Goal: Task Accomplishment & Management: Manage account settings

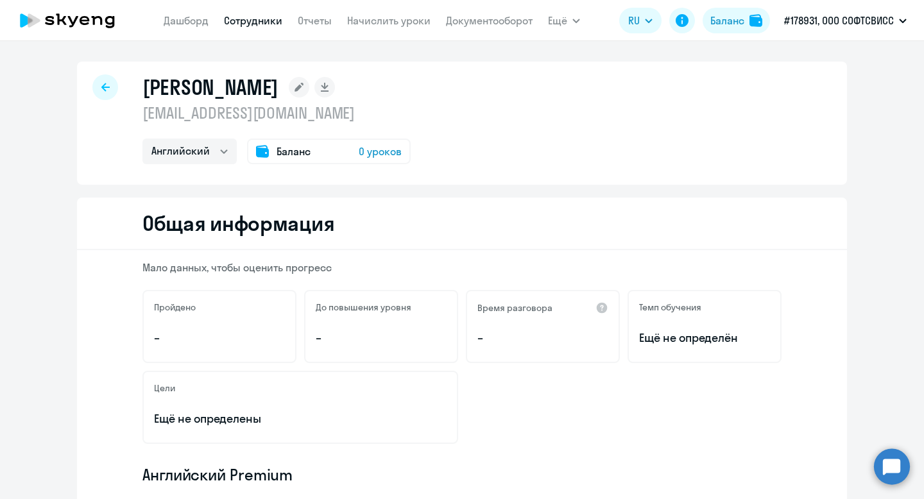
select select "english"
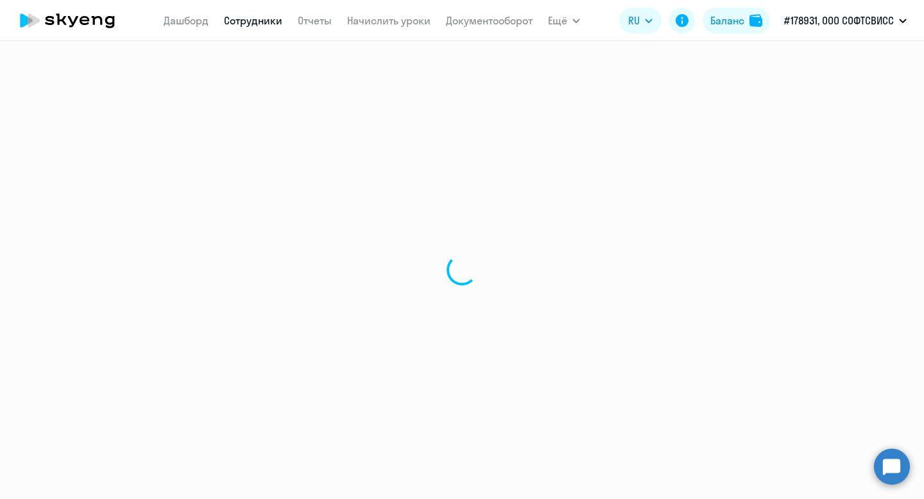
select select "30"
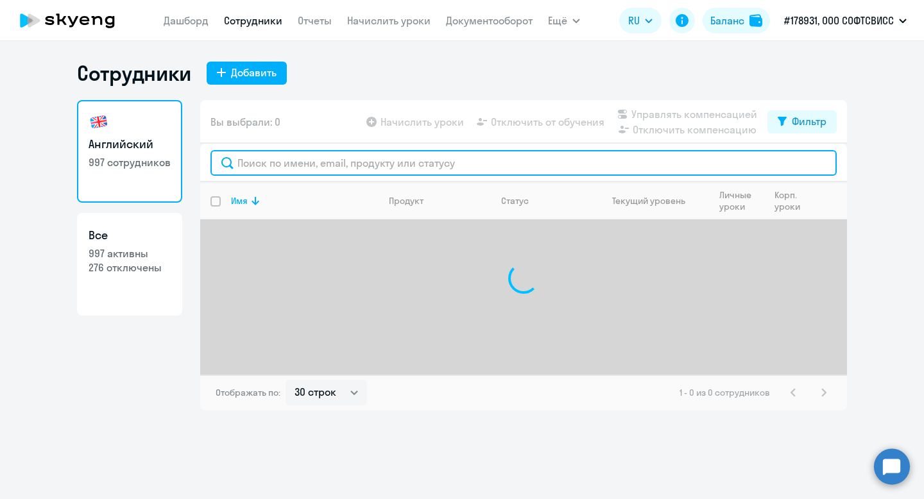
click at [411, 166] on input "text" at bounding box center [523, 163] width 626 height 26
paste input "[PERSON_NAME]"
click at [261, 168] on input "[PERSON_NAME]" at bounding box center [523, 163] width 626 height 26
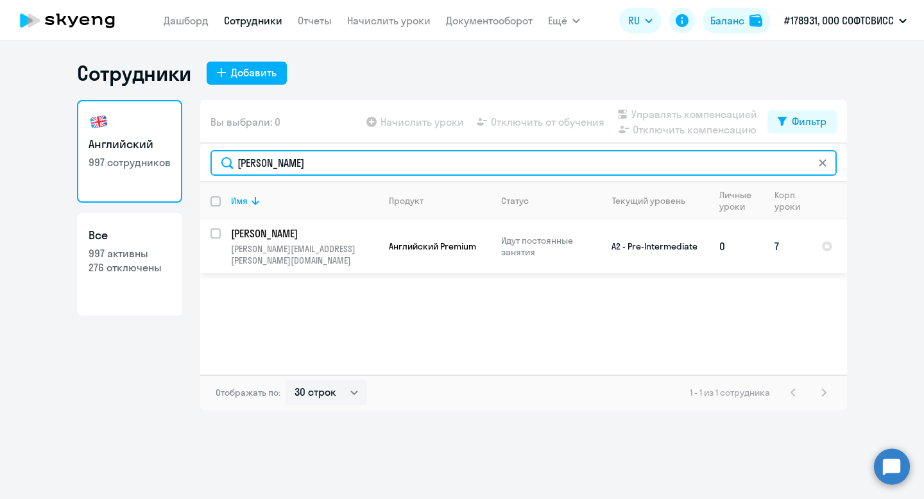
type input "[PERSON_NAME]"
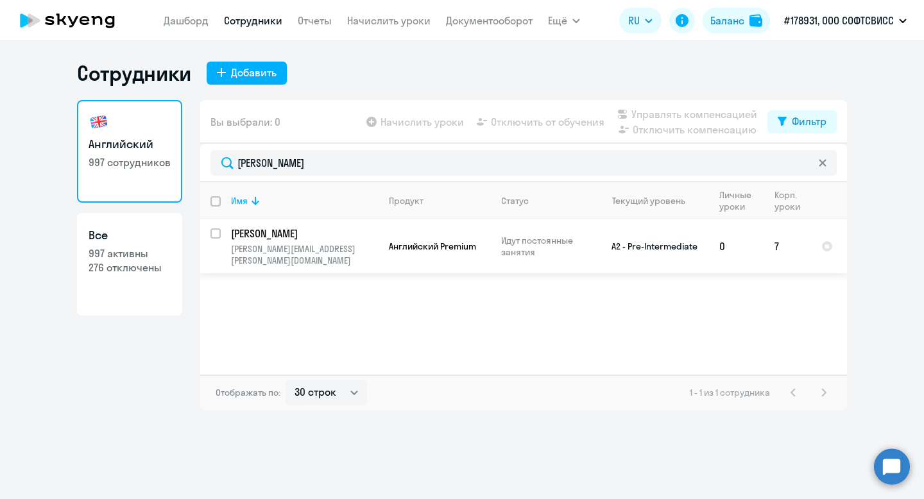
click at [301, 232] on p "[PERSON_NAME]" at bounding box center [303, 234] width 145 height 14
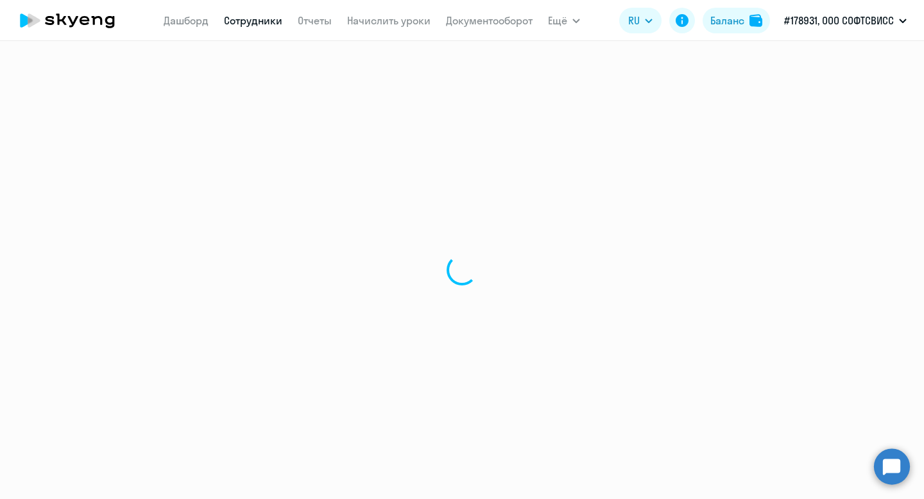
select select "english"
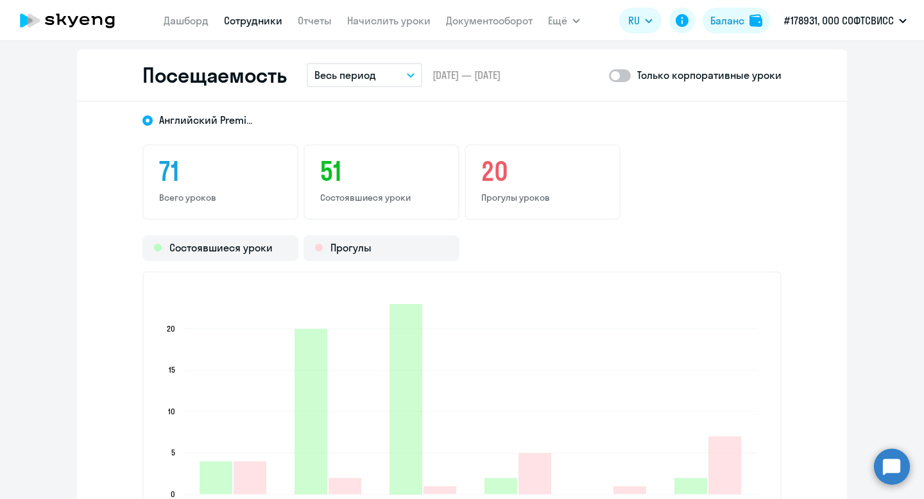
scroll to position [1646, 0]
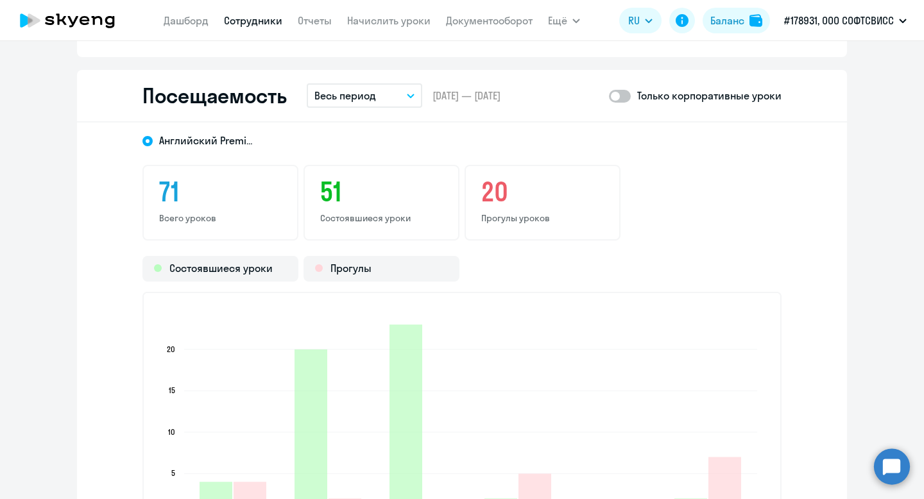
click at [386, 90] on button "Весь период" at bounding box center [364, 95] width 115 height 24
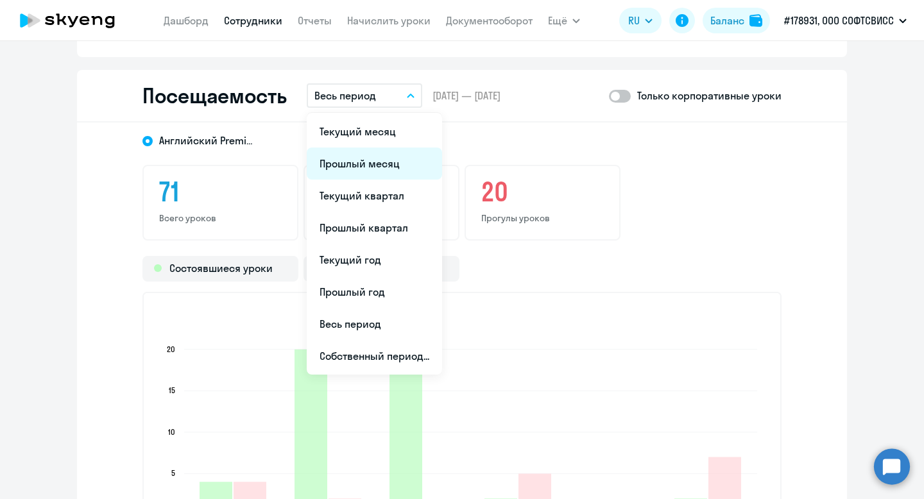
click at [395, 162] on li "Прошлый месяц" at bounding box center [374, 164] width 135 height 32
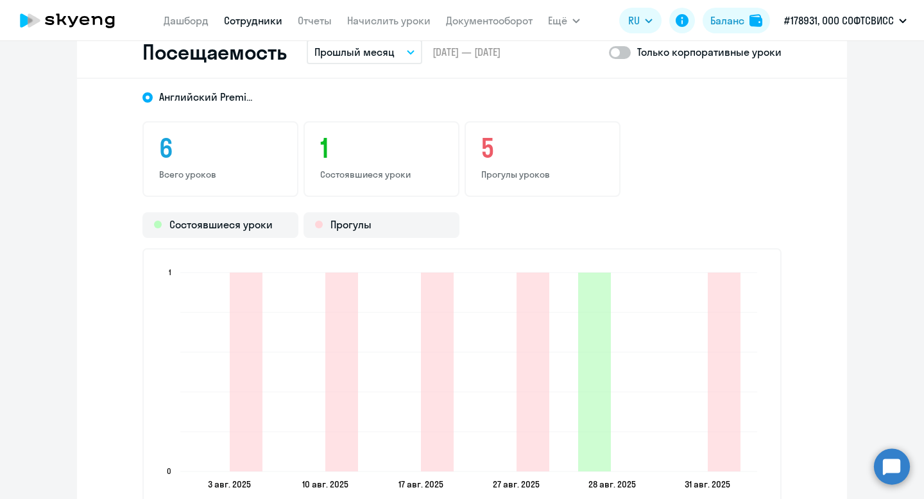
scroll to position [1687, 0]
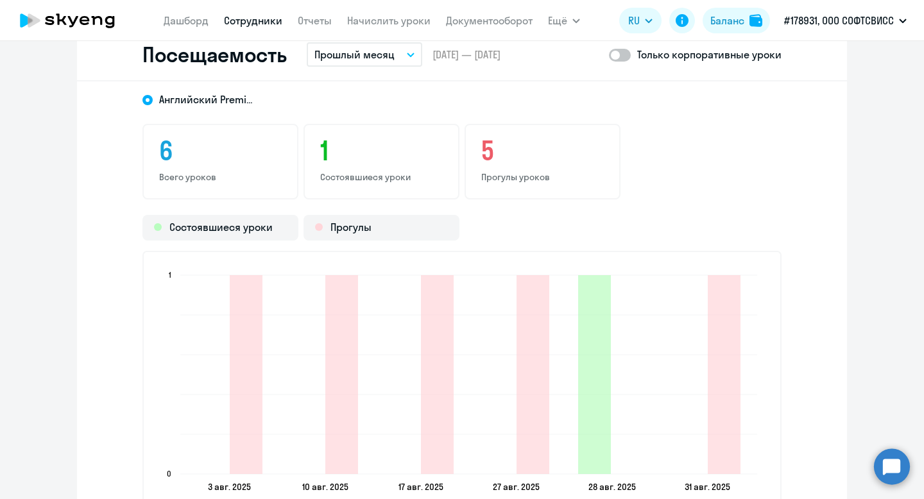
click at [384, 53] on p "Прошлый месяц" at bounding box center [354, 54] width 80 height 15
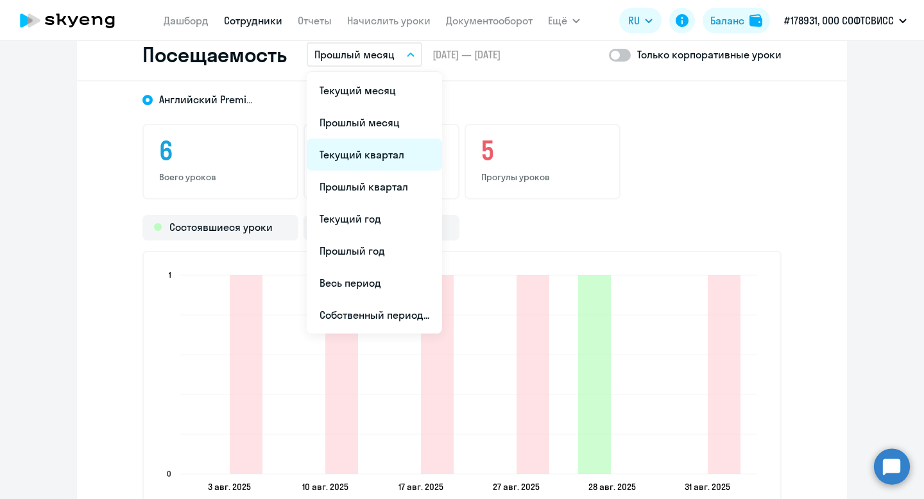
click at [393, 158] on li "Текущий квартал" at bounding box center [374, 155] width 135 height 32
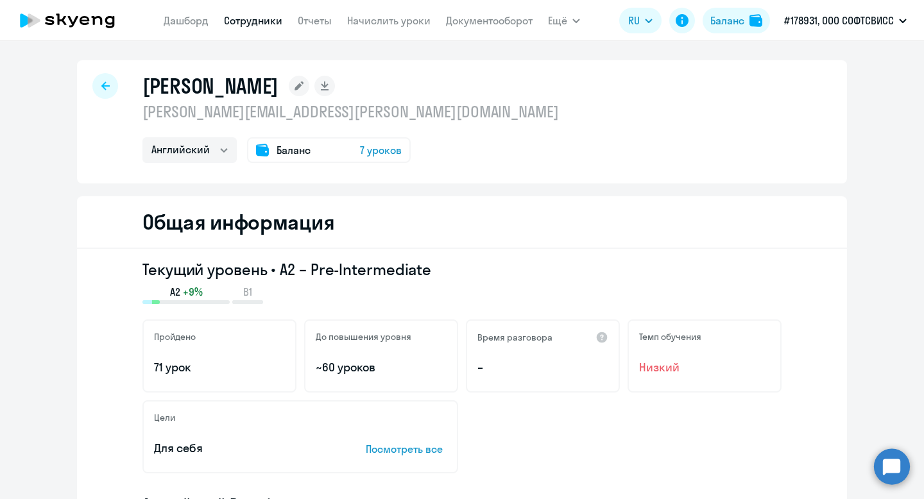
scroll to position [0, 0]
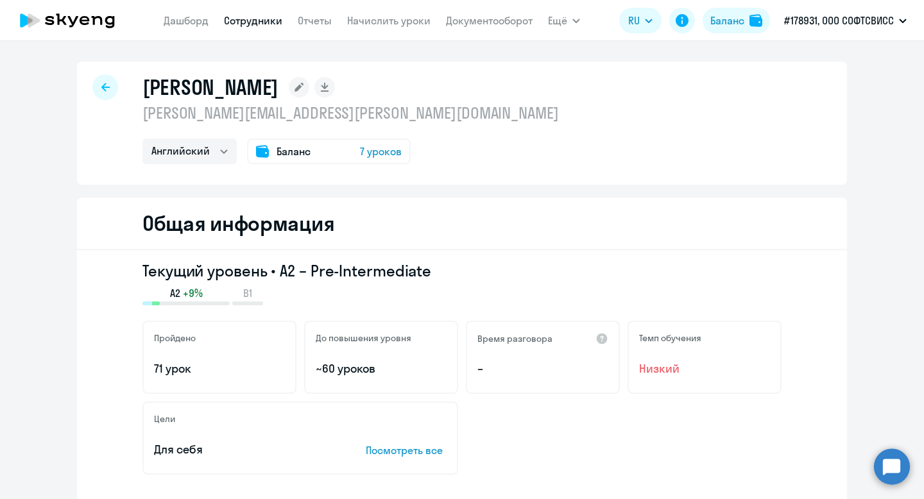
click at [175, 86] on h1 "[PERSON_NAME]" at bounding box center [210, 87] width 136 height 26
copy h1 "[PERSON_NAME]"
click at [98, 87] on div at bounding box center [105, 87] width 26 height 26
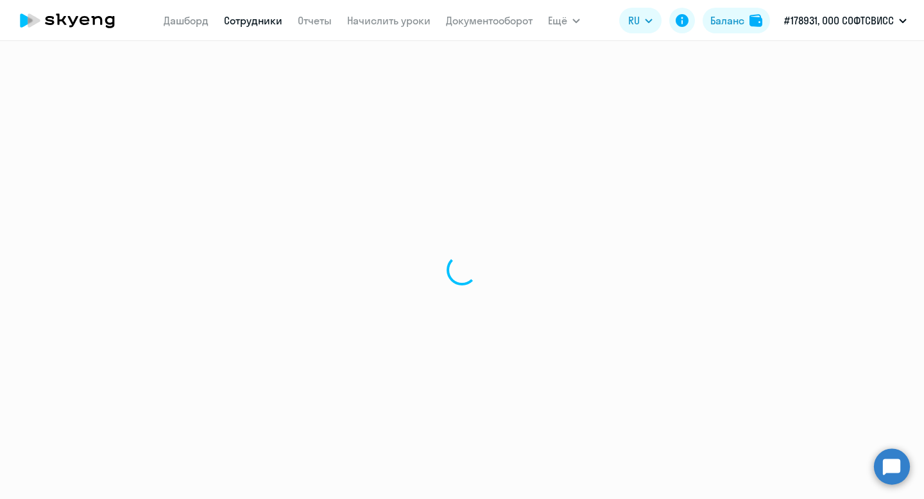
select select "30"
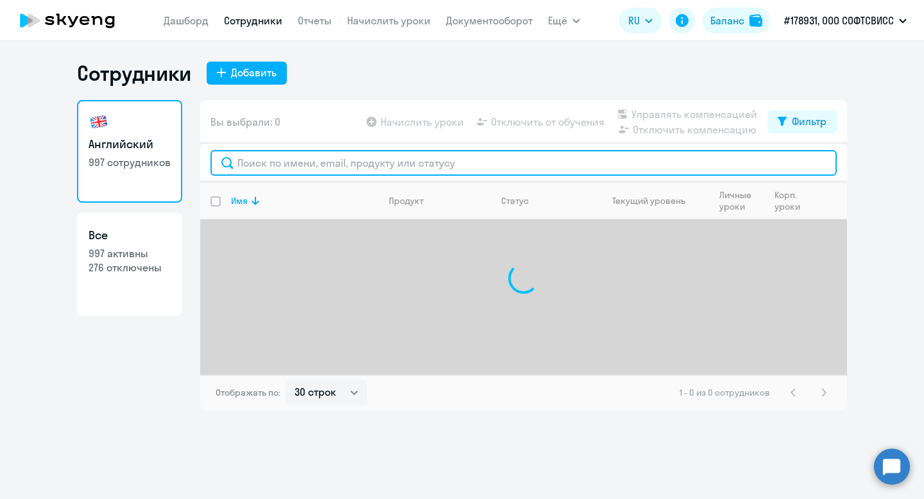
click at [362, 157] on input "text" at bounding box center [523, 163] width 626 height 26
paste input "[PERSON_NAME]"
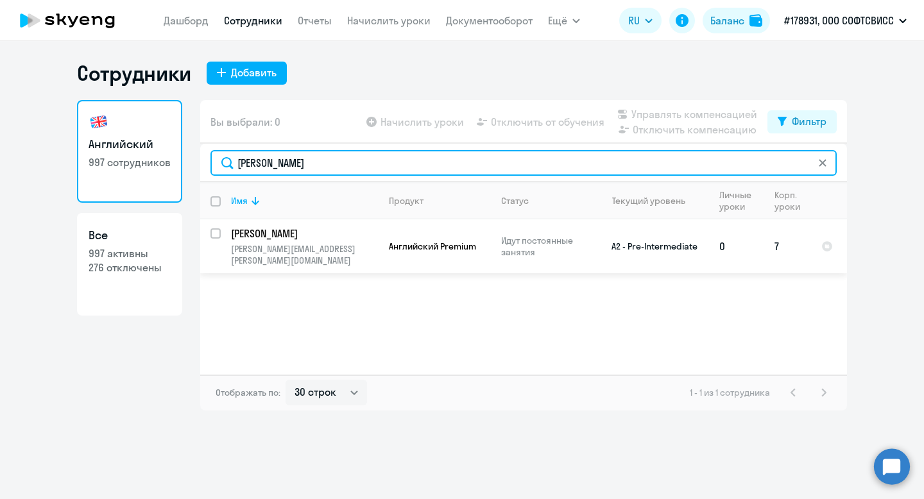
type input "[PERSON_NAME]"
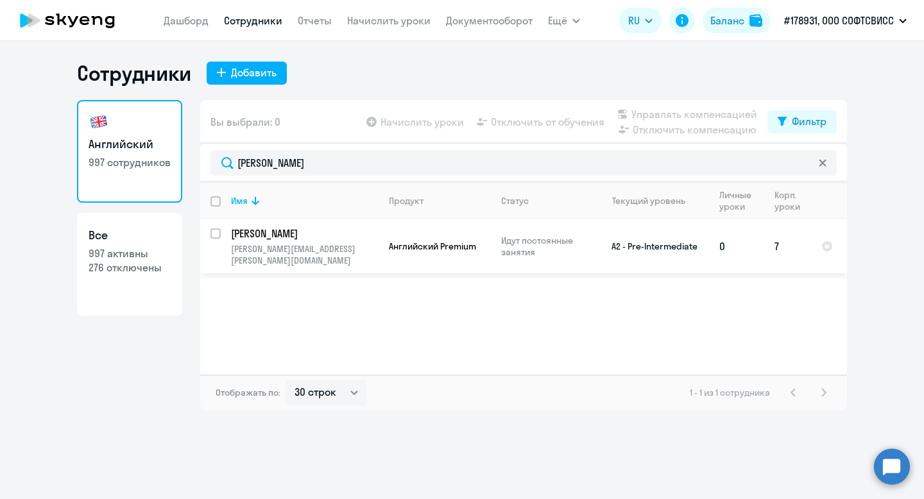
click at [218, 230] on input "select row 24256912" at bounding box center [223, 241] width 26 height 26
checkbox input "true"
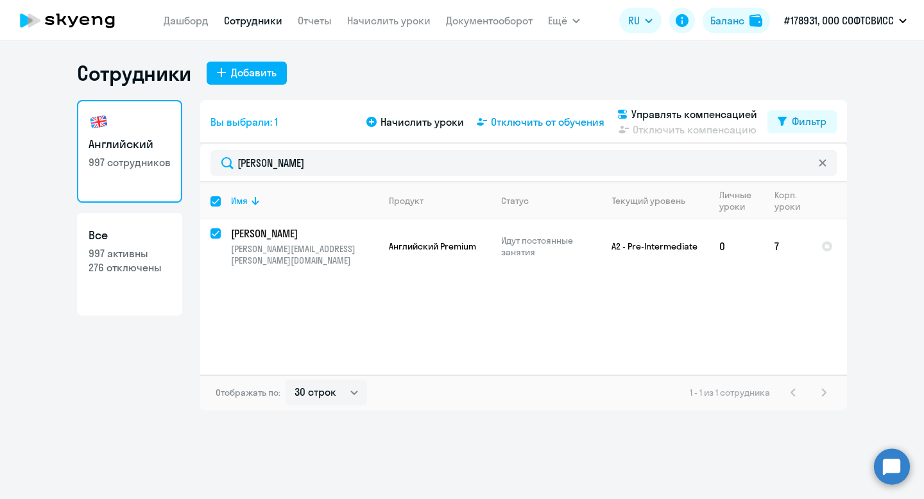
click at [527, 118] on span "Отключить от обучения" at bounding box center [548, 121] width 114 height 15
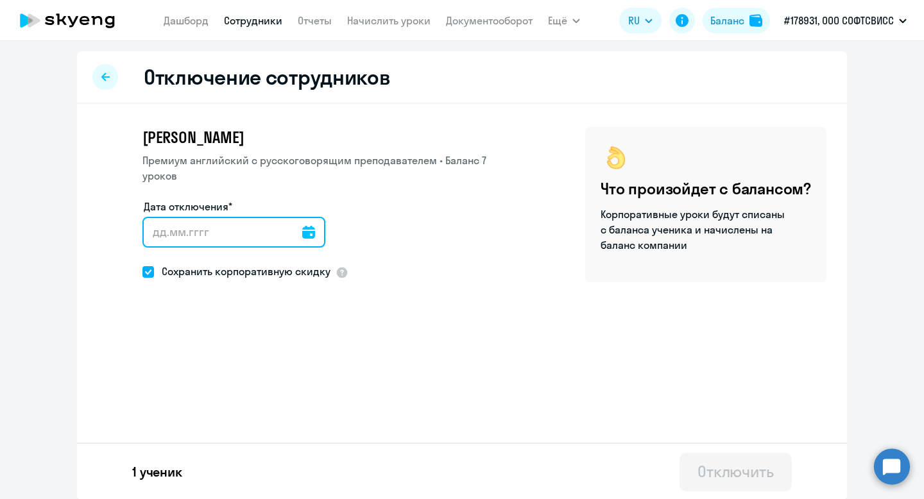
click at [282, 227] on input "Дата отключения*" at bounding box center [233, 232] width 183 height 31
click at [302, 225] on div at bounding box center [308, 232] width 13 height 31
click at [302, 224] on div at bounding box center [308, 232] width 13 height 31
click at [302, 226] on icon at bounding box center [308, 232] width 13 height 13
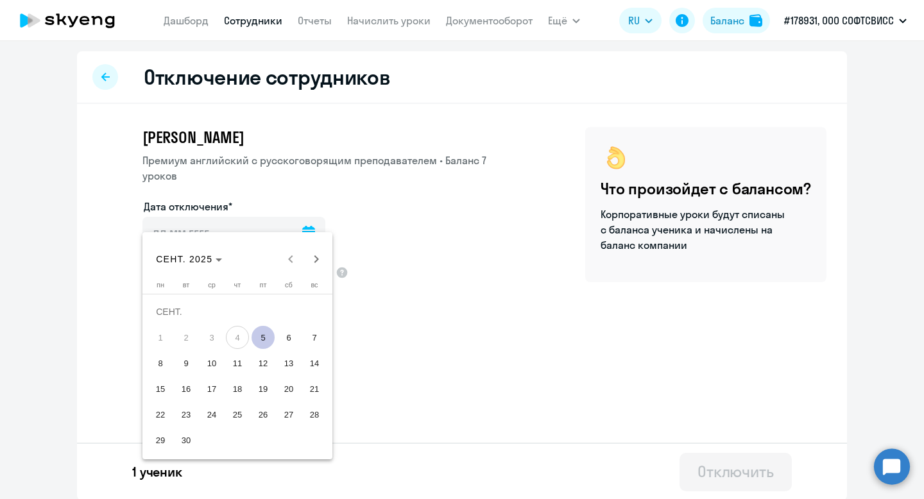
click at [262, 342] on span "5" at bounding box center [263, 337] width 23 height 23
type input "[DATE]"
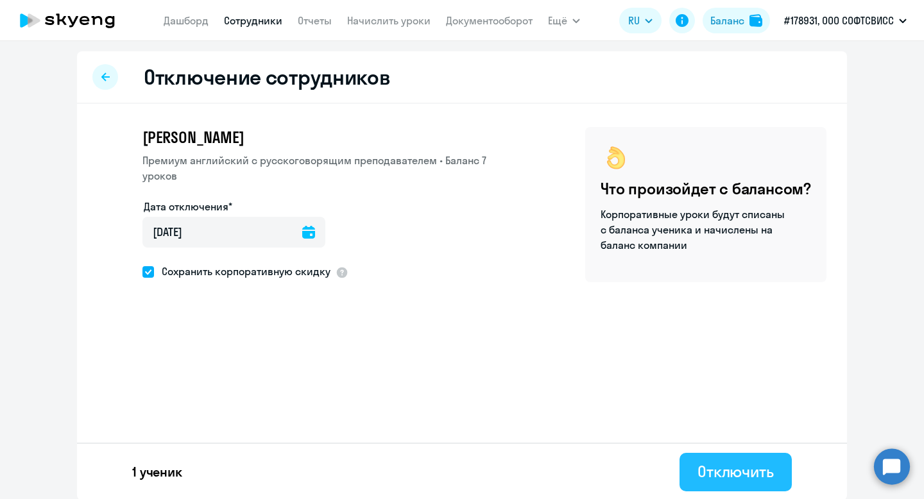
click at [694, 466] on button "Отключить" at bounding box center [736, 472] width 112 height 38
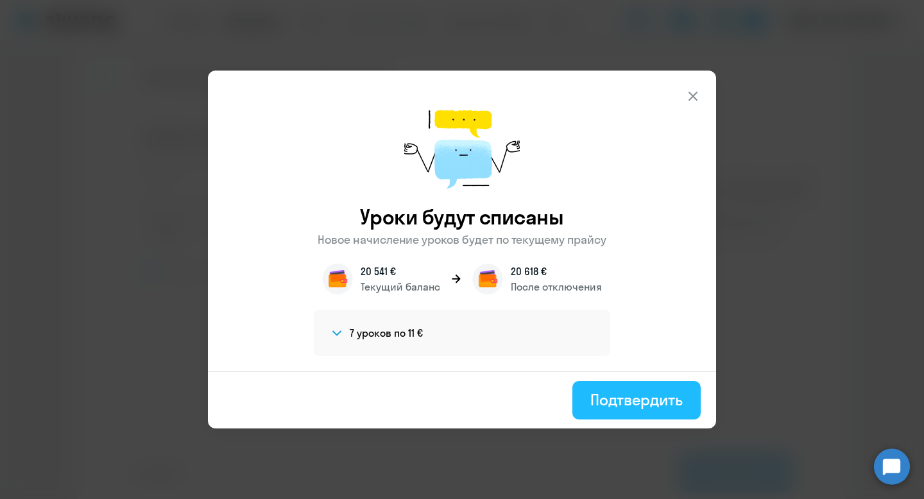
click at [661, 412] on button "Подтвердить" at bounding box center [636, 400] width 128 height 38
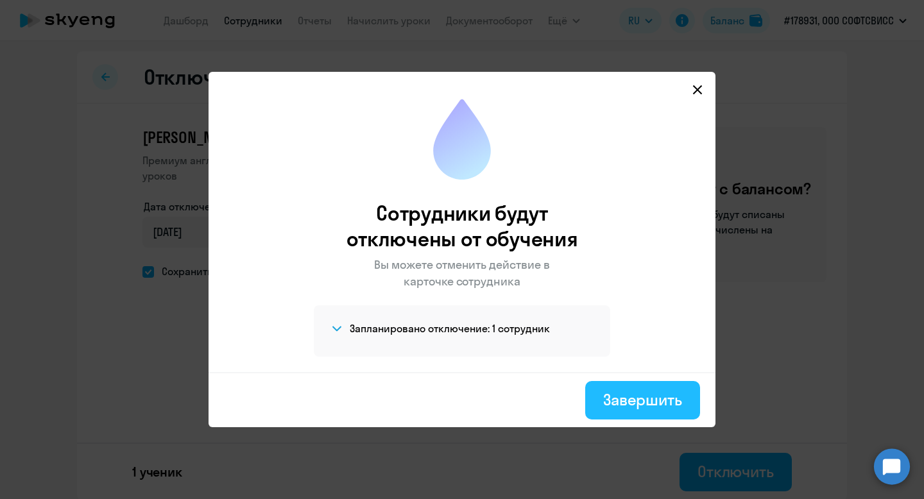
click at [651, 404] on div "Завершить" at bounding box center [642, 399] width 79 height 21
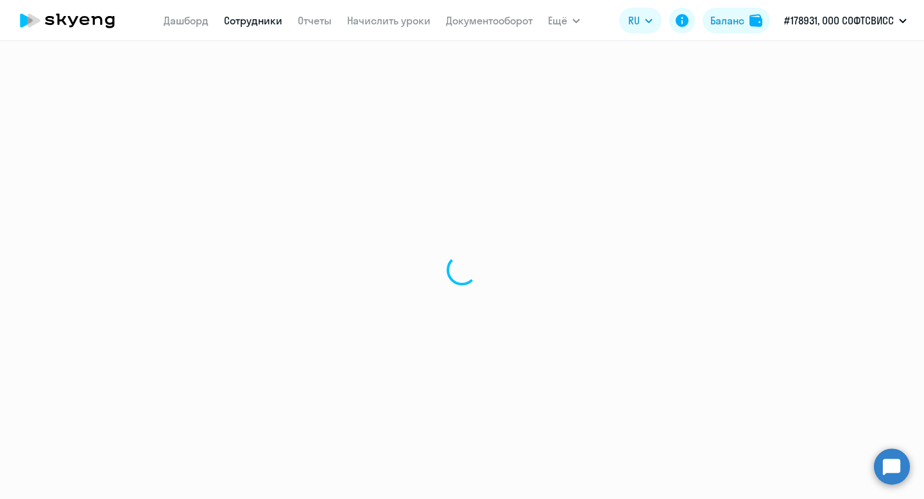
select select "30"
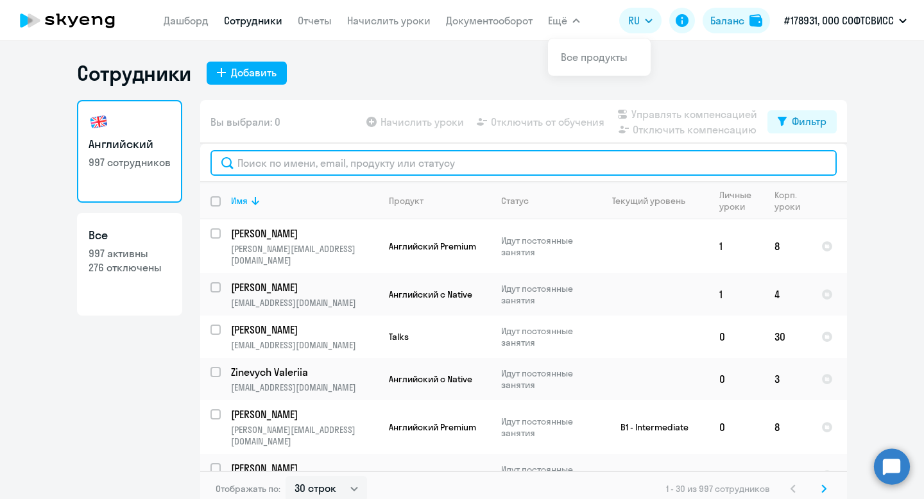
click at [271, 167] on input "text" at bounding box center [523, 163] width 626 height 26
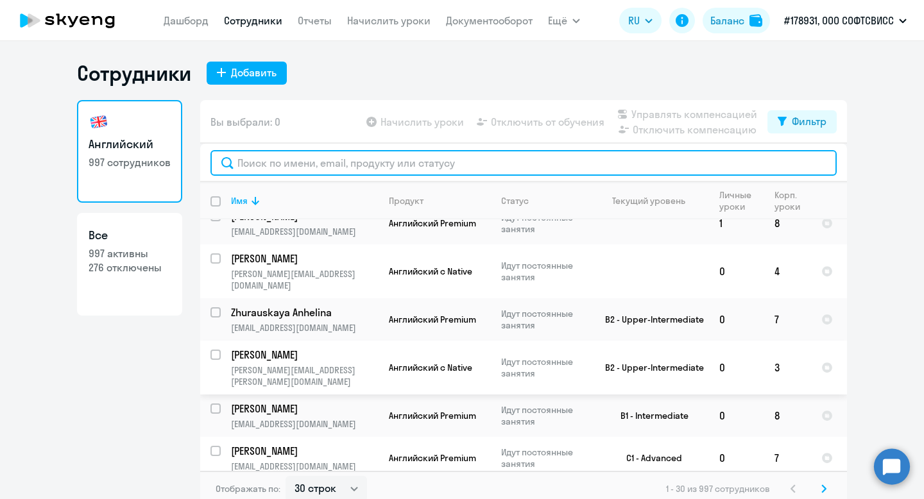
scroll to position [256, 0]
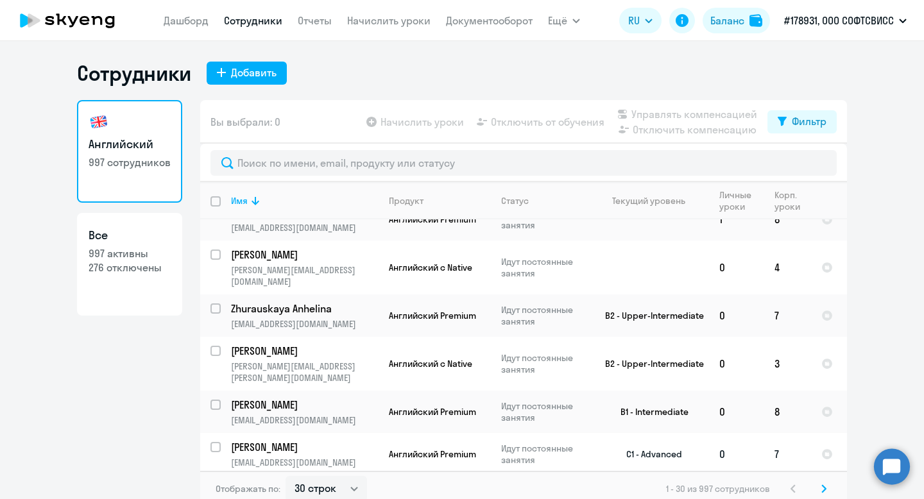
click at [217, 442] on input "select row 23773814" at bounding box center [223, 455] width 26 height 26
checkbox input "true"
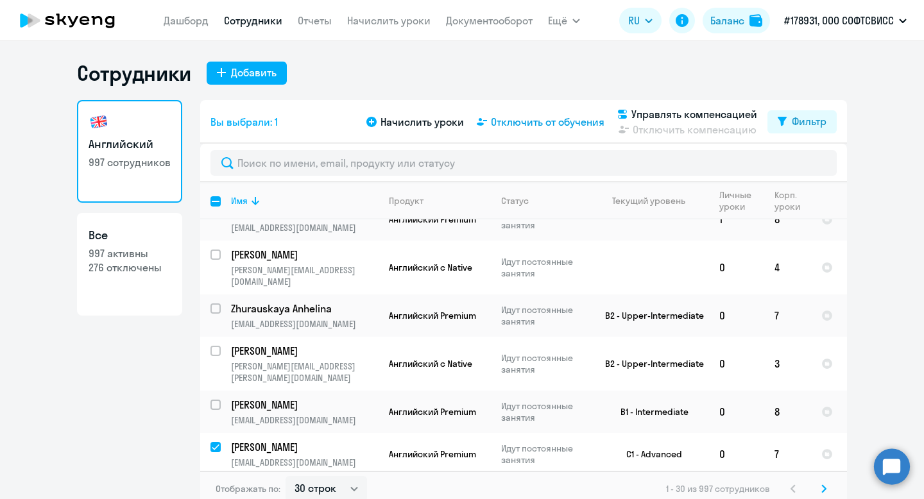
click at [510, 117] on span "Отключить от обучения" at bounding box center [548, 121] width 114 height 15
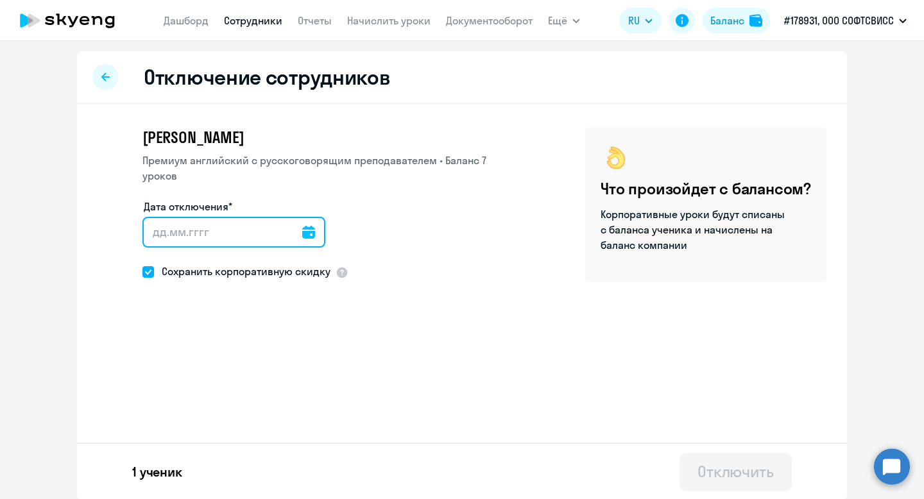
click at [306, 227] on input "Дата отключения*" at bounding box center [233, 232] width 183 height 31
click at [302, 226] on icon at bounding box center [308, 232] width 13 height 13
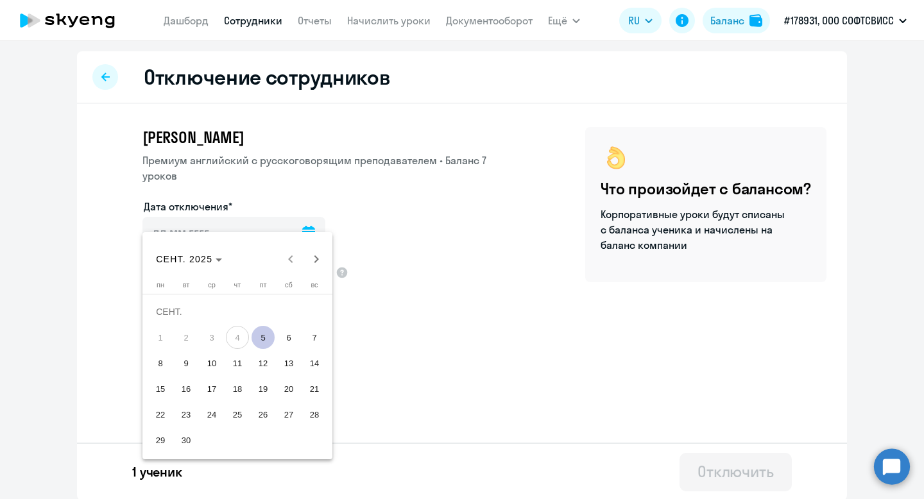
click at [261, 348] on span "5" at bounding box center [263, 337] width 23 height 23
type input "[DATE]"
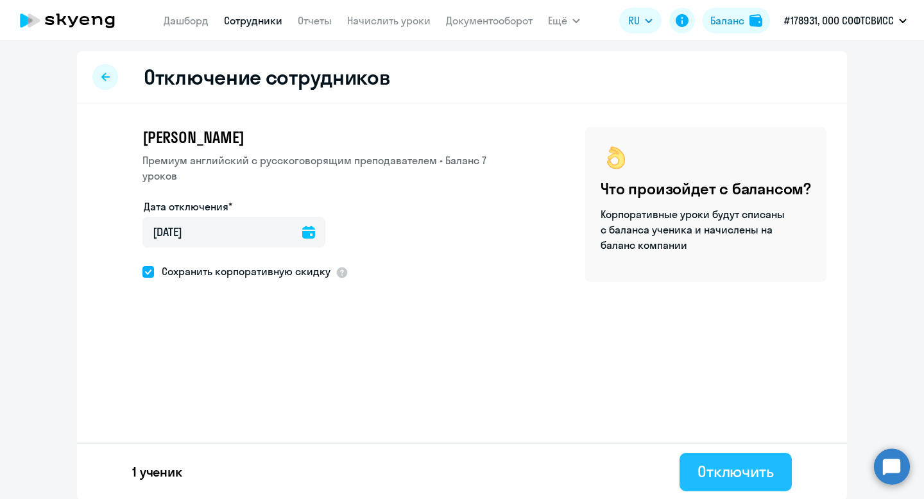
click at [697, 477] on div "Отключить" at bounding box center [735, 471] width 76 height 21
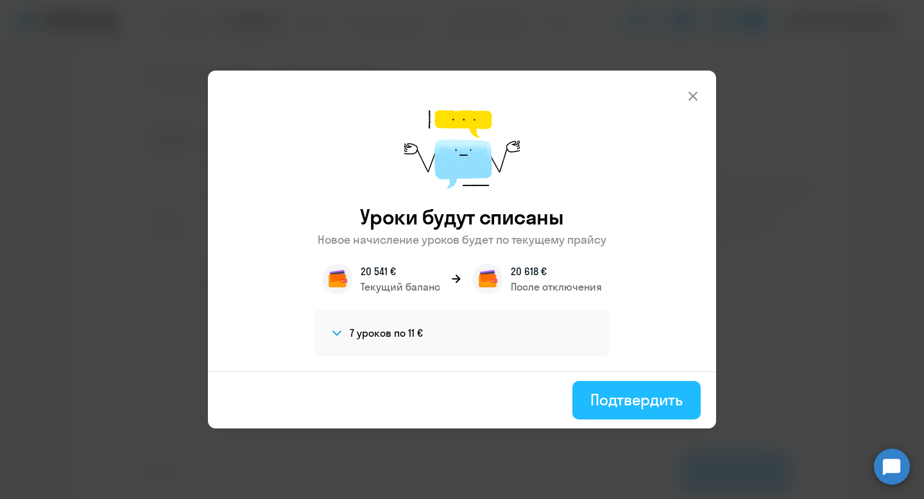
click at [635, 409] on div "Подтвердить" at bounding box center [636, 399] width 92 height 21
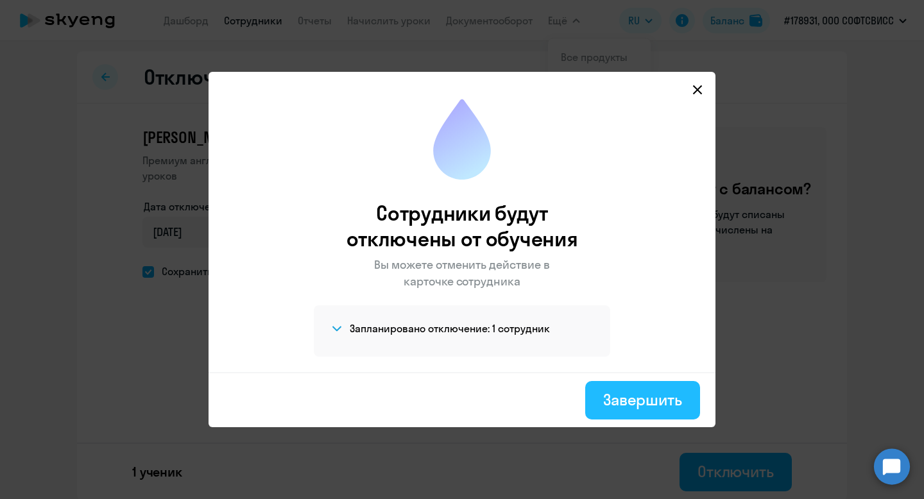
click at [635, 387] on button "Завершить" at bounding box center [642, 400] width 115 height 38
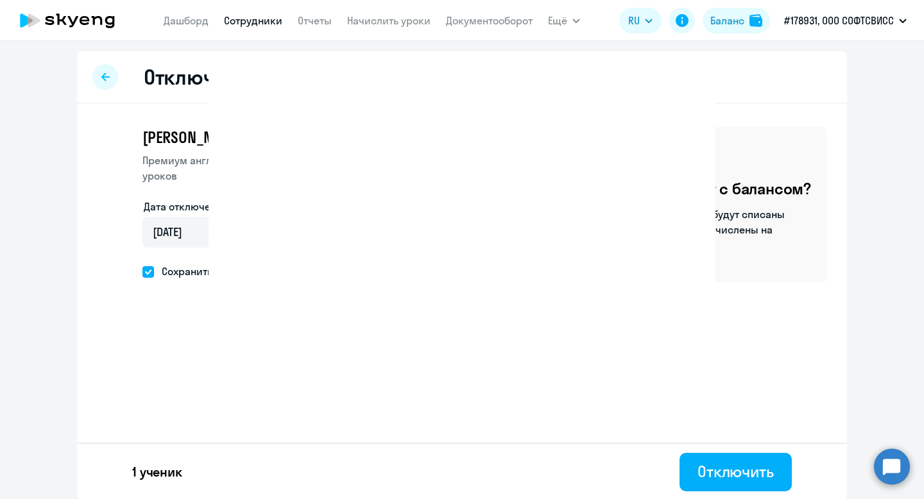
select select "30"
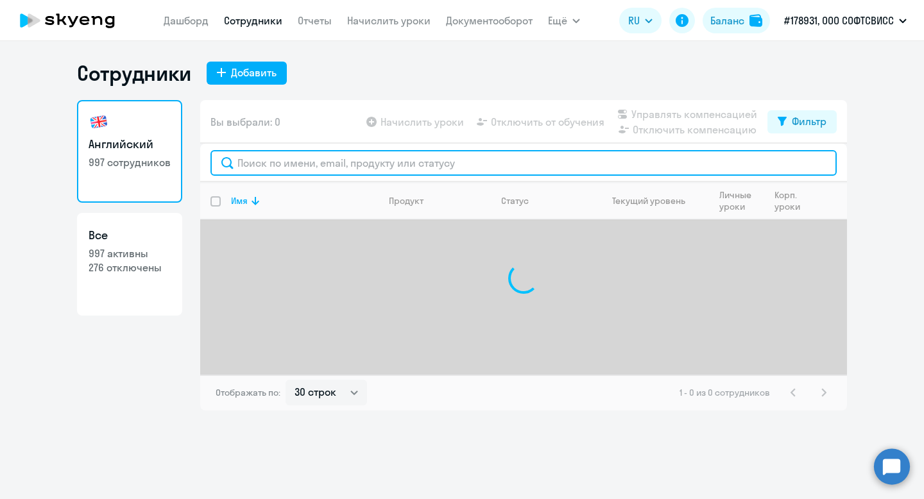
click at [344, 169] on input "text" at bounding box center [523, 163] width 626 height 26
paste input "[PERSON_NAME]"
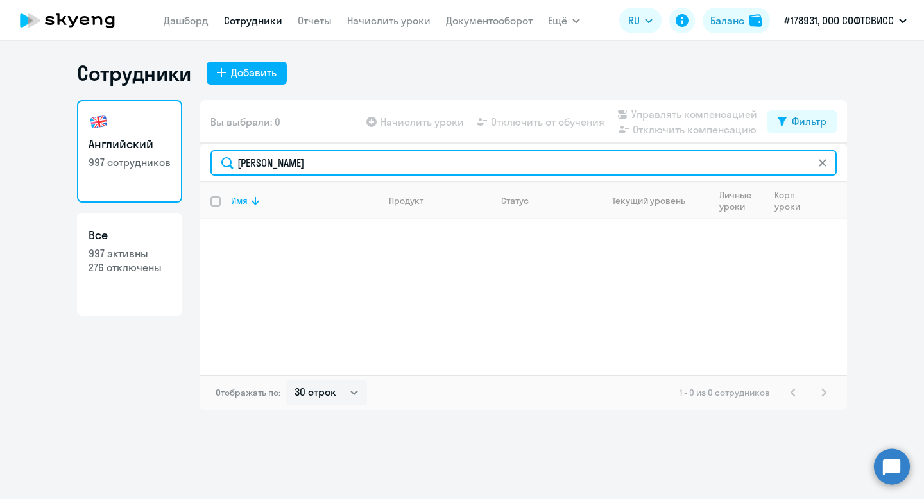
click at [259, 164] on input "[PERSON_NAME]" at bounding box center [523, 163] width 626 height 26
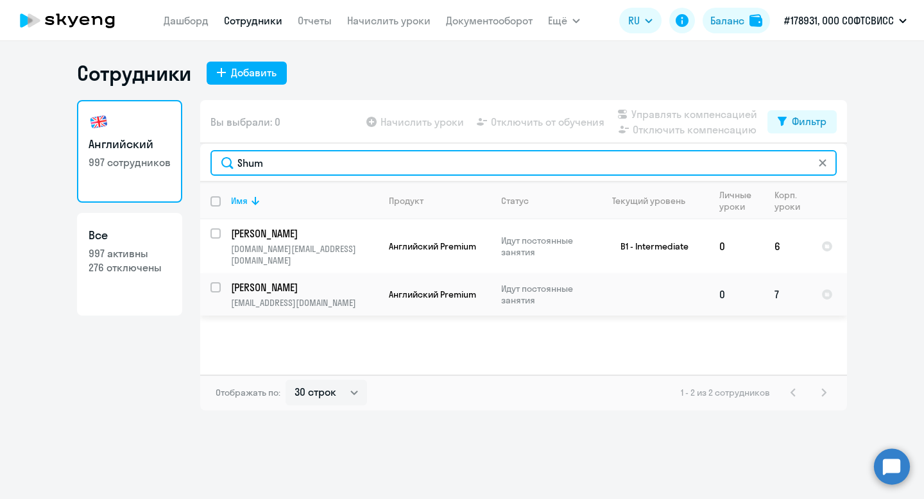
type input "Shum"
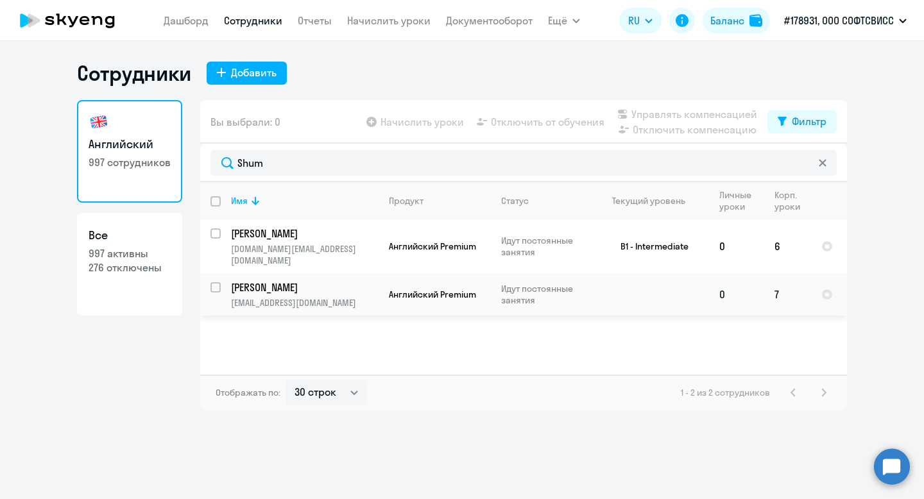
click at [217, 282] on input "select row 41532100" at bounding box center [223, 295] width 26 height 26
checkbox input "true"
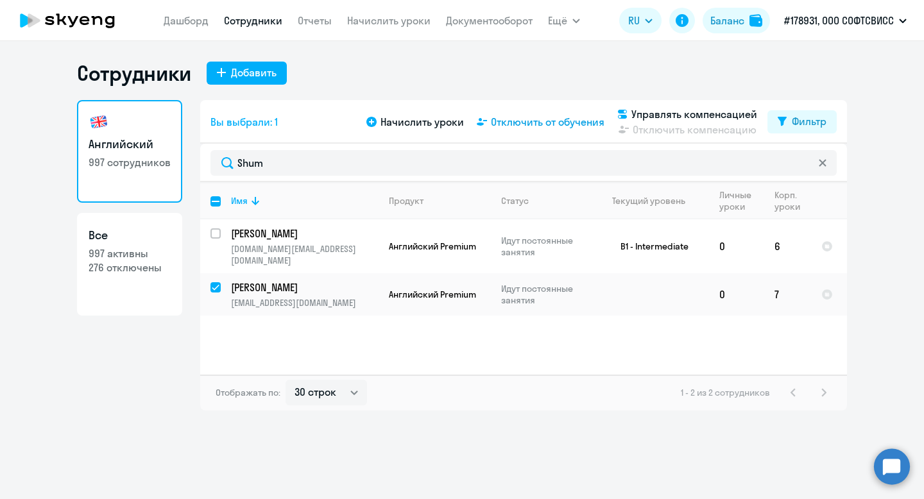
click at [520, 117] on span "Отключить от обучения" at bounding box center [548, 121] width 114 height 15
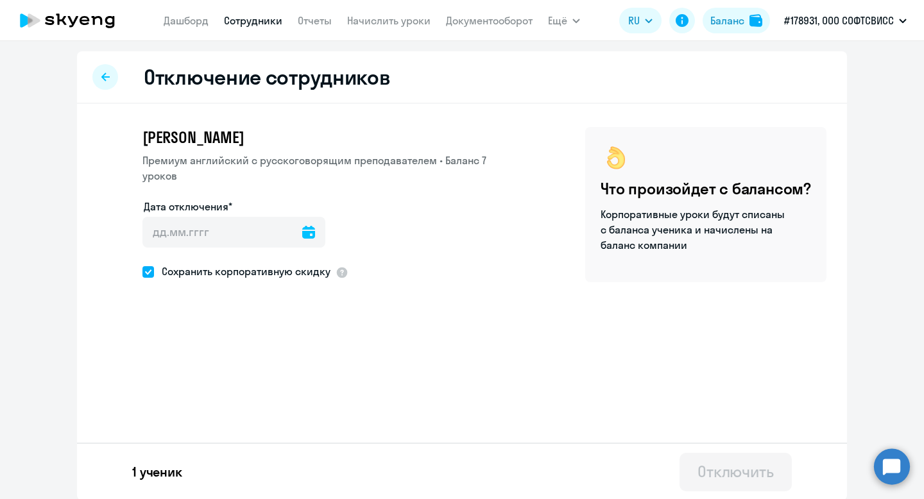
click at [302, 226] on icon at bounding box center [308, 232] width 13 height 13
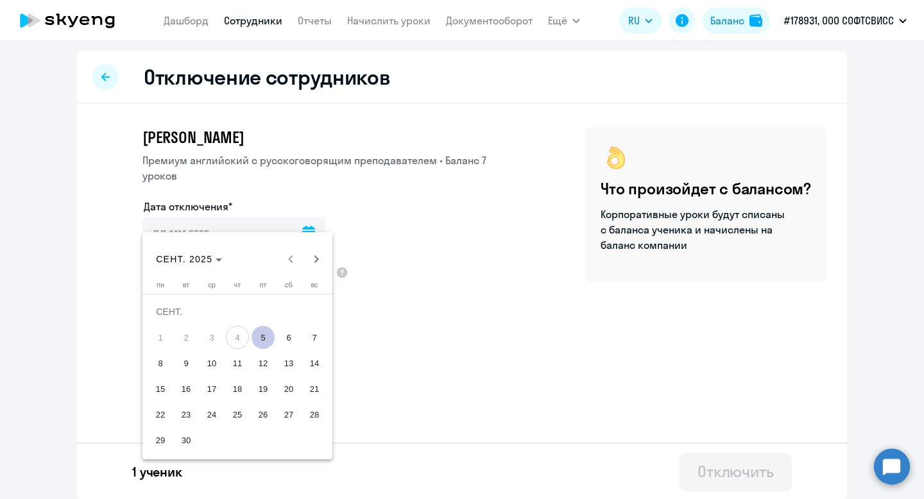
click at [264, 338] on span "5" at bounding box center [263, 337] width 23 height 23
type input "[DATE]"
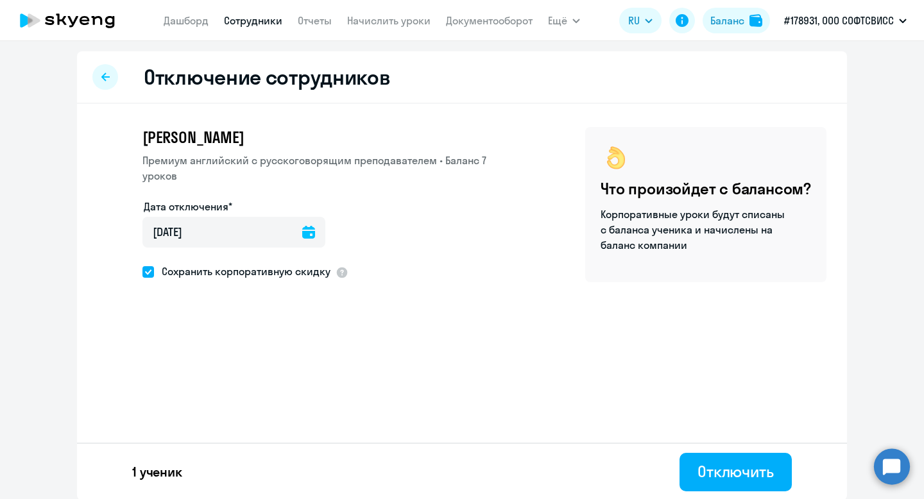
click at [255, 264] on span "Сохранить корпоративную скидку" at bounding box center [242, 271] width 176 height 15
click at [142, 271] on input "Сохранить корпоративную скидку" at bounding box center [142, 271] width 1 height 1
click at [255, 264] on span "Сохранить корпоративную скидку" at bounding box center [242, 271] width 176 height 15
click at [142, 271] on input "Сохранить корпоративную скидку" at bounding box center [142, 271] width 1 height 1
checkbox input "true"
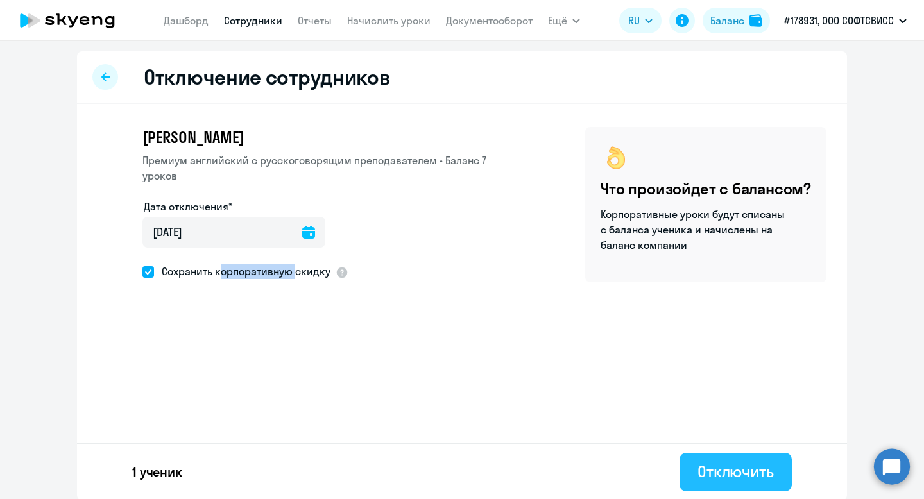
click at [715, 465] on div "Отключить" at bounding box center [735, 471] width 76 height 21
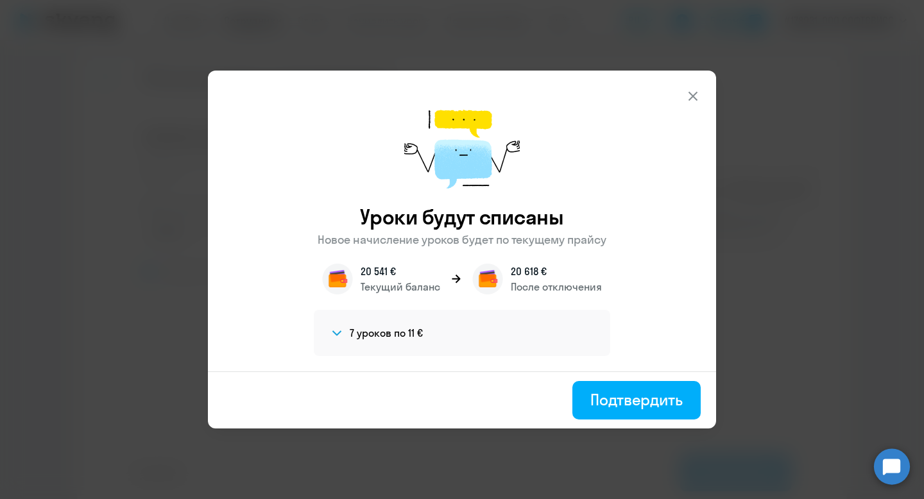
click at [608, 404] on div "Подтвердить" at bounding box center [636, 399] width 92 height 21
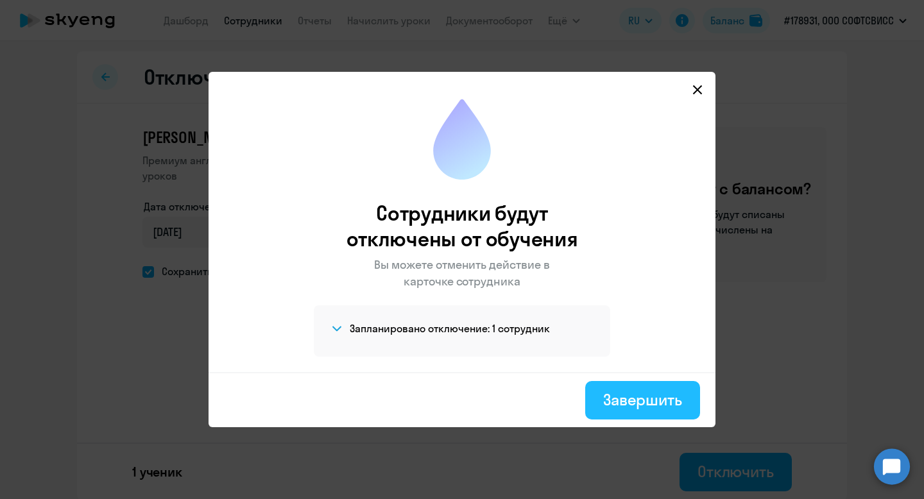
click at [631, 398] on div "Завершить" at bounding box center [642, 399] width 79 height 21
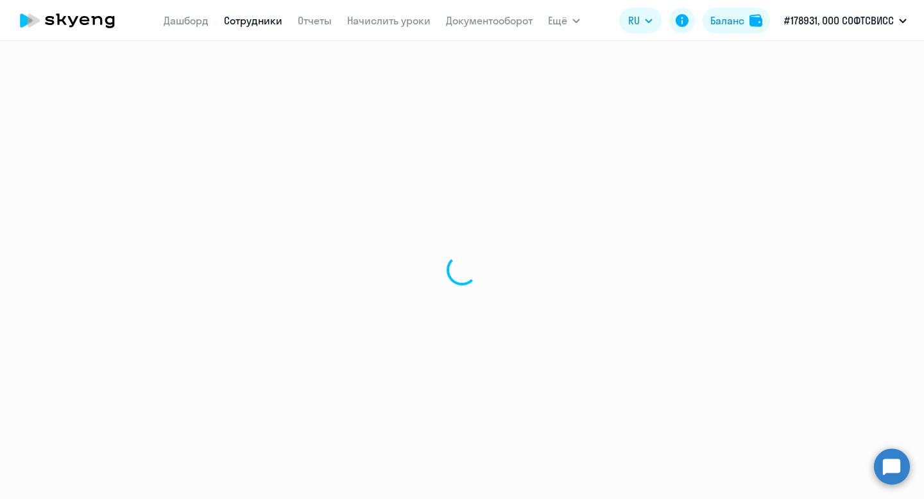
select select "30"
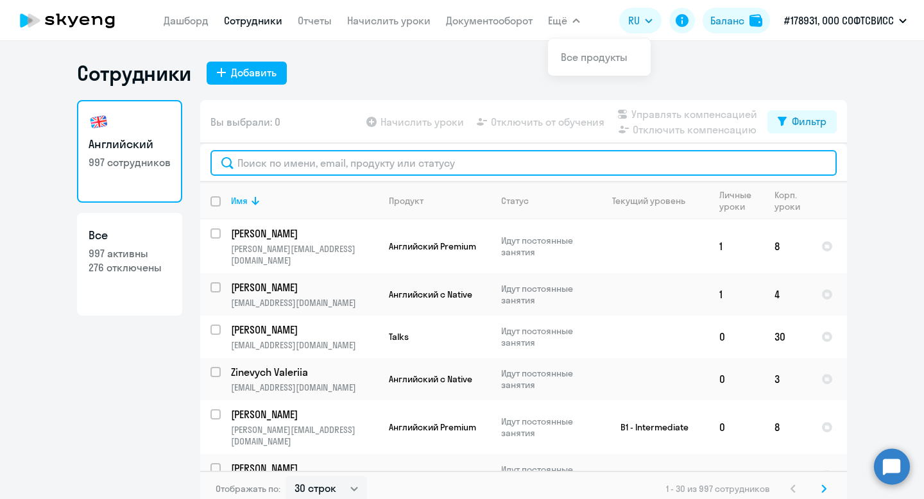
click at [316, 160] on input "text" at bounding box center [523, 163] width 626 height 26
paste input "[PERSON_NAME]"
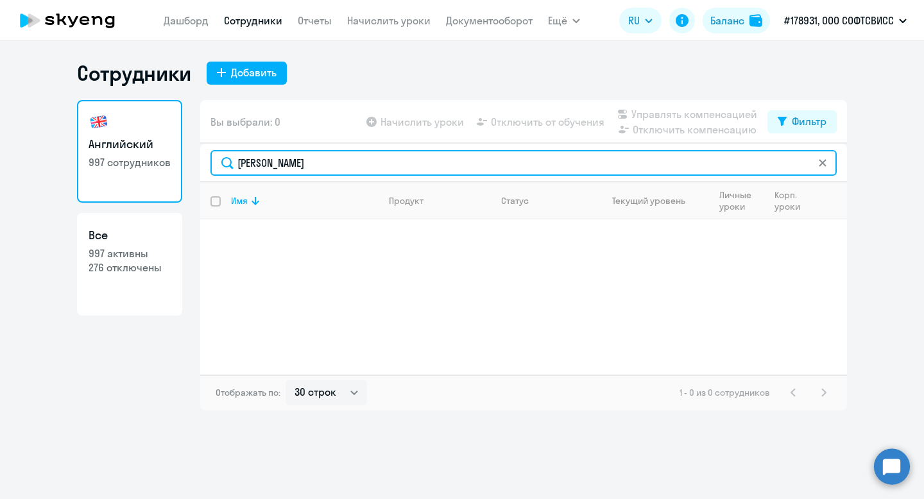
click at [243, 165] on input "[PERSON_NAME]" at bounding box center [523, 163] width 626 height 26
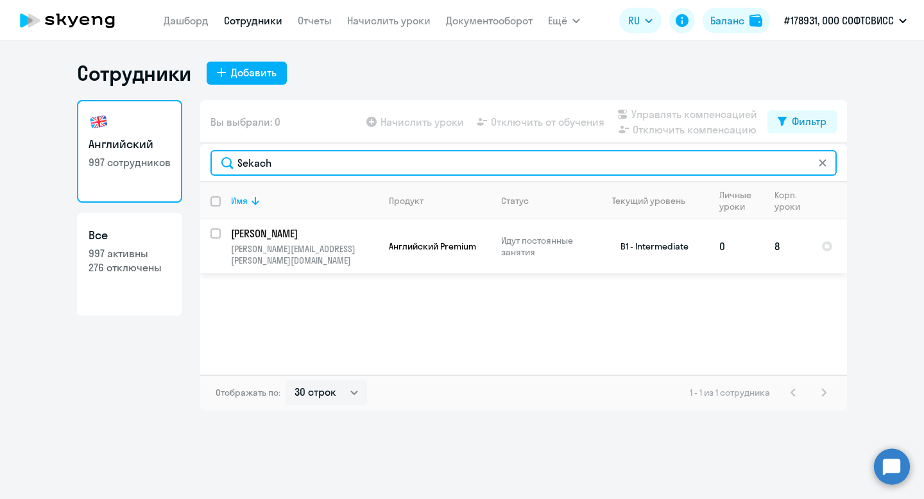
type input "Sekach"
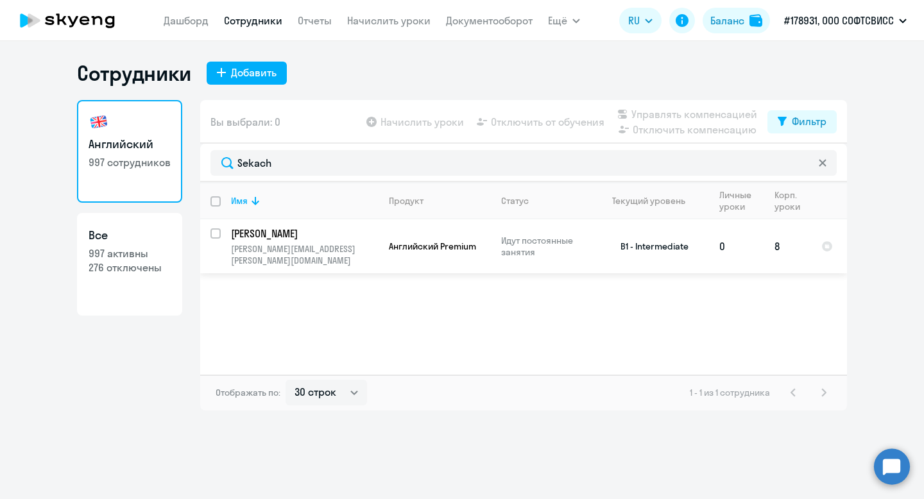
click at [214, 234] on input "select row 36948113" at bounding box center [223, 241] width 26 height 26
checkbox input "true"
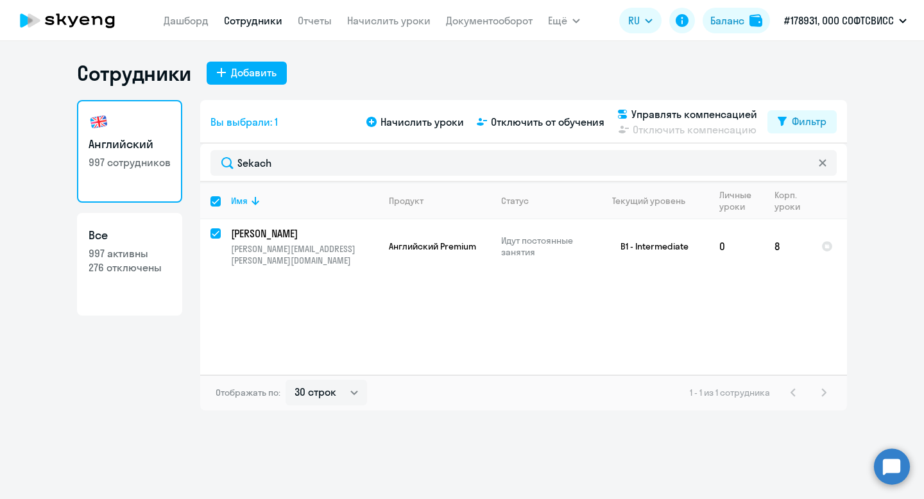
click at [533, 132] on div "Начислить уроки Отключить от обучения Управлять компенсацией Отключить компенса…" at bounding box center [566, 122] width 404 height 31
click at [533, 124] on span "Отключить от обучения" at bounding box center [548, 121] width 114 height 15
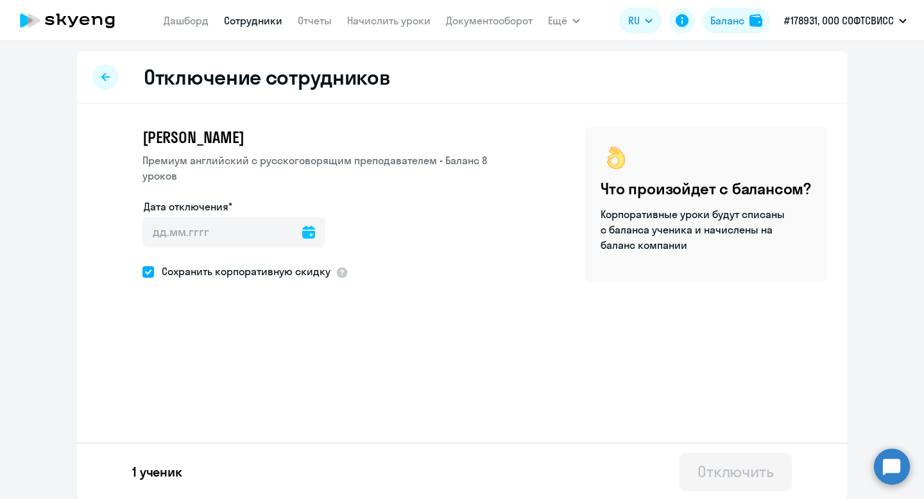
click at [302, 226] on icon at bounding box center [308, 232] width 13 height 13
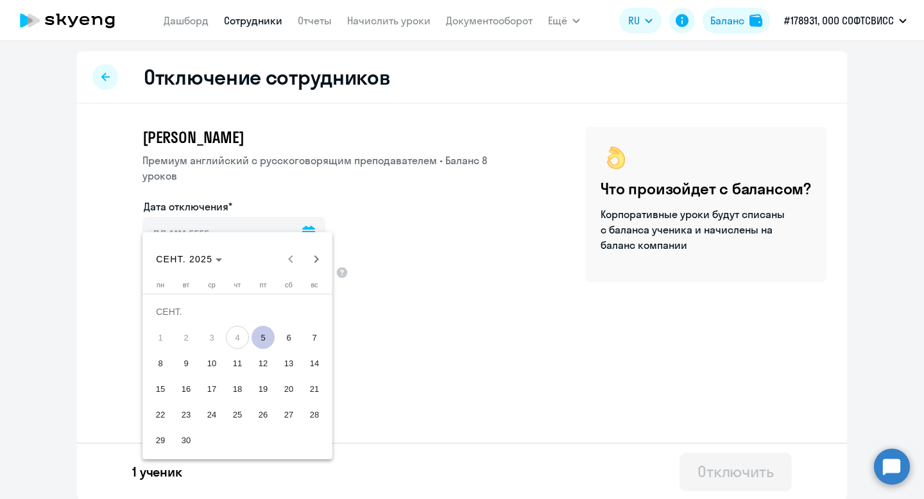
click at [264, 343] on span "5" at bounding box center [263, 337] width 23 height 23
type input "[DATE]"
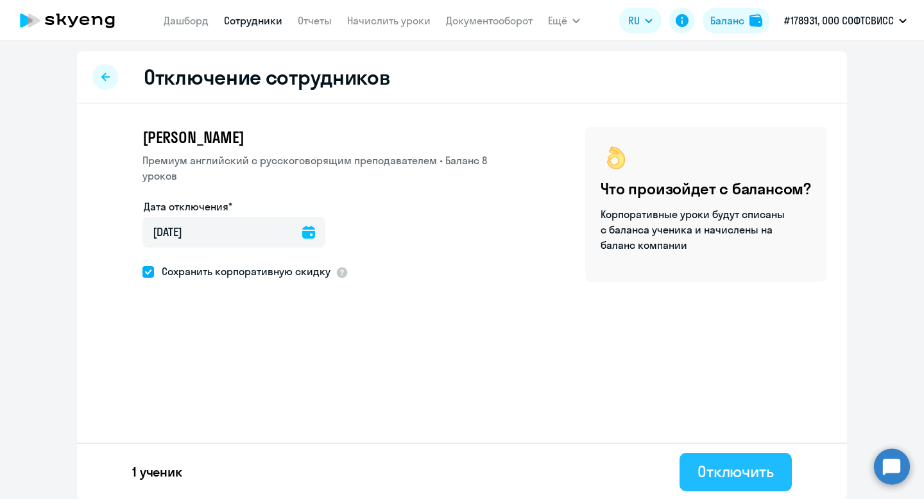
click at [741, 477] on div "Отключить" at bounding box center [735, 471] width 76 height 21
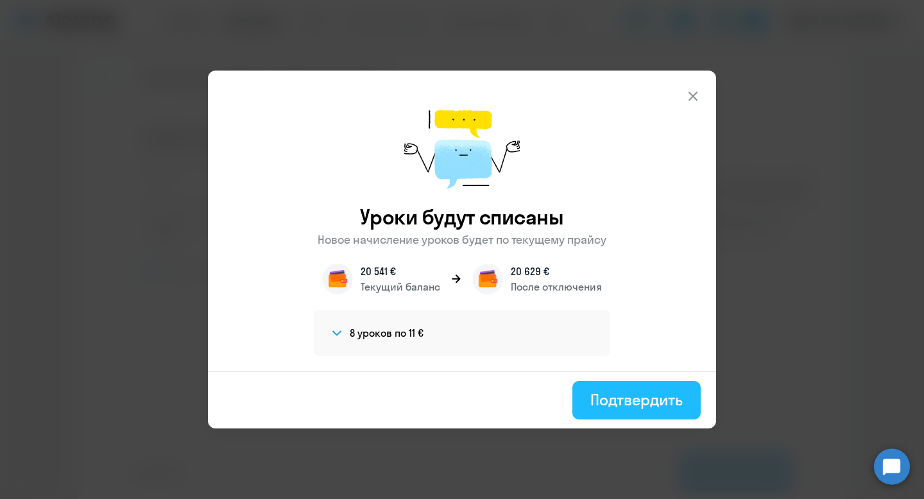
click at [619, 400] on div "Подтвердить" at bounding box center [636, 399] width 92 height 21
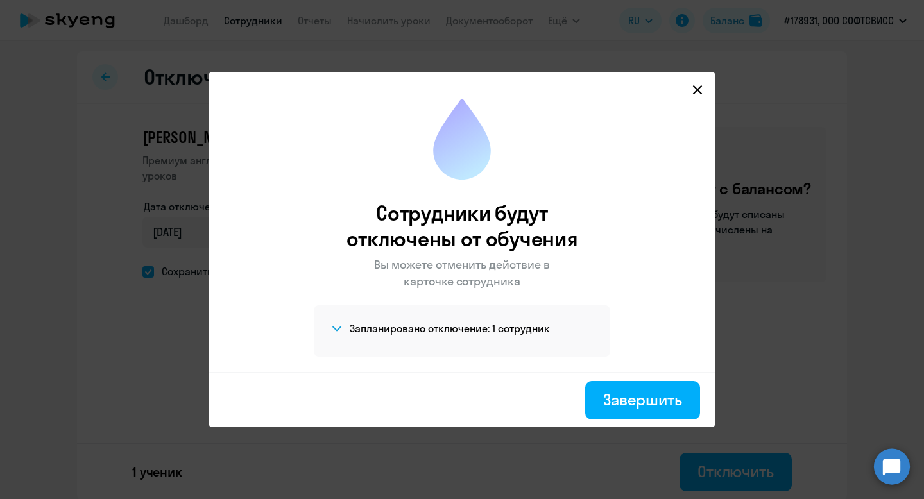
click at [610, 380] on div "Завершить" at bounding box center [462, 399] width 507 height 55
click at [618, 400] on div "Завершить" at bounding box center [642, 399] width 79 height 21
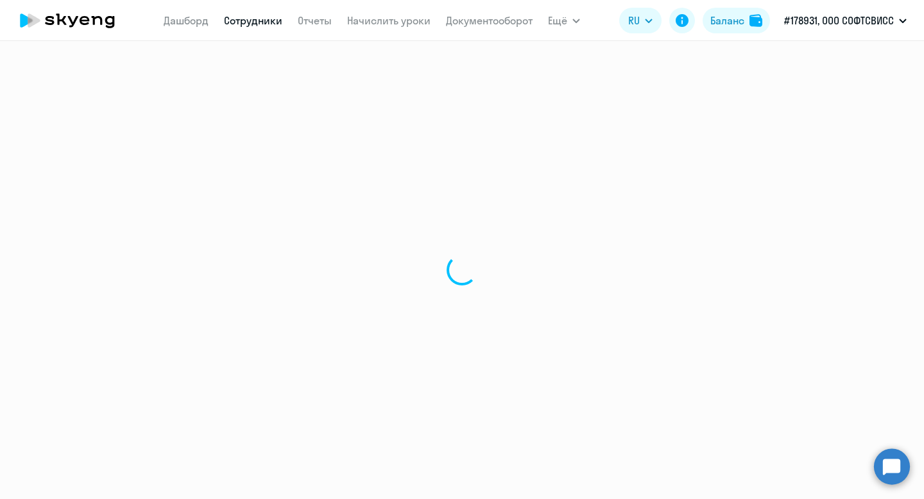
select select "30"
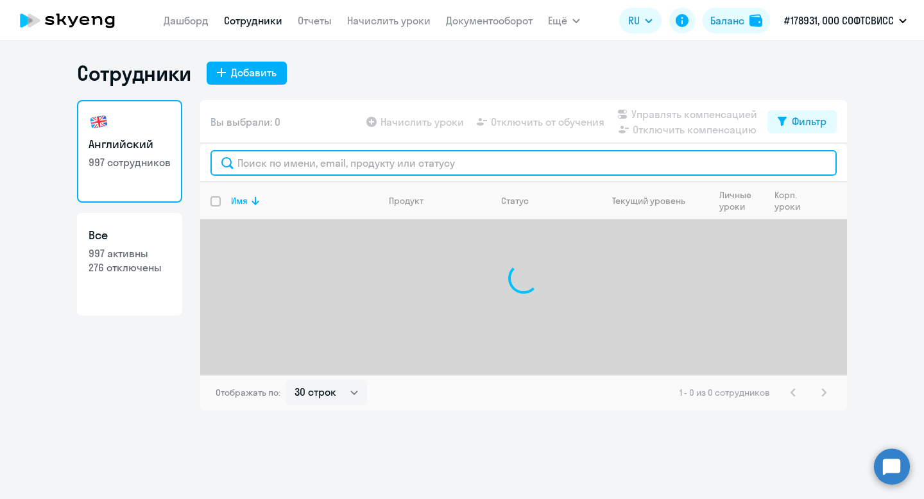
click at [369, 159] on input "text" at bounding box center [523, 163] width 626 height 26
paste input "Vitaly Tozik"
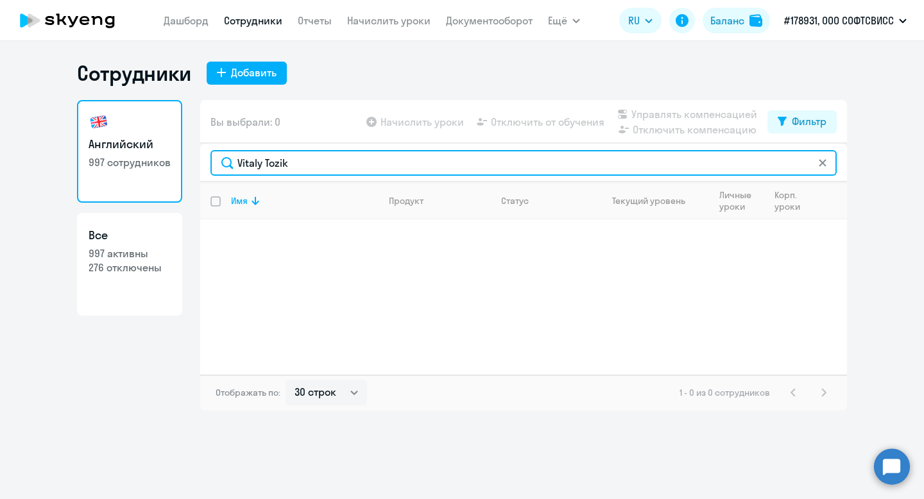
click at [250, 166] on input "Vitaly Tozik" at bounding box center [523, 163] width 626 height 26
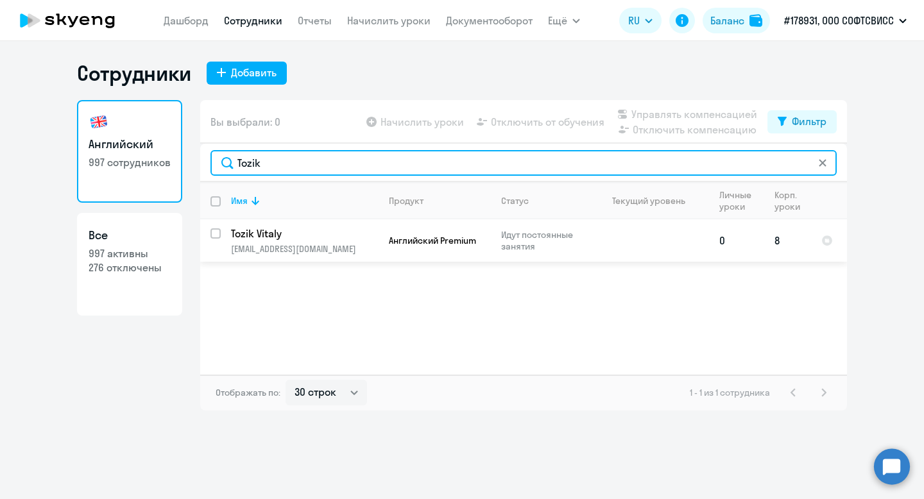
type input "Tozik"
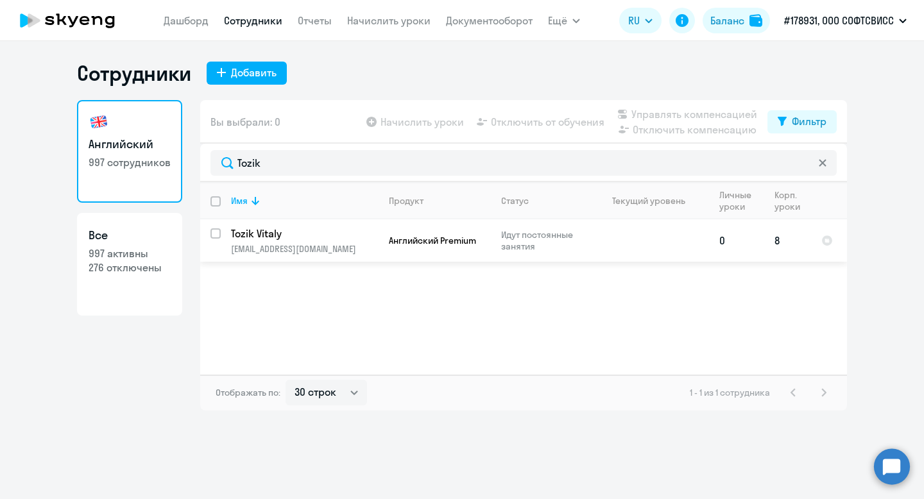
click at [216, 234] on input "select row 15127345" at bounding box center [223, 241] width 26 height 26
checkbox input "true"
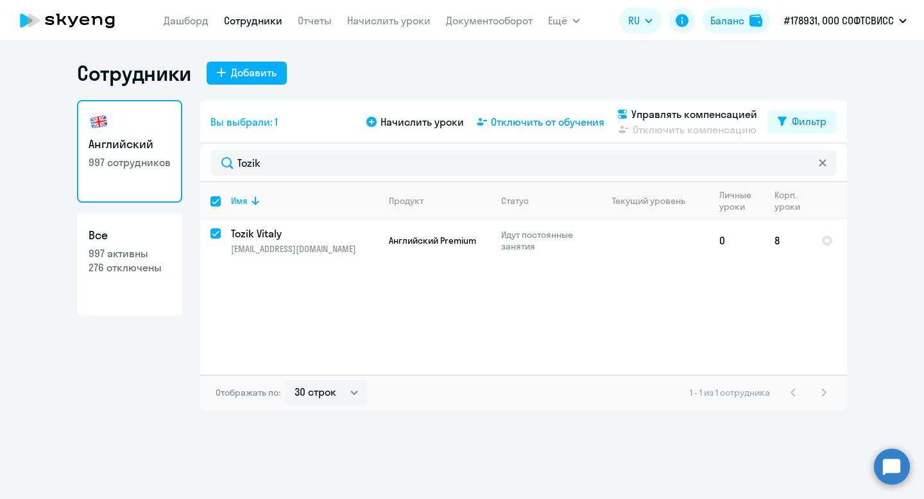
click at [561, 123] on span "Отключить от обучения" at bounding box center [548, 121] width 114 height 15
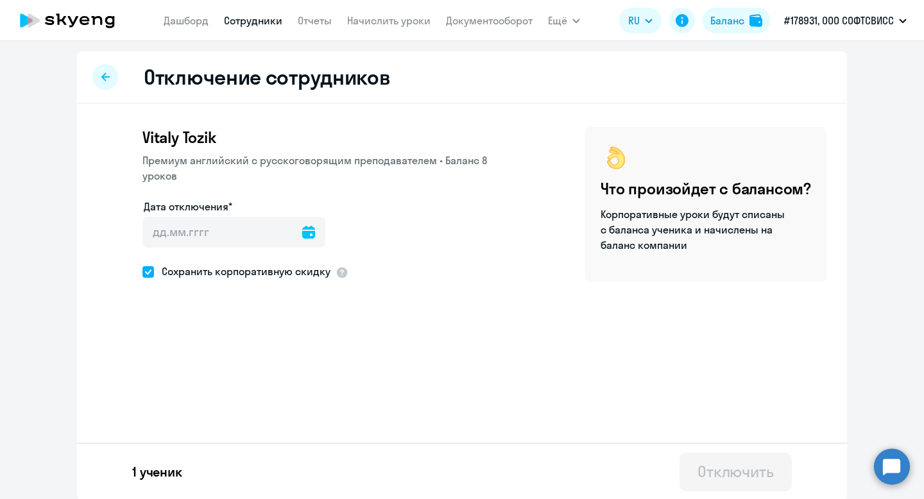
click at [302, 226] on icon at bounding box center [308, 232] width 13 height 13
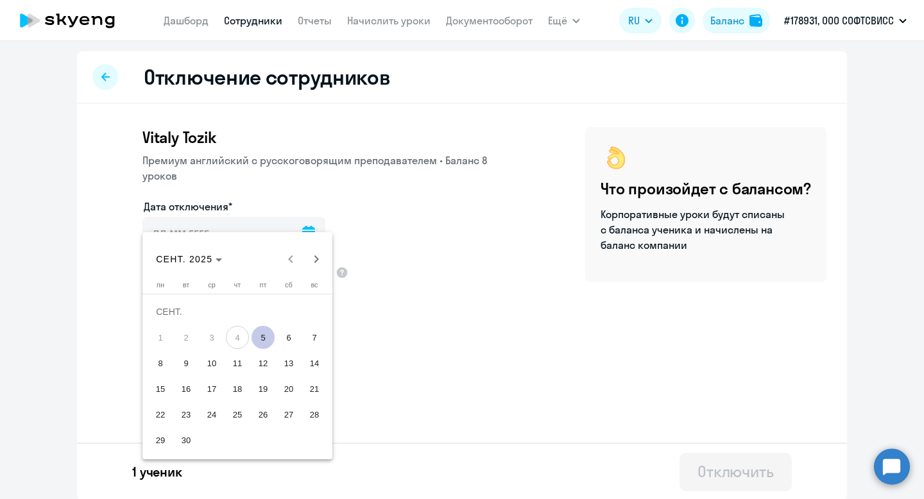
click at [269, 334] on span "5" at bounding box center [263, 337] width 23 height 23
type input "[DATE]"
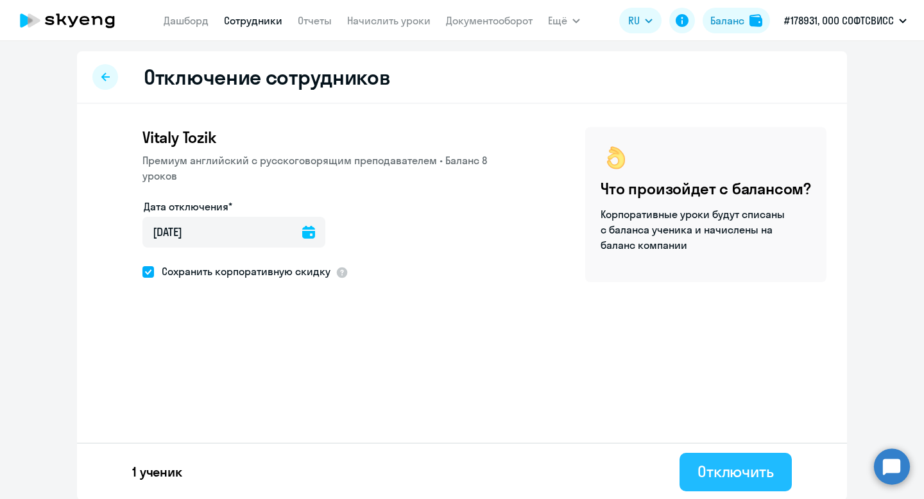
click at [724, 473] on div "Отключить" at bounding box center [735, 471] width 76 height 21
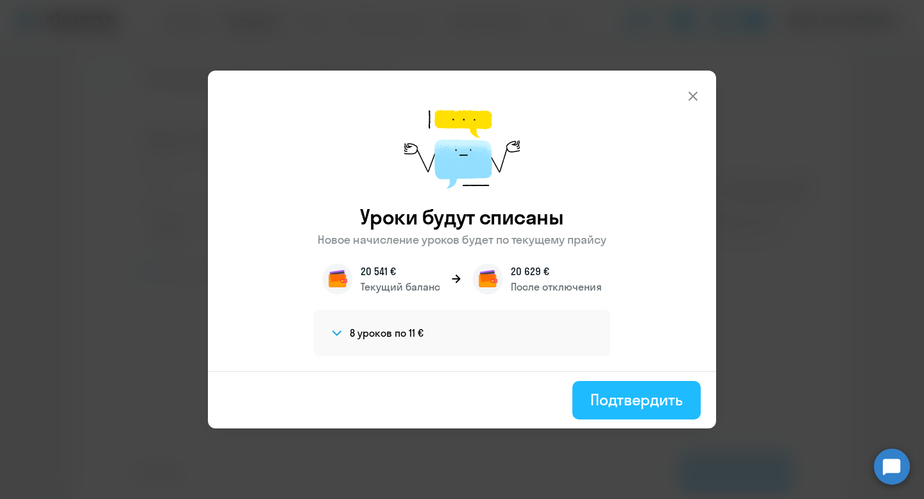
click at [633, 397] on div "Подтвердить" at bounding box center [636, 399] width 92 height 21
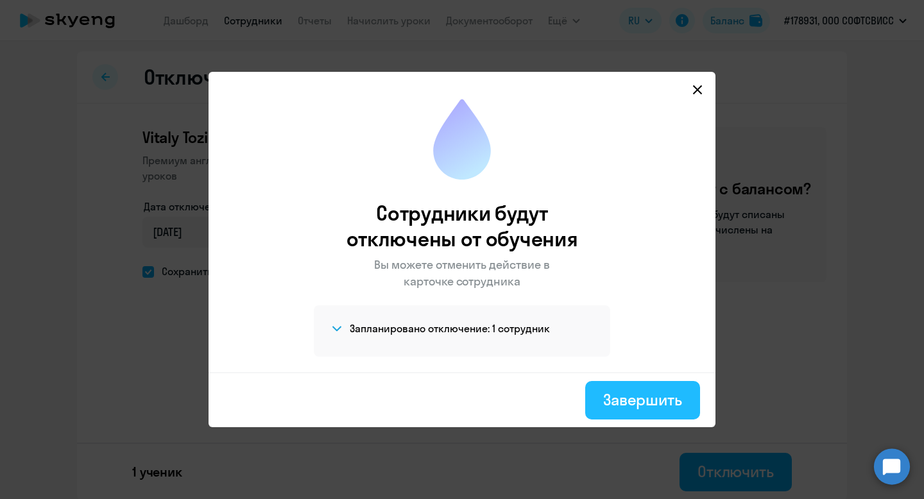
click at [651, 407] on div "Завершить" at bounding box center [642, 399] width 79 height 21
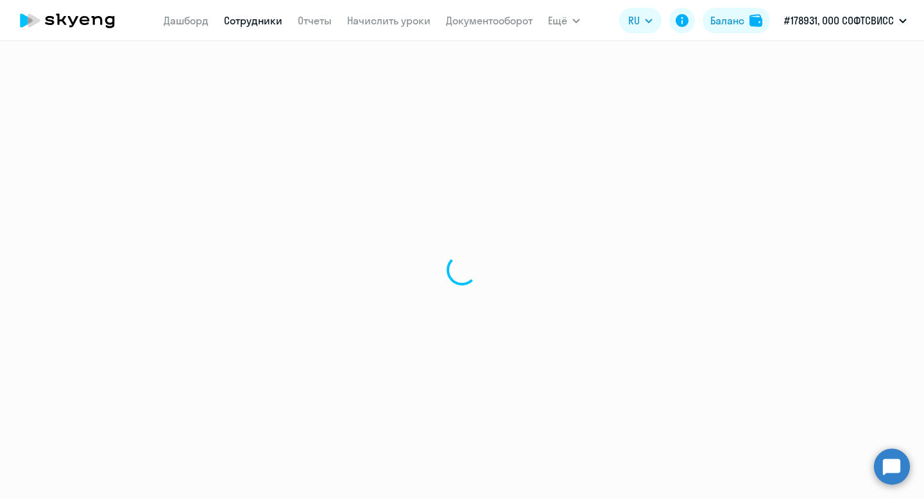
select select "30"
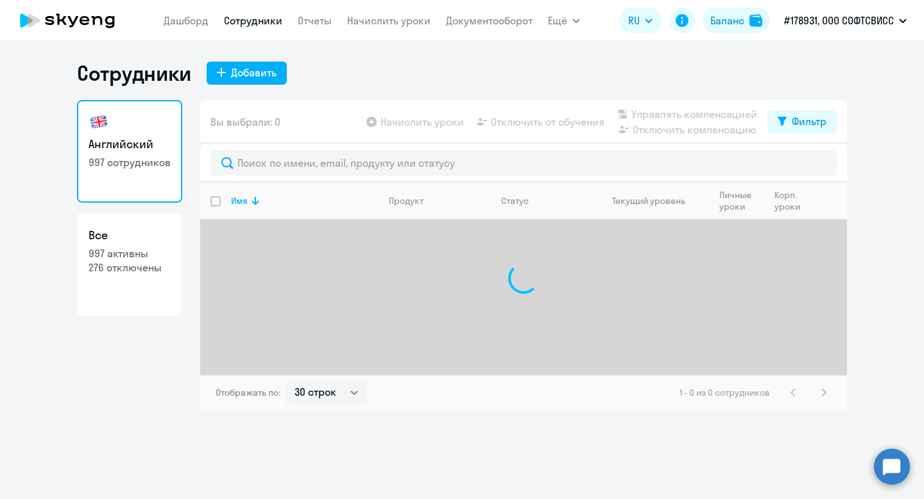
click at [449, 176] on div at bounding box center [523, 163] width 647 height 38
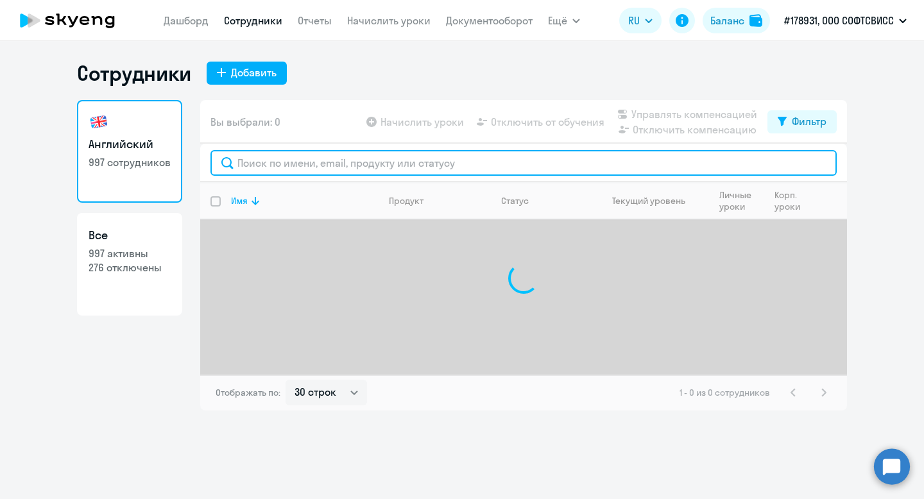
click at [447, 166] on input "text" at bounding box center [523, 163] width 626 height 26
paste input "[PERSON_NAME]"
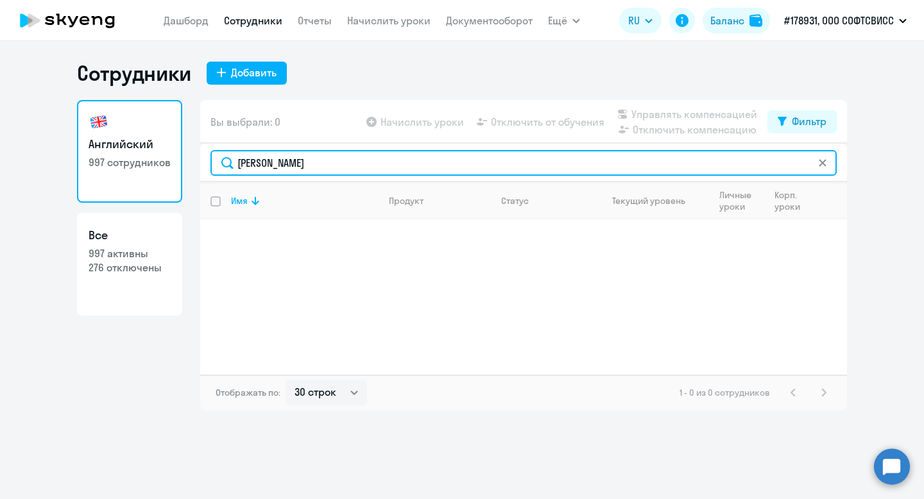
click at [253, 160] on input "[PERSON_NAME]" at bounding box center [523, 163] width 626 height 26
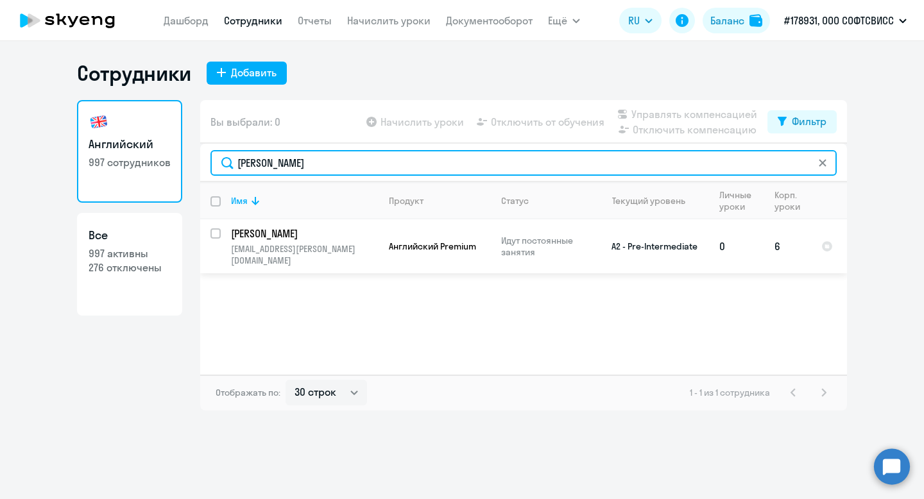
type input "[PERSON_NAME]"
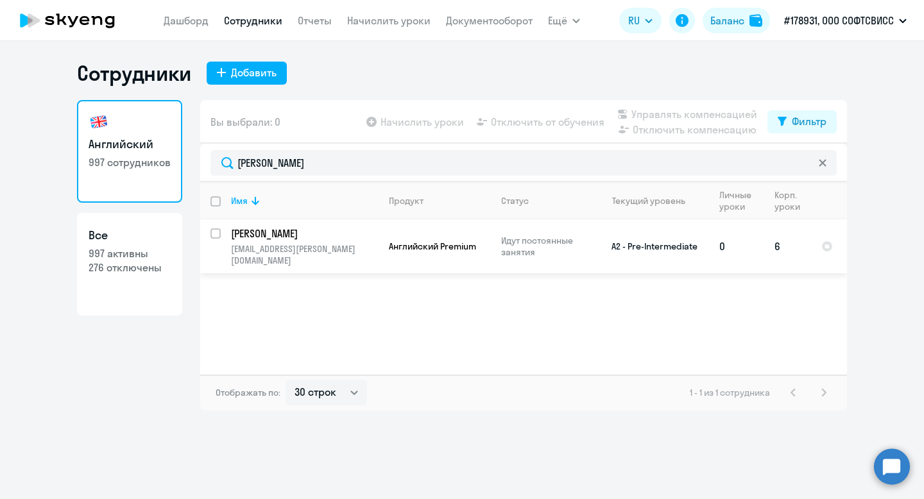
click at [218, 232] on input "select row 14562658" at bounding box center [223, 241] width 26 height 26
checkbox input "true"
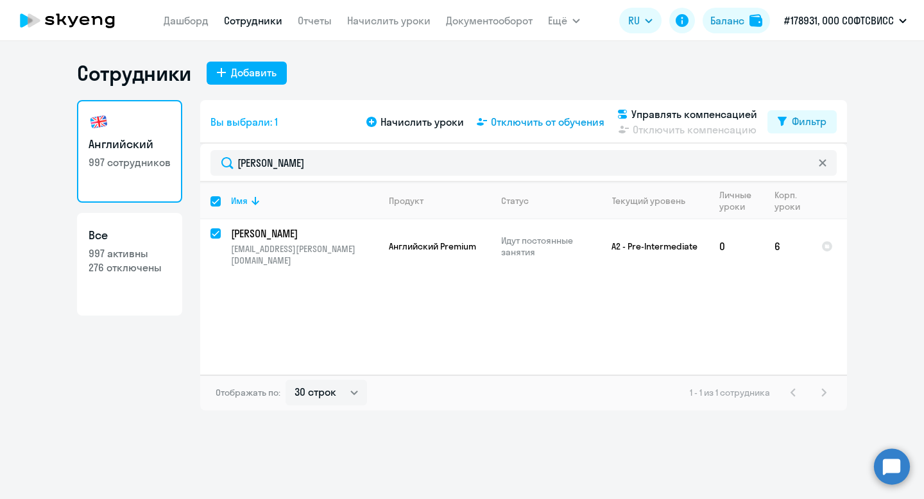
click at [533, 124] on span "Отключить от обучения" at bounding box center [548, 121] width 114 height 15
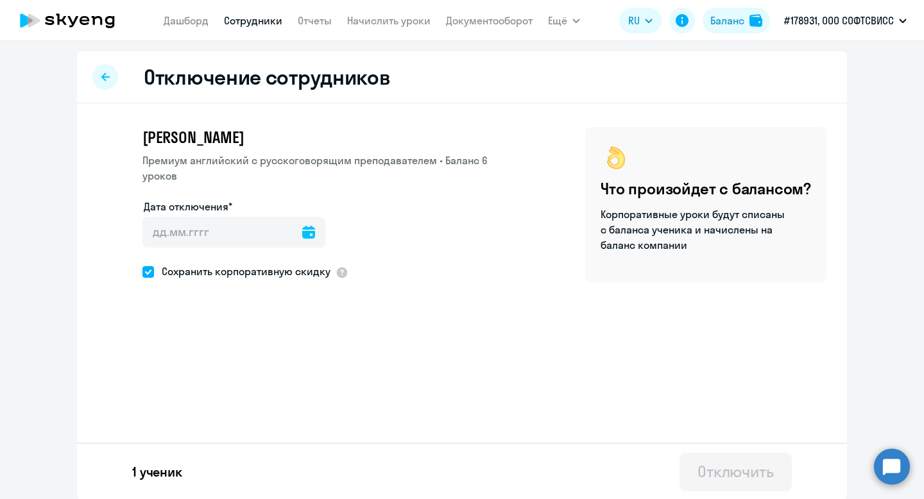
click at [302, 223] on div at bounding box center [308, 232] width 13 height 31
click at [302, 230] on icon at bounding box center [308, 232] width 13 height 13
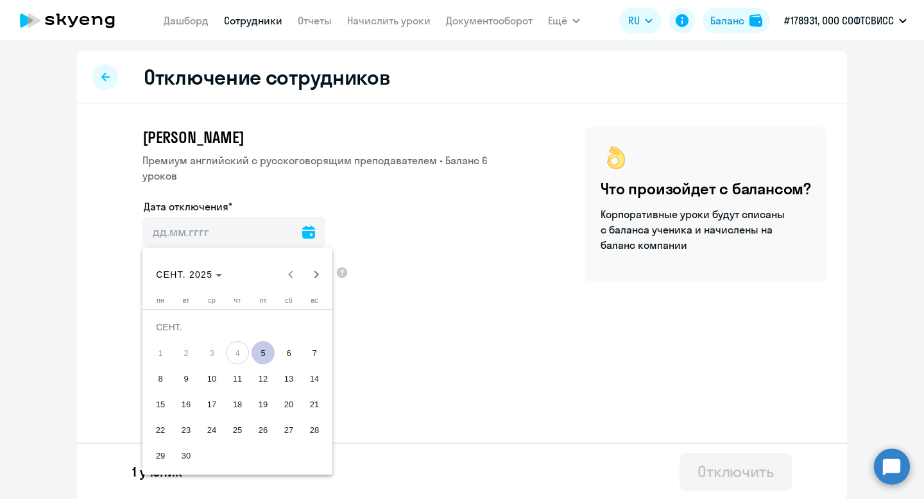
click at [261, 352] on span "5" at bounding box center [263, 352] width 23 height 23
type input "[DATE]"
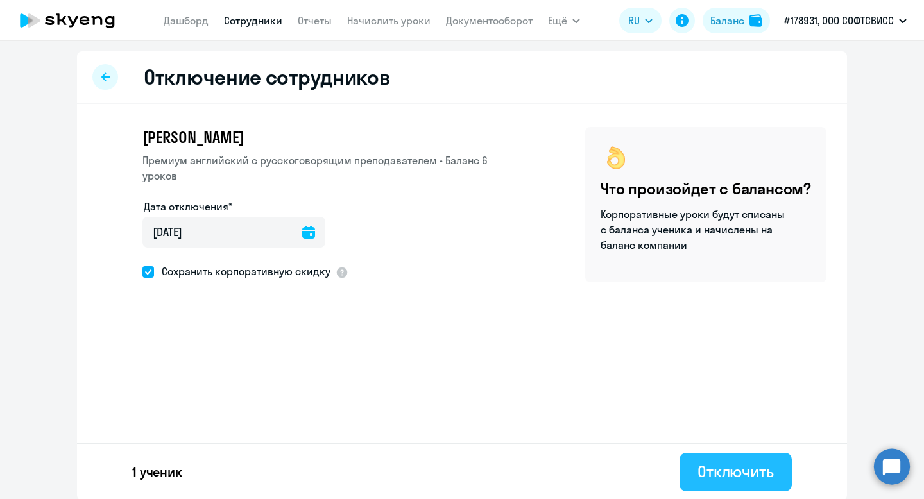
click at [746, 473] on div "Отключить" at bounding box center [735, 471] width 76 height 21
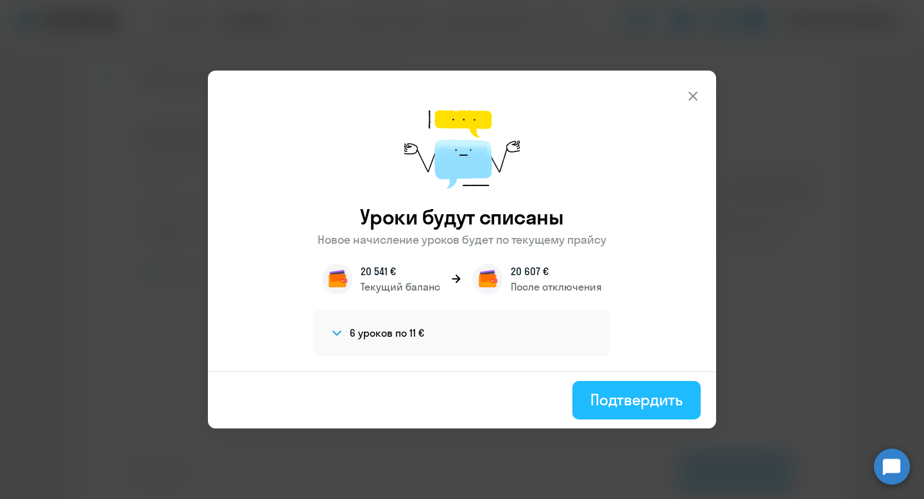
click at [613, 409] on div "Подтвердить" at bounding box center [636, 399] width 92 height 21
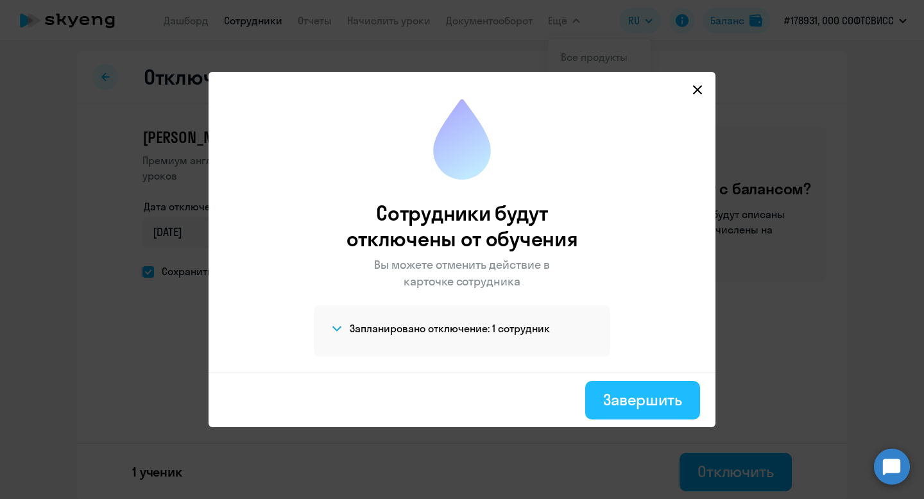
click at [646, 407] on div "Завершить" at bounding box center [642, 399] width 79 height 21
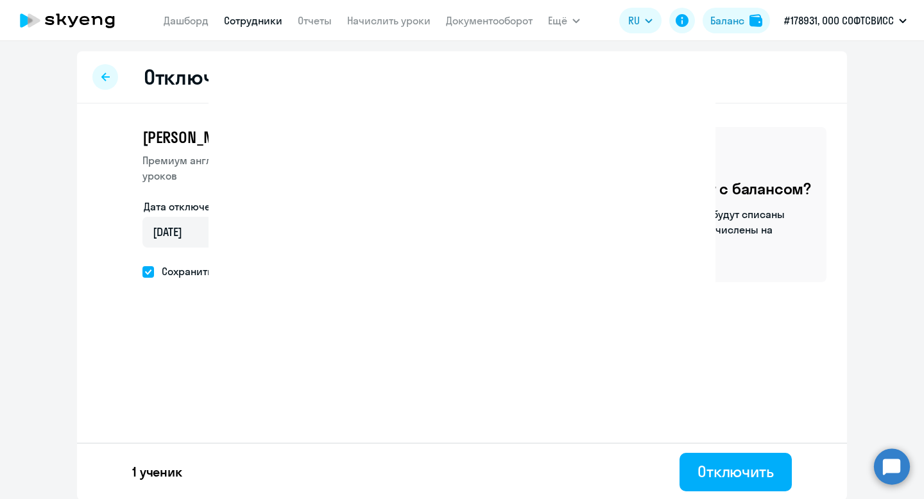
select select "30"
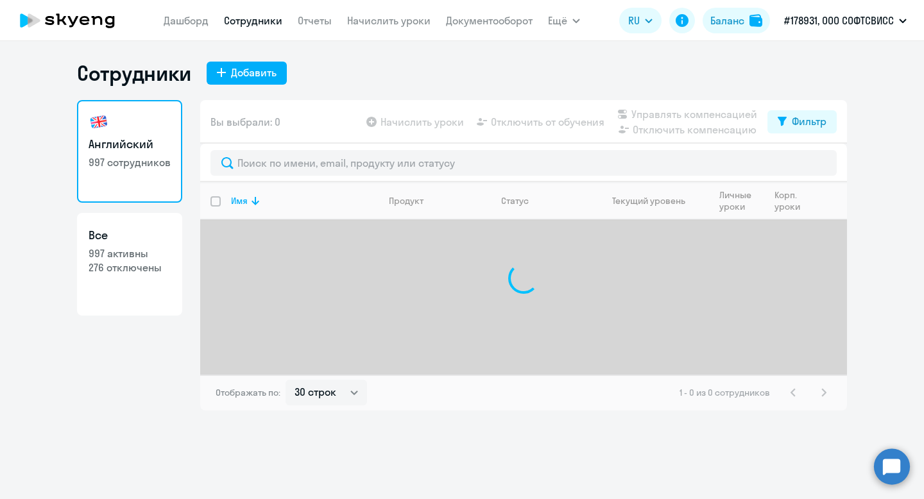
click at [259, 176] on div at bounding box center [523, 163] width 647 height 38
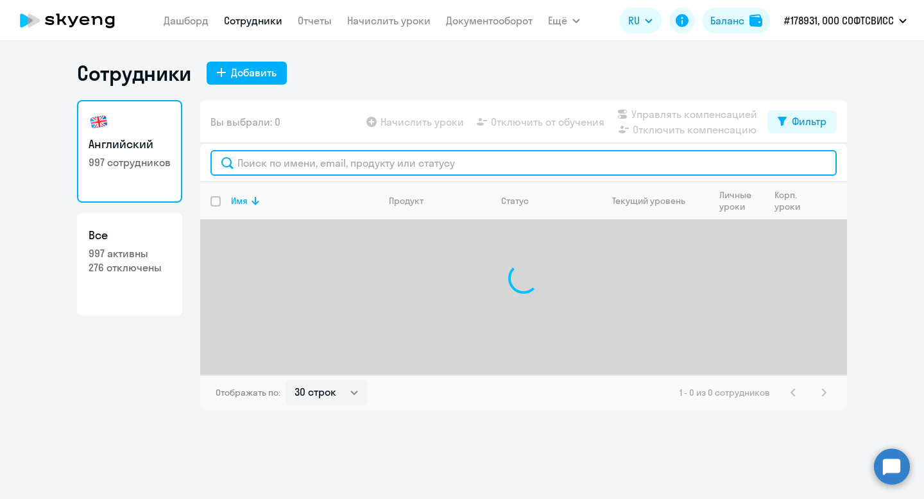
click at [259, 170] on input "text" at bounding box center [523, 163] width 626 height 26
paste input "[PERSON_NAME]"
click at [245, 167] on input "[PERSON_NAME]" at bounding box center [523, 163] width 626 height 26
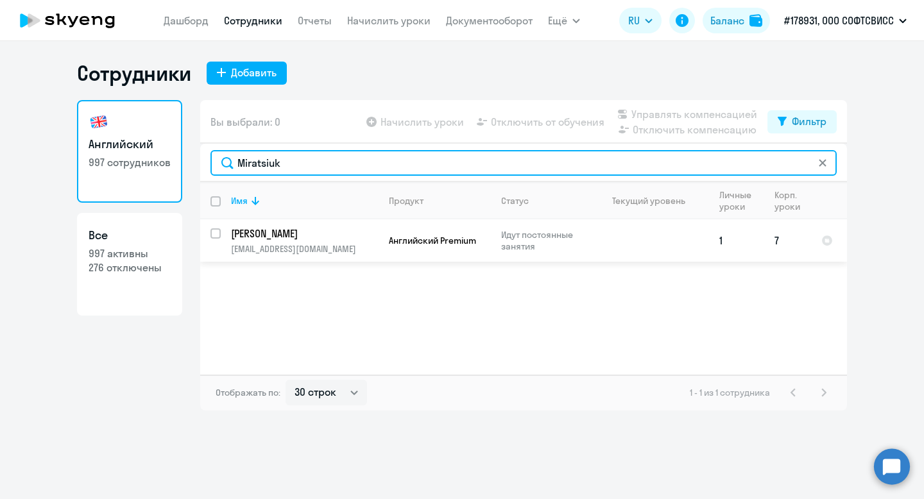
type input "Miratsiuk"
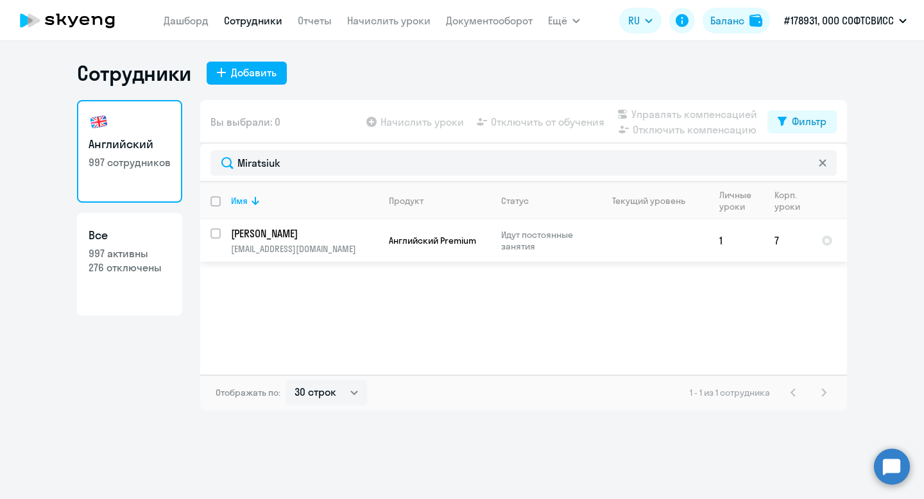
click at [216, 234] on input "select row 40259704" at bounding box center [223, 241] width 26 height 26
checkbox input "true"
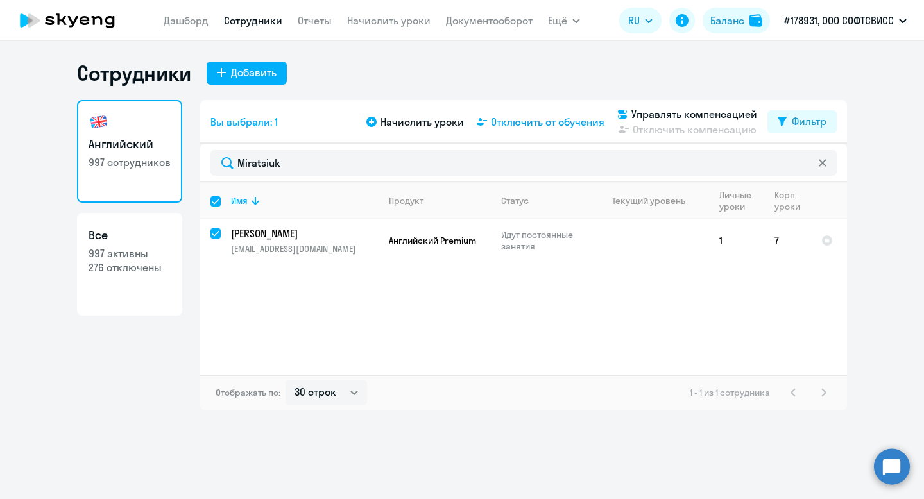
click at [552, 120] on span "Отключить от обучения" at bounding box center [548, 121] width 114 height 15
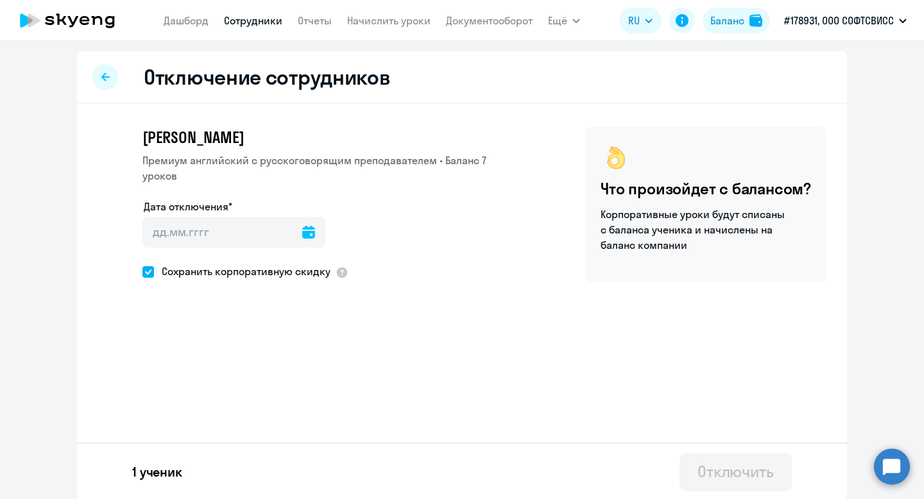
click at [302, 226] on icon at bounding box center [308, 232] width 13 height 13
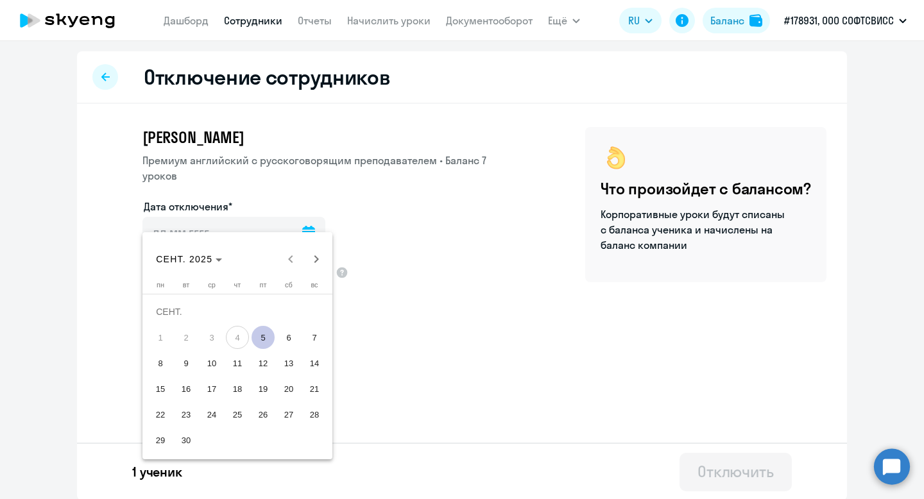
click at [262, 346] on span "5" at bounding box center [263, 337] width 23 height 23
type input "[DATE]"
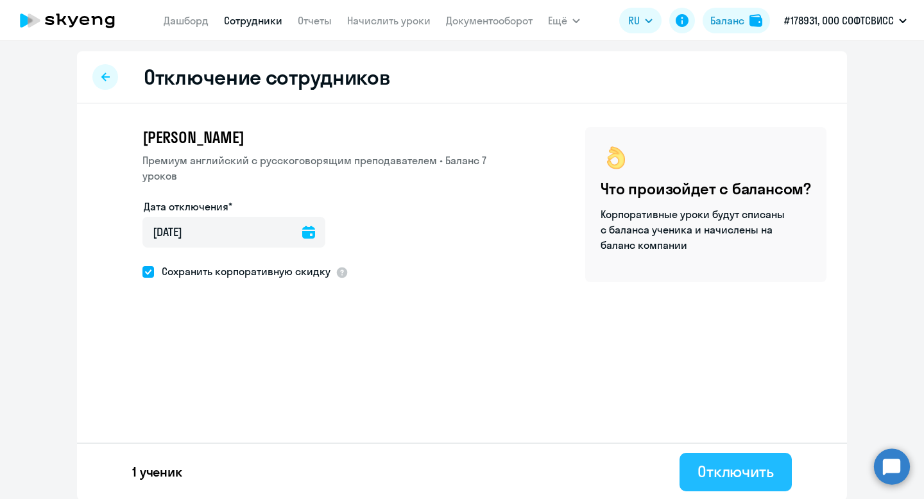
click at [730, 470] on div "Отключить" at bounding box center [735, 471] width 76 height 21
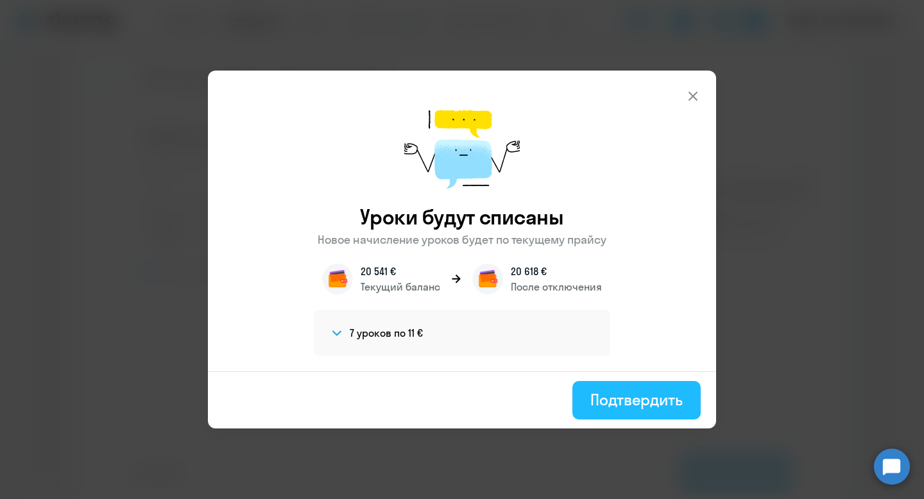
click at [614, 406] on div "Подтвердить" at bounding box center [636, 399] width 92 height 21
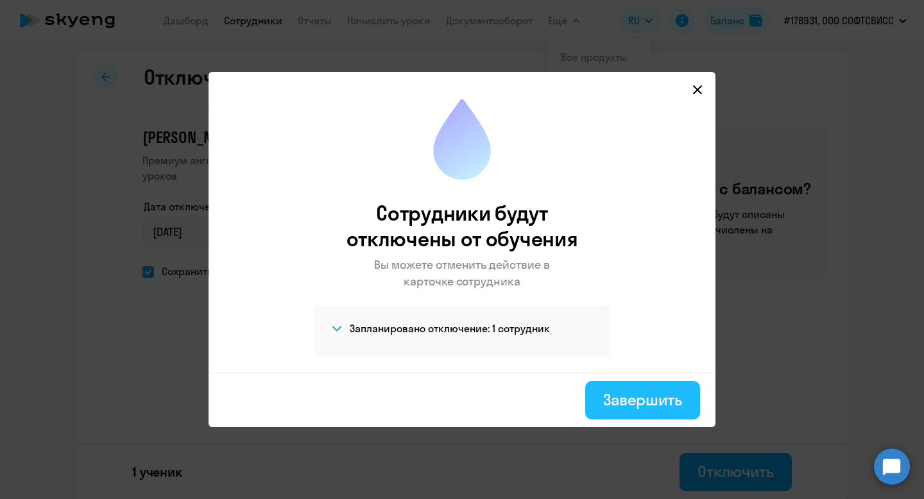
click at [617, 395] on div "Завершить" at bounding box center [642, 399] width 79 height 21
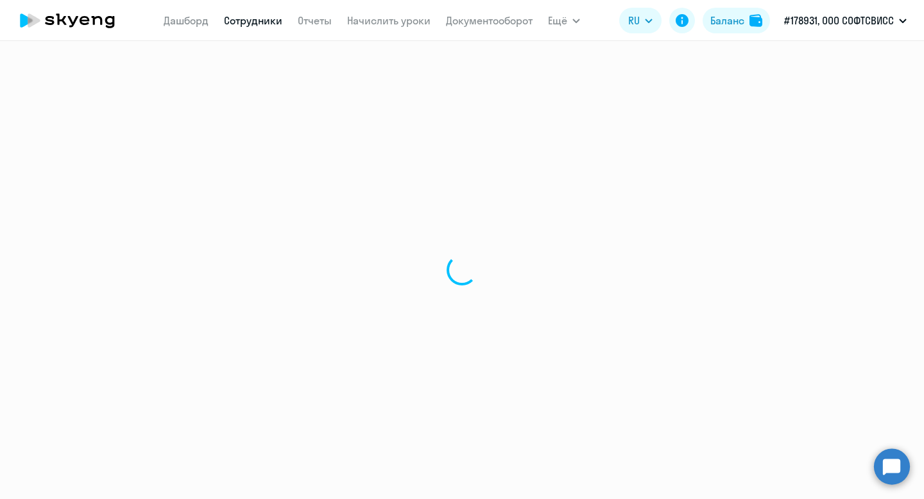
select select "30"
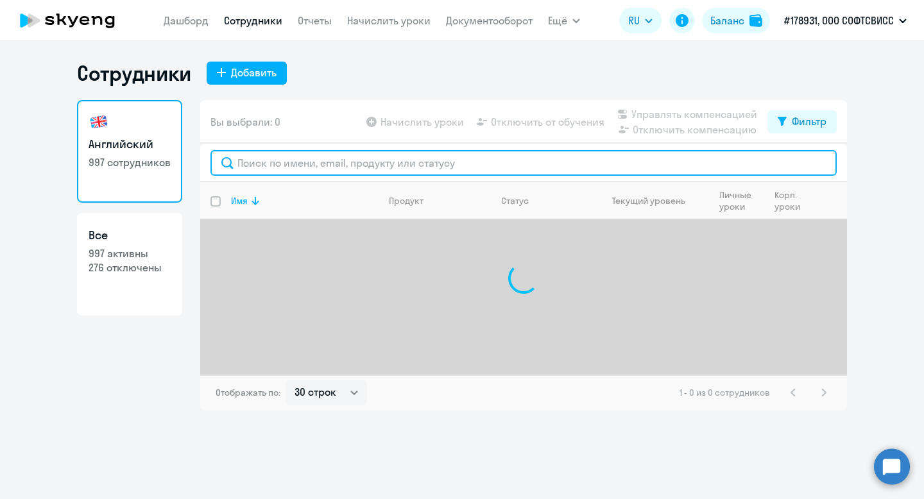
click at [332, 162] on input "text" at bounding box center [523, 163] width 626 height 26
paste input "[PERSON_NAME]"
click at [253, 166] on input "[PERSON_NAME]" at bounding box center [523, 163] width 626 height 26
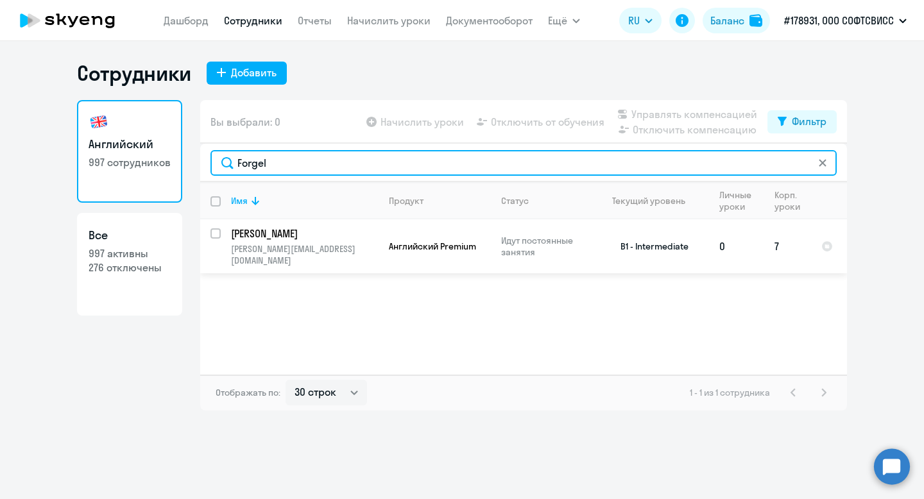
type input "Forgel"
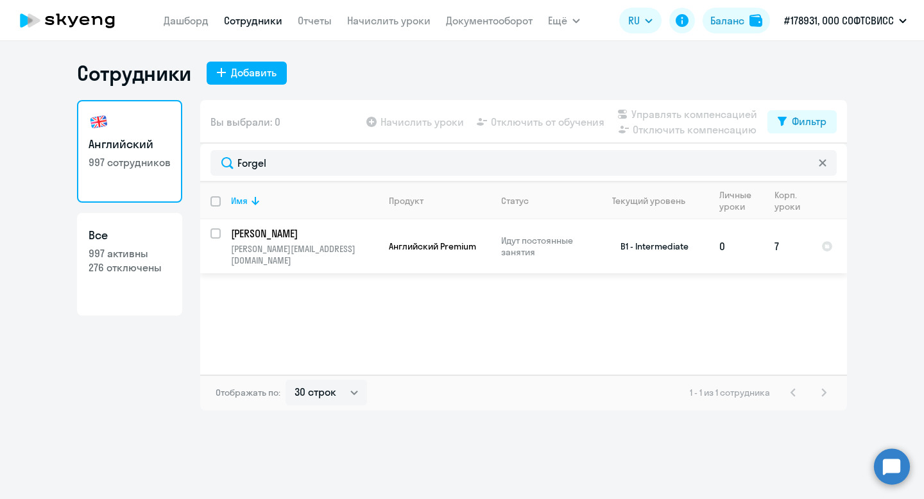
click at [214, 237] on input "select row 24255898" at bounding box center [223, 241] width 26 height 26
checkbox input "true"
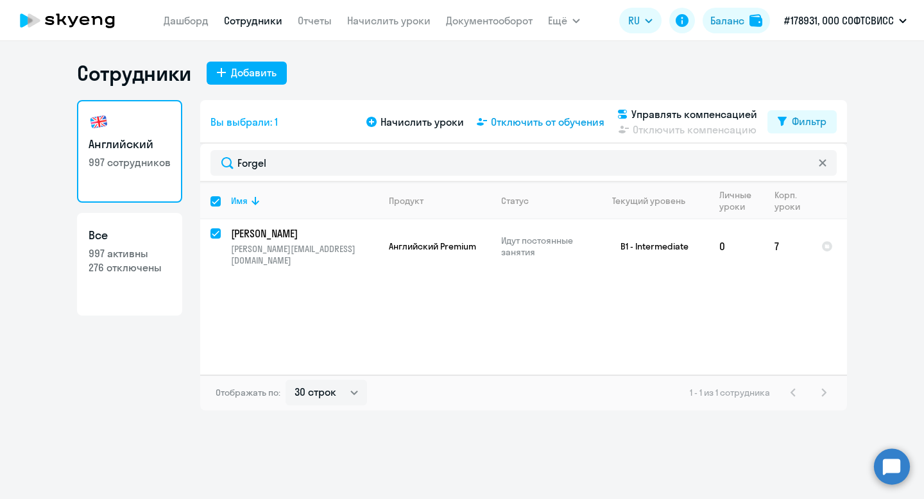
click at [548, 123] on span "Отключить от обучения" at bounding box center [548, 121] width 114 height 15
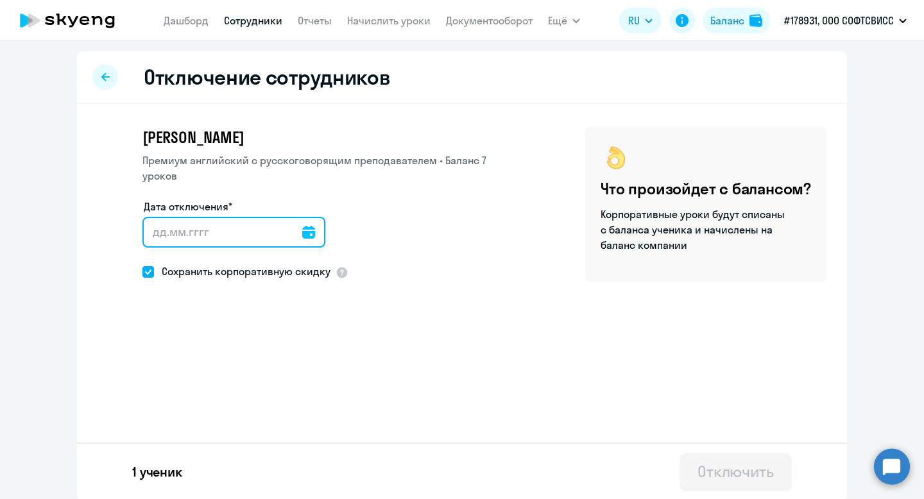
click at [304, 223] on input "Дата отключения*" at bounding box center [233, 232] width 183 height 31
click at [302, 226] on icon at bounding box center [308, 232] width 13 height 13
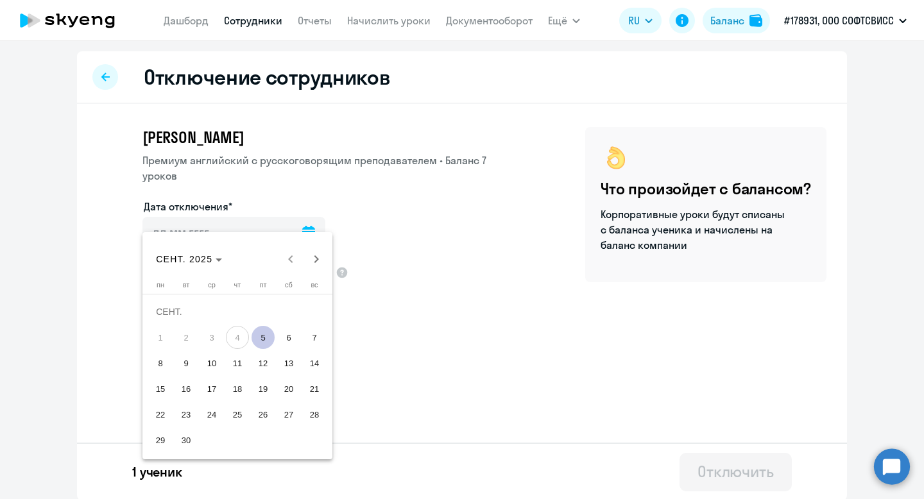
click at [261, 336] on span "5" at bounding box center [263, 337] width 23 height 23
type input "[DATE]"
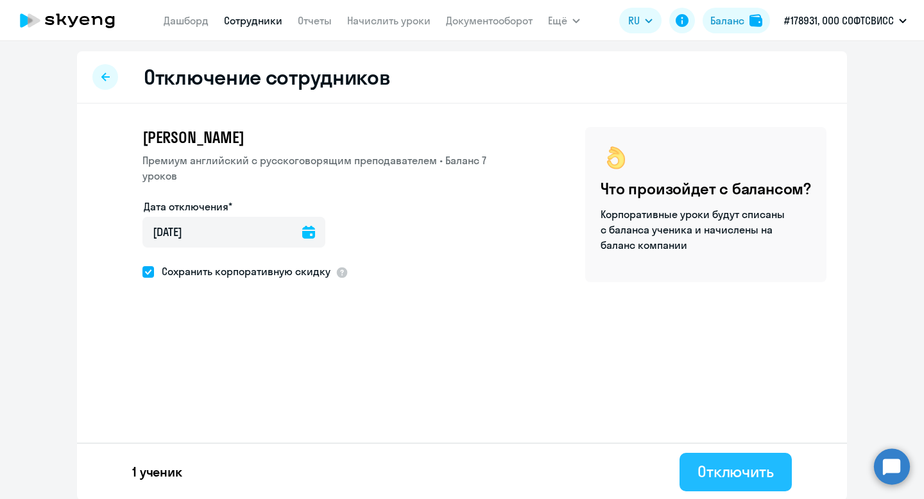
click at [728, 477] on div "Отключить" at bounding box center [735, 471] width 76 height 21
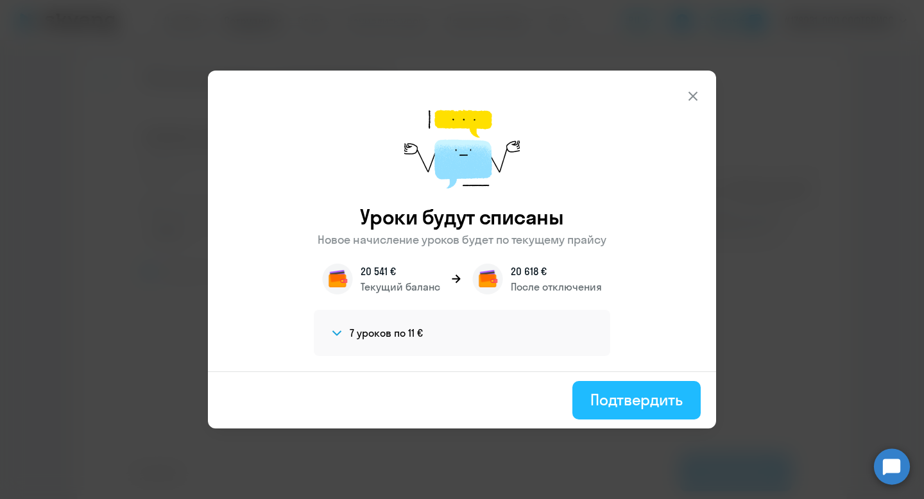
click at [611, 391] on div "Подтвердить" at bounding box center [636, 399] width 92 height 21
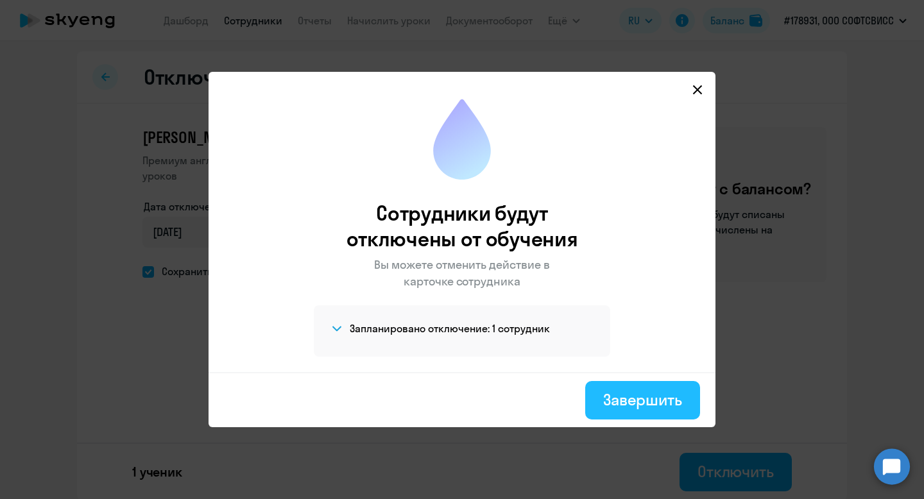
click at [629, 402] on div "Завершить" at bounding box center [642, 399] width 79 height 21
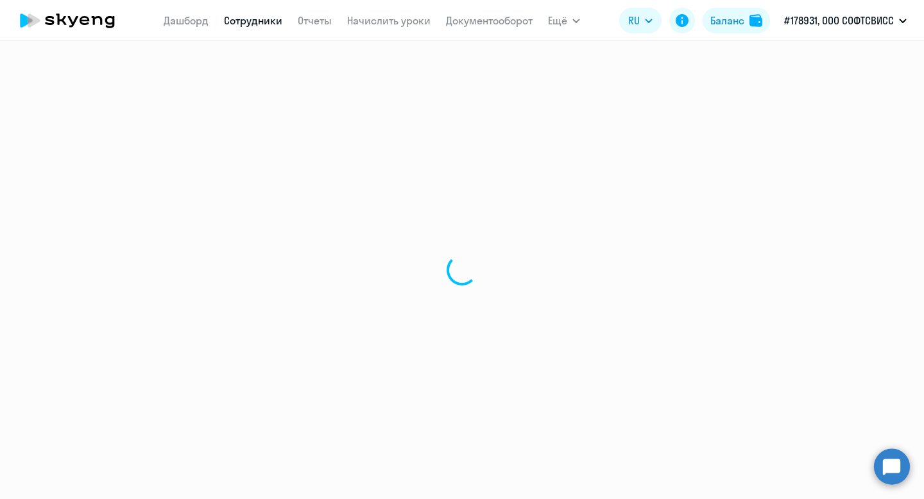
select select "30"
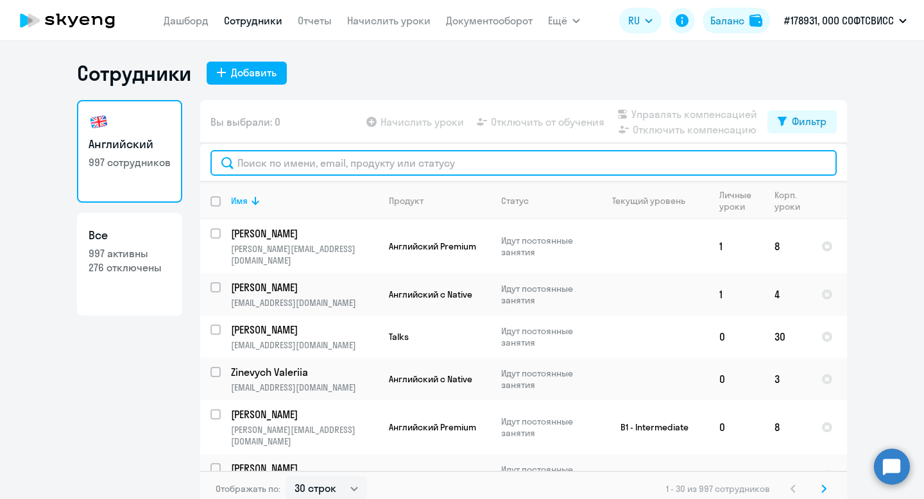
click at [332, 172] on input "text" at bounding box center [523, 163] width 626 height 26
paste input "[PERSON_NAME]"
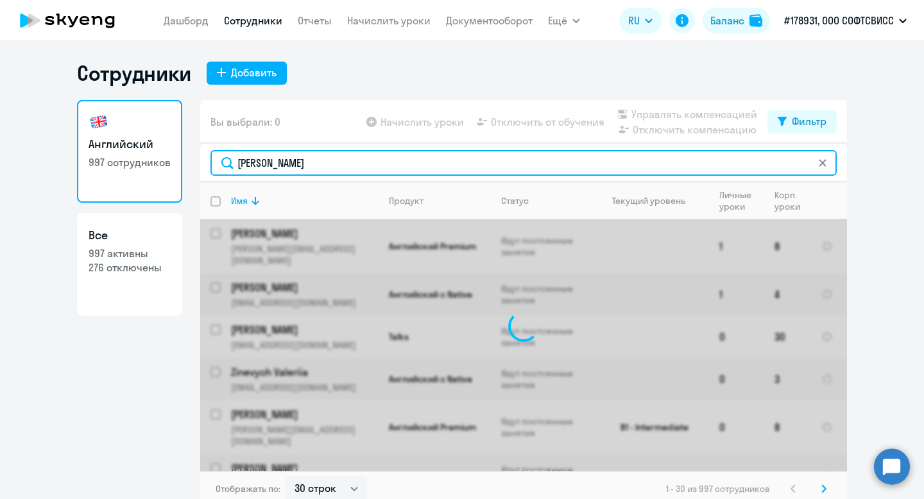
click at [253, 169] on input "[PERSON_NAME]" at bounding box center [523, 163] width 626 height 26
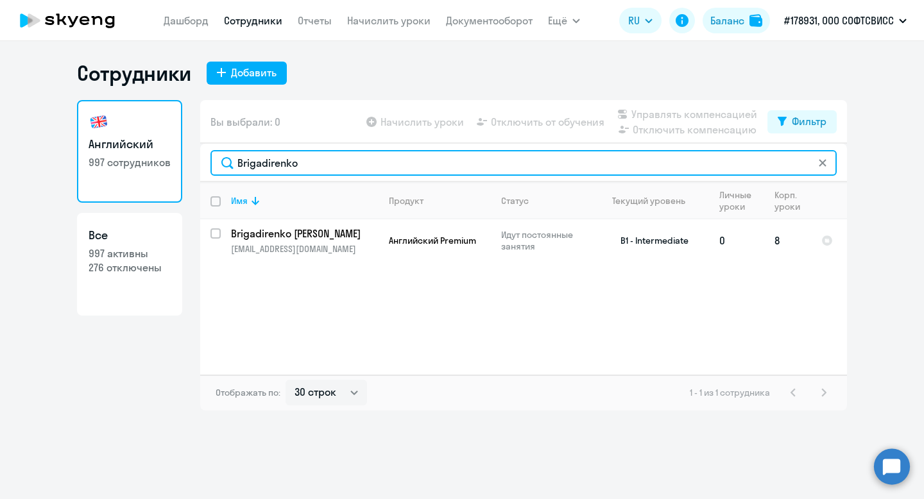
type input "Brigadirenko"
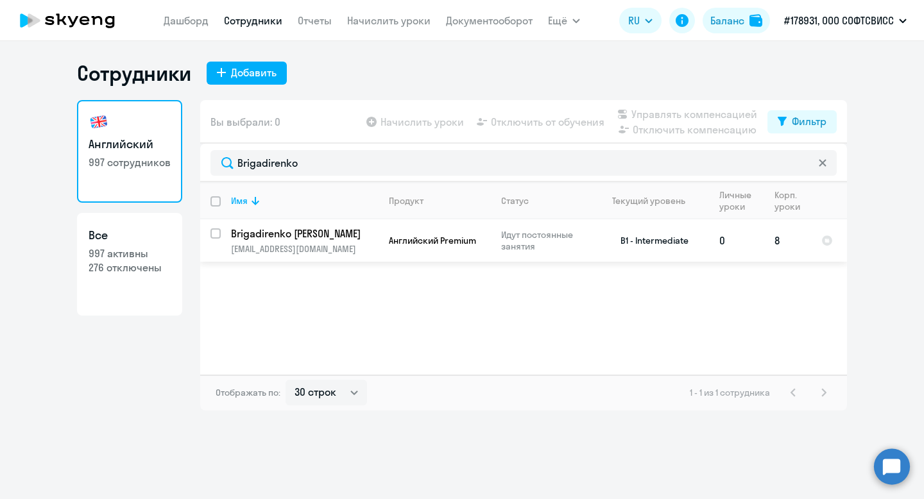
click at [205, 237] on div at bounding box center [216, 233] width 31 height 31
checkbox input "true"
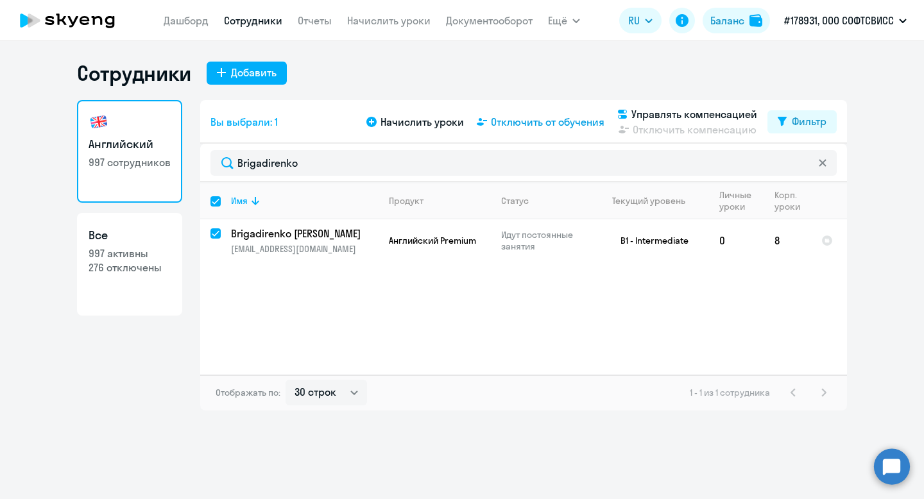
click at [565, 123] on span "Отключить от обучения" at bounding box center [548, 121] width 114 height 15
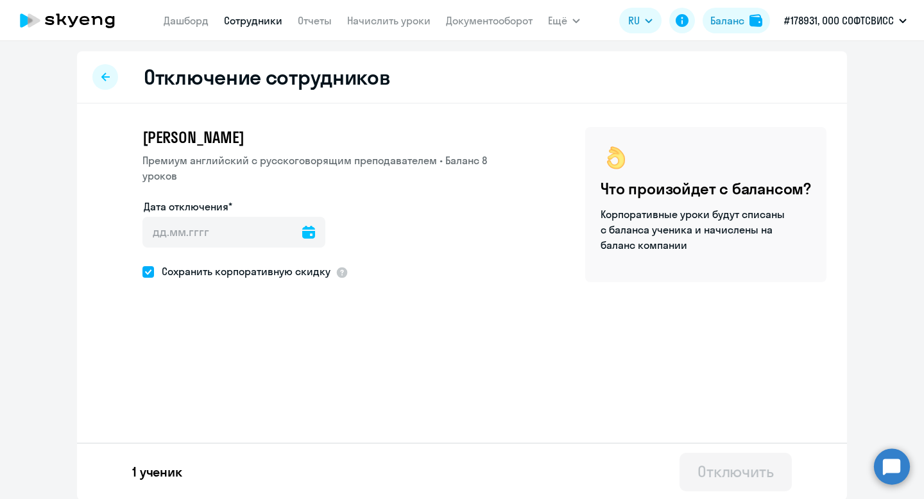
click at [302, 226] on icon at bounding box center [308, 232] width 13 height 13
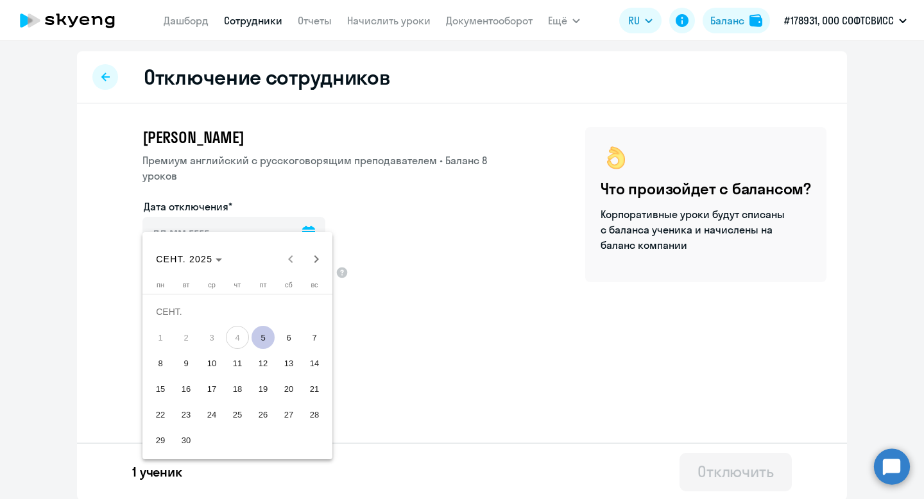
click at [261, 330] on span "5" at bounding box center [263, 337] width 23 height 23
type input "[DATE]"
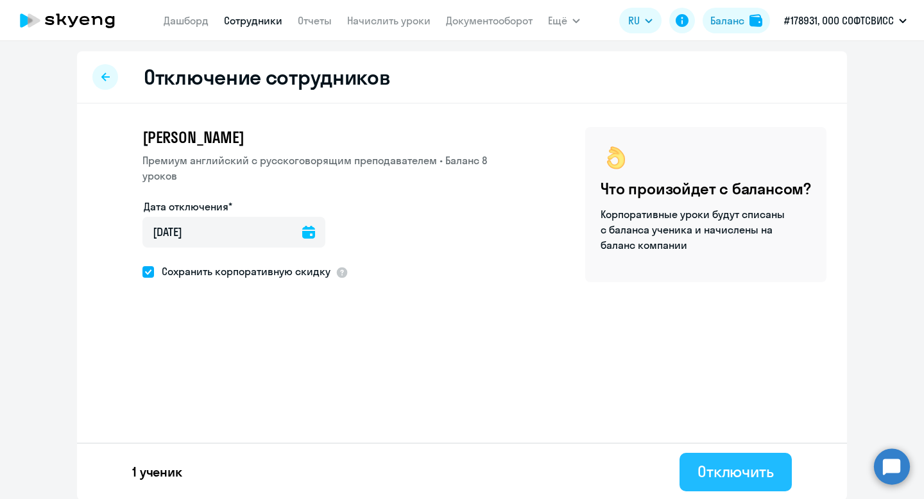
click at [748, 465] on div "Отключить" at bounding box center [735, 471] width 76 height 21
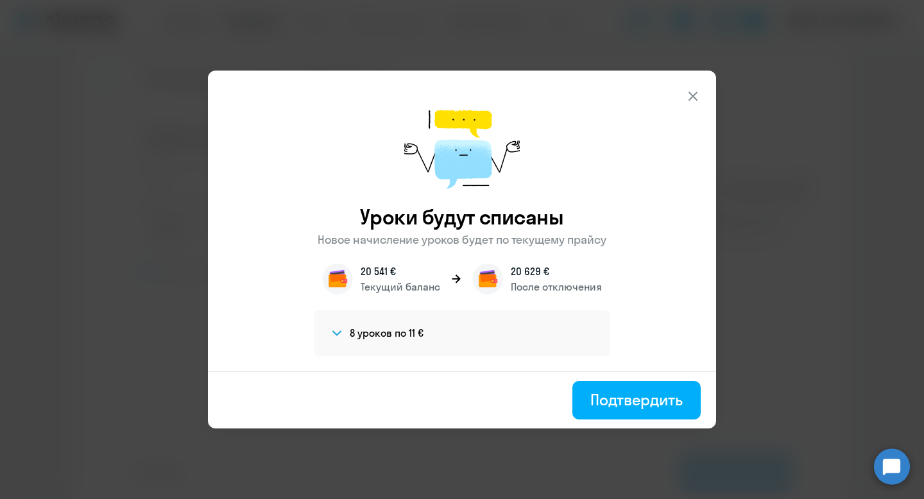
click at [646, 425] on div "Подтвердить" at bounding box center [462, 400] width 508 height 56
click at [642, 401] on div "Подтвердить" at bounding box center [636, 399] width 92 height 21
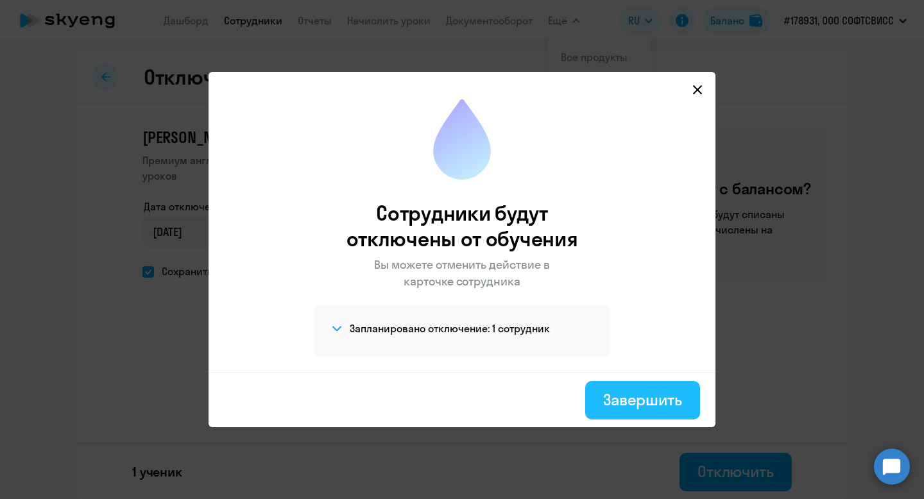
click at [623, 389] on div "Завершить" at bounding box center [642, 399] width 79 height 21
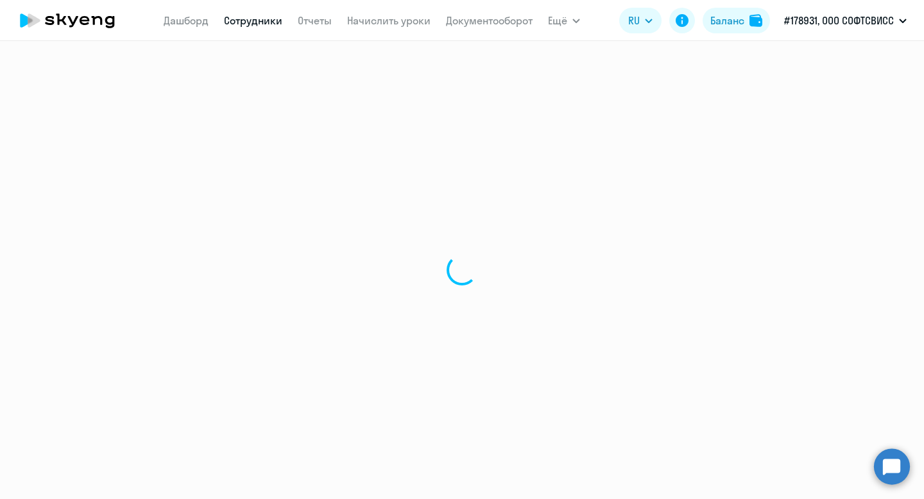
select select "30"
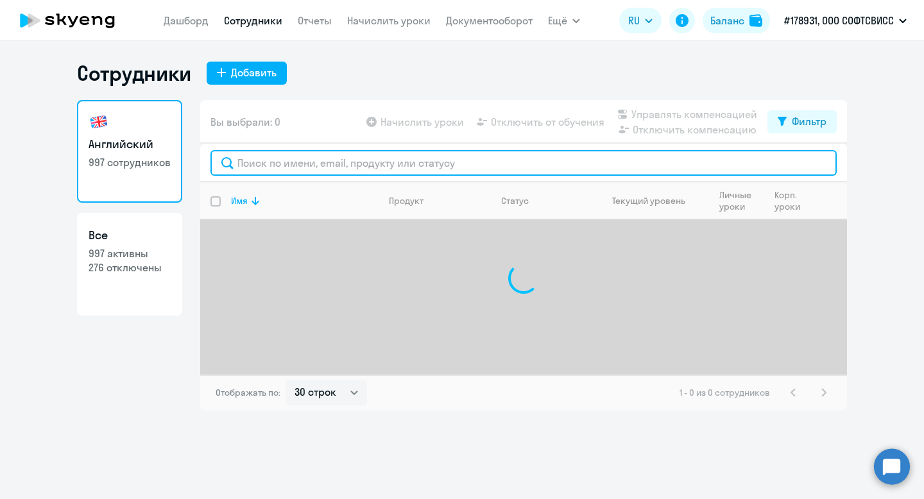
click at [366, 155] on input "text" at bounding box center [523, 163] width 626 height 26
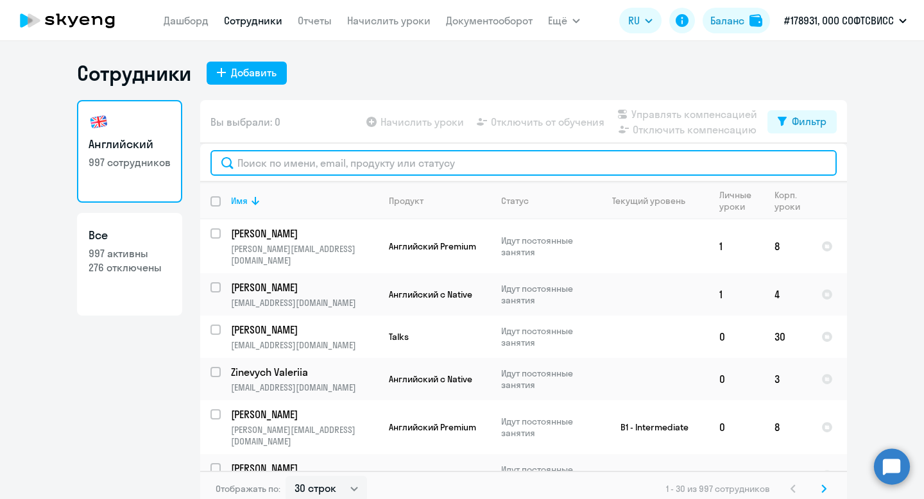
paste input "[PERSON_NAME]"
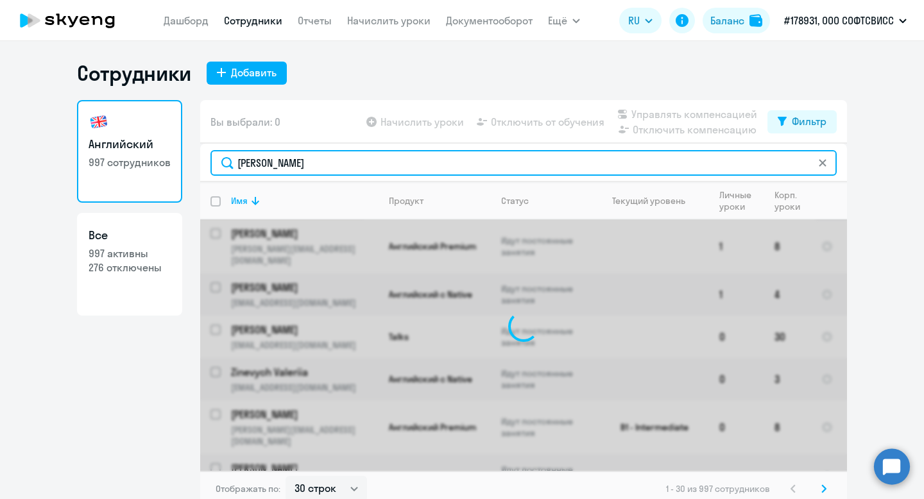
click at [258, 166] on input "[PERSON_NAME]" at bounding box center [523, 163] width 626 height 26
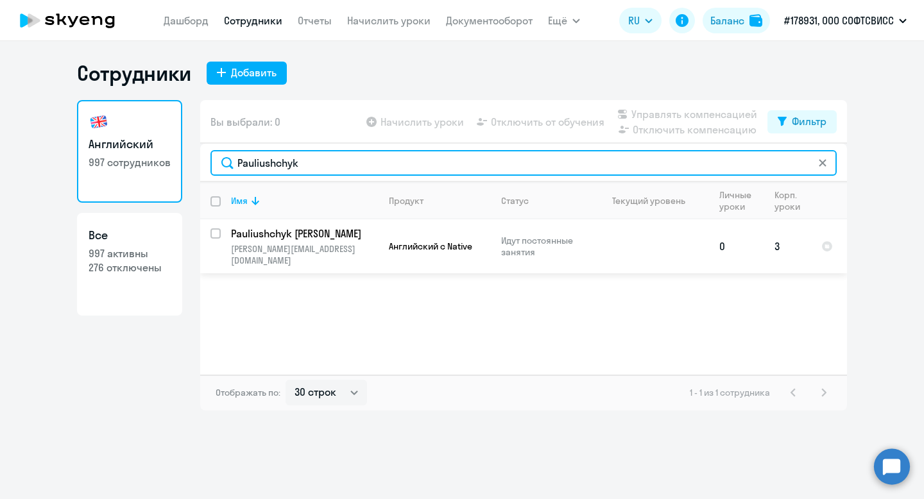
type input "Pauliushchyk"
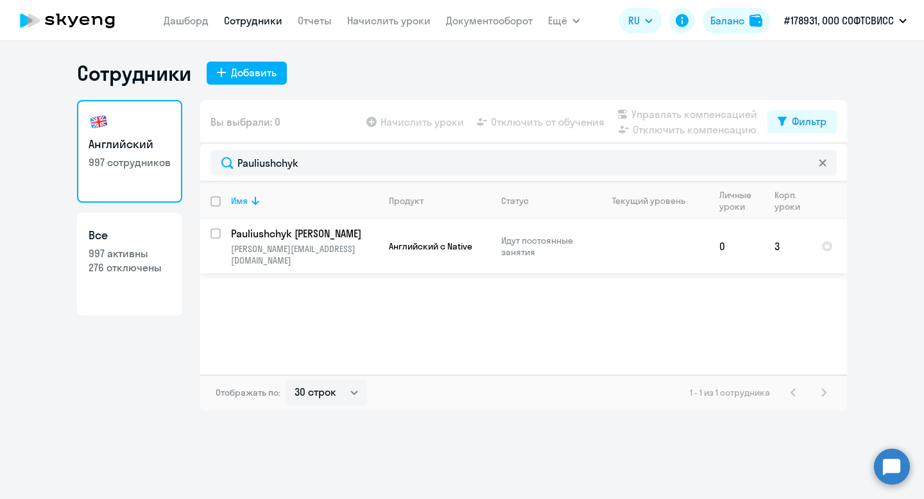
click at [209, 239] on div at bounding box center [216, 233] width 31 height 31
checkbox input "true"
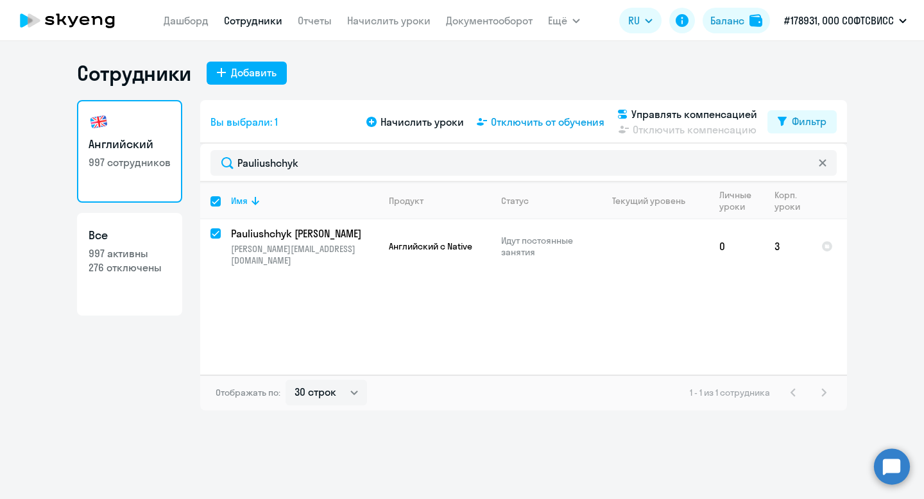
click at [541, 123] on span "Отключить от обучения" at bounding box center [548, 121] width 114 height 15
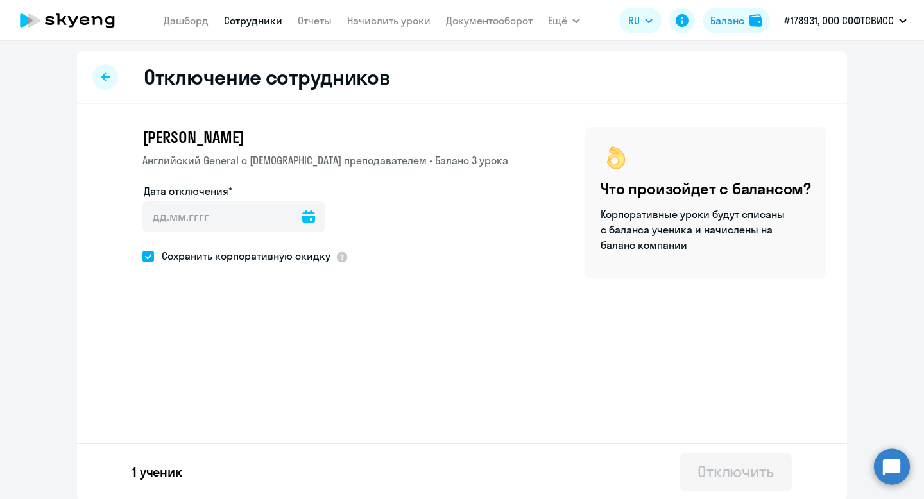
click at [302, 220] on icon at bounding box center [308, 216] width 13 height 13
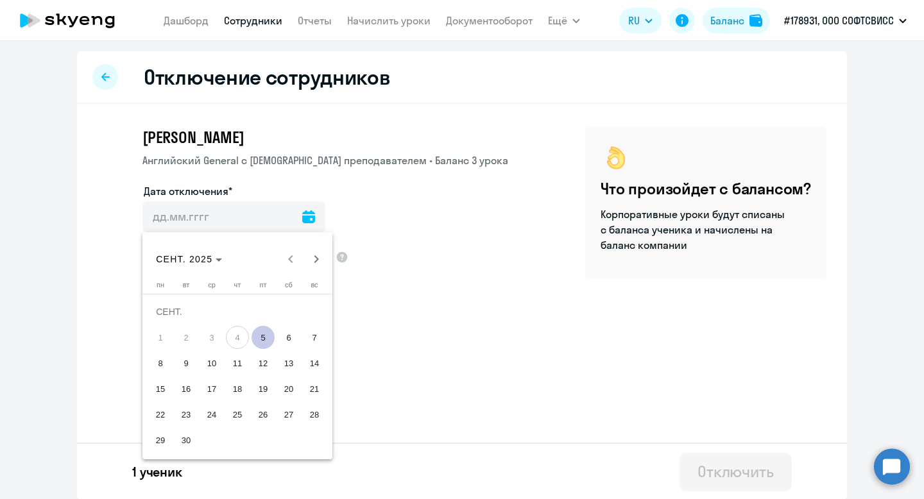
click at [273, 341] on span "5" at bounding box center [263, 337] width 23 height 23
type input "[DATE]"
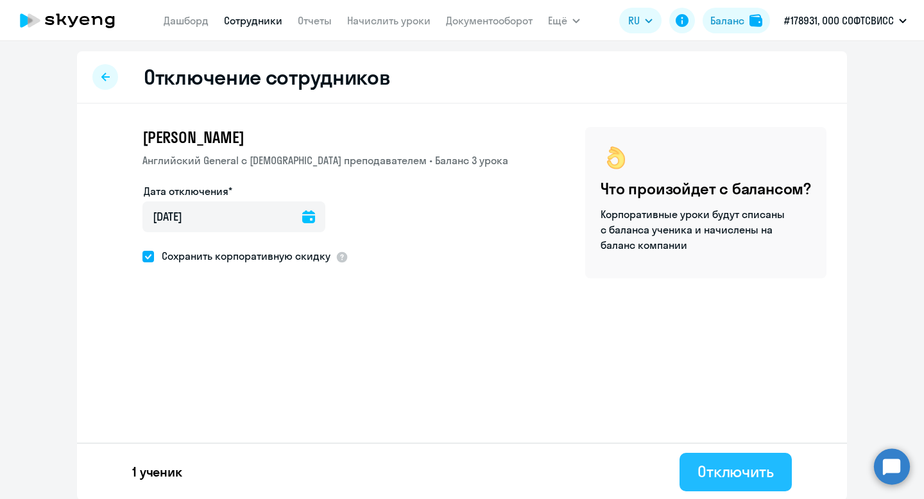
click at [735, 478] on div "Отключить" at bounding box center [735, 471] width 76 height 21
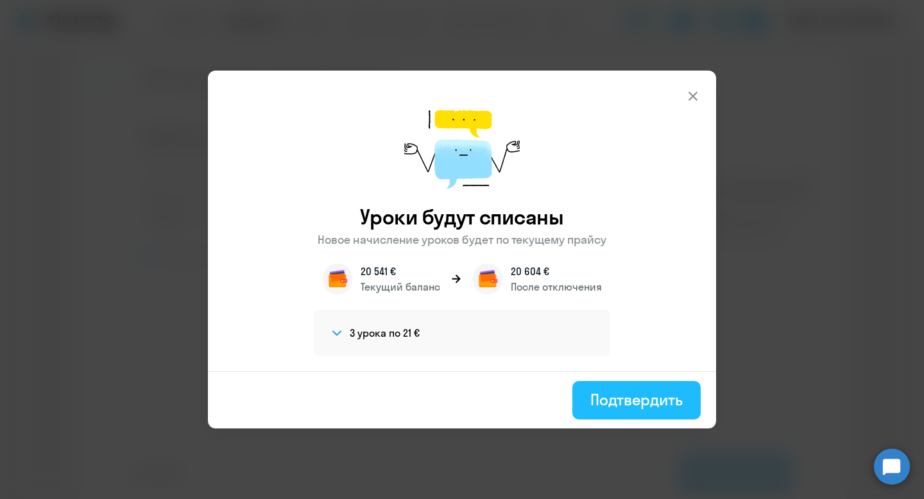
click at [637, 399] on div "Подтвердить" at bounding box center [636, 399] width 92 height 21
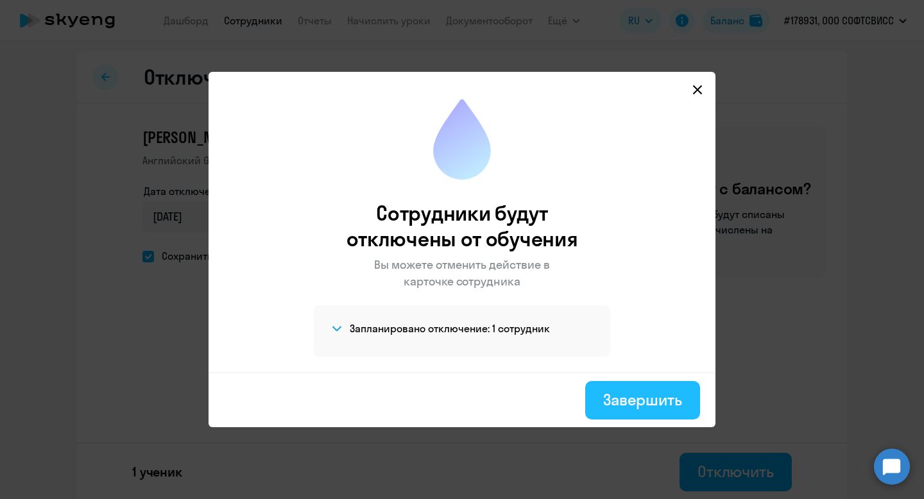
click at [616, 407] on div "Завершить" at bounding box center [642, 399] width 79 height 21
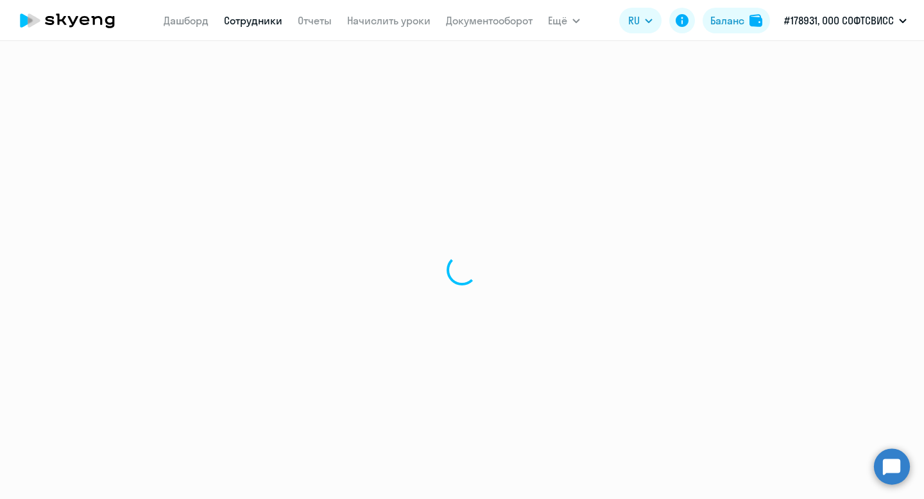
select select "30"
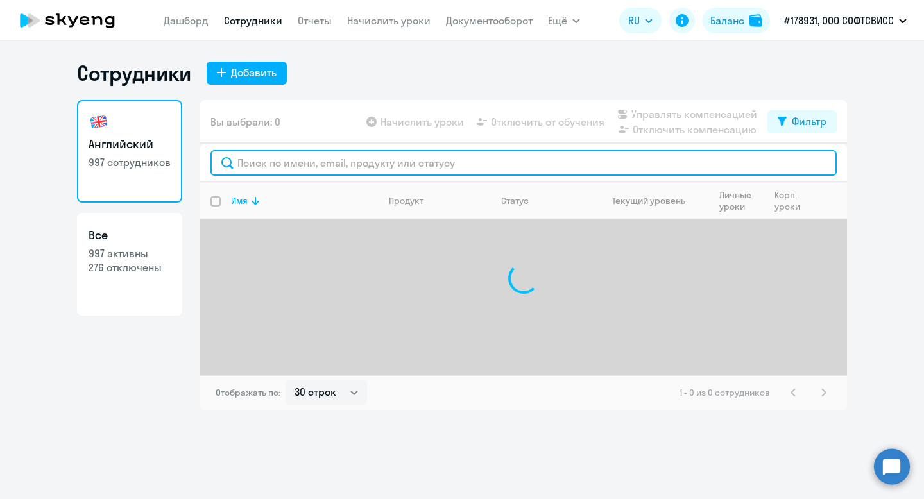
click at [347, 162] on input "text" at bounding box center [523, 163] width 626 height 26
paste input "[PERSON_NAME]"
click at [243, 163] on input "[PERSON_NAME]" at bounding box center [523, 163] width 626 height 26
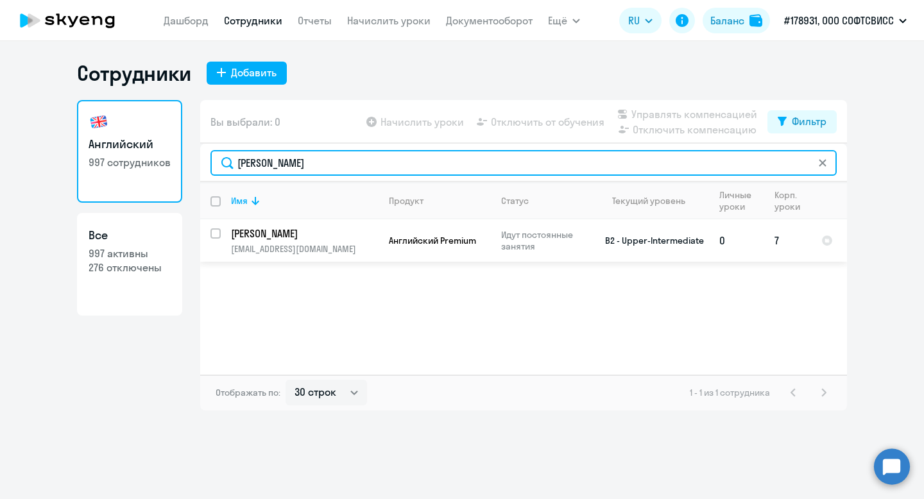
type input "[PERSON_NAME]"
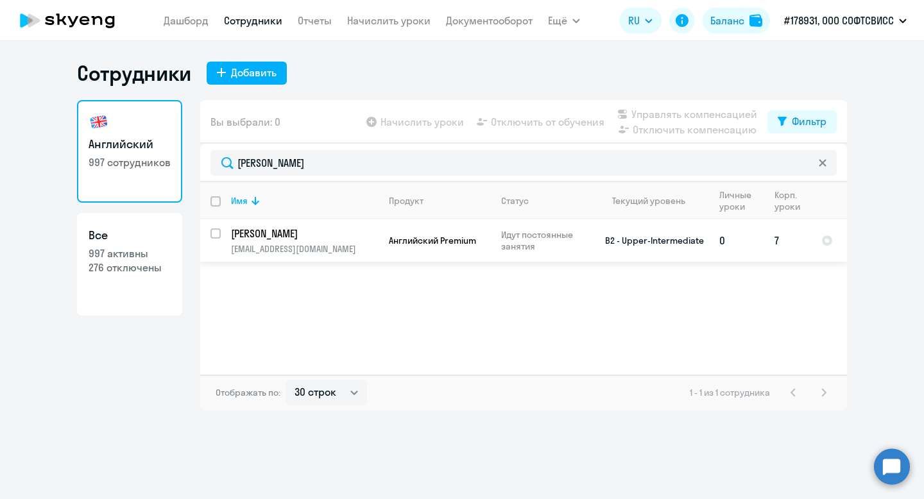
click at [271, 232] on p "[PERSON_NAME]" at bounding box center [303, 234] width 145 height 14
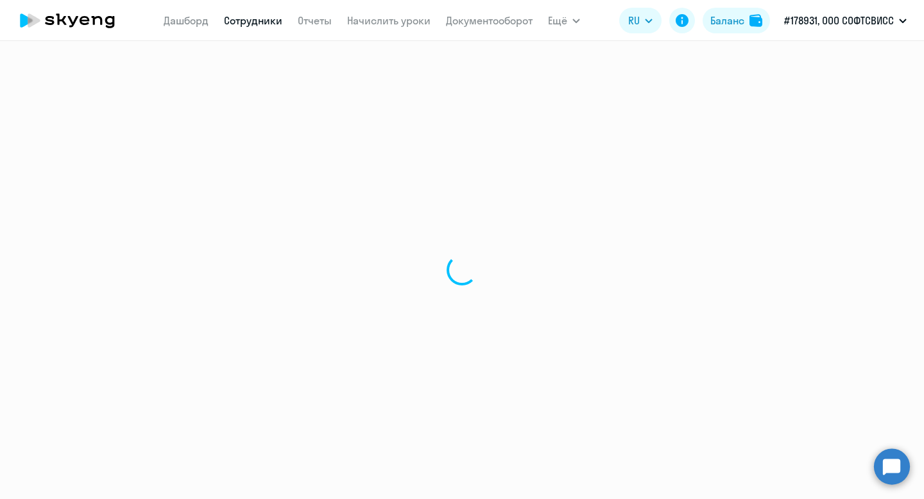
select select "english"
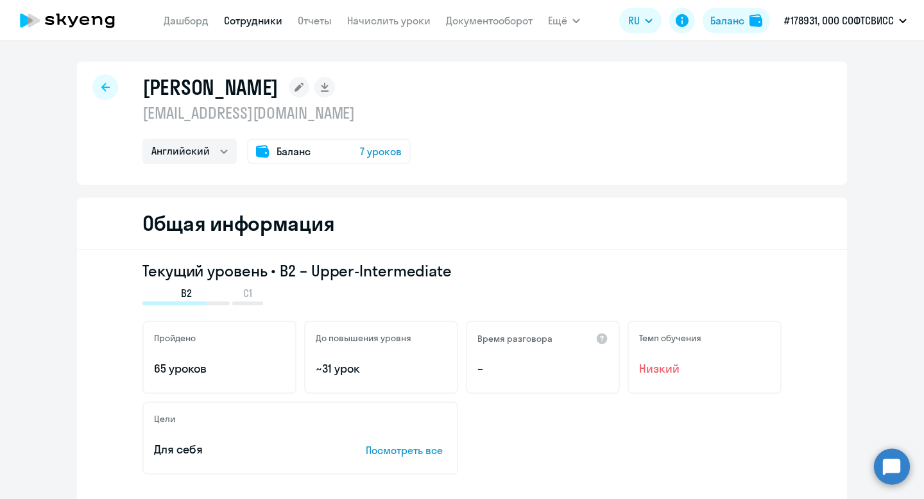
click at [100, 91] on div at bounding box center [105, 87] width 26 height 26
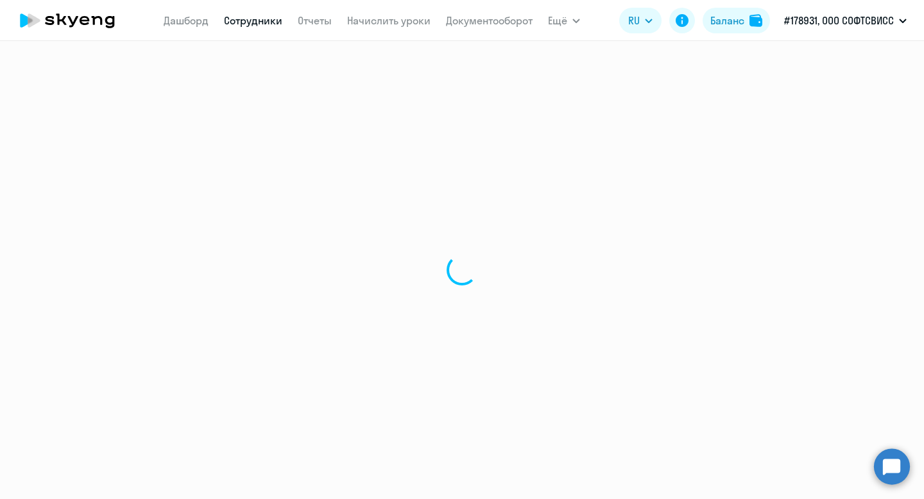
select select "30"
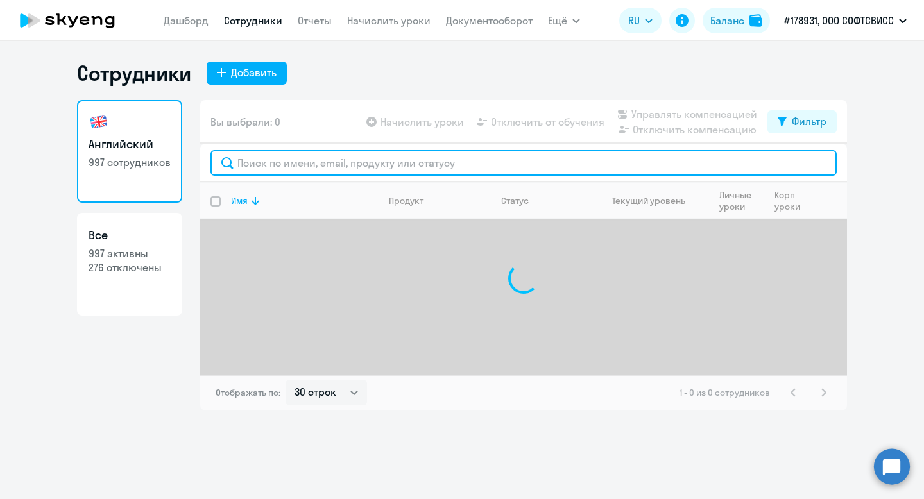
click at [299, 167] on input "text" at bounding box center [523, 163] width 626 height 26
paste input "[PERSON_NAME]"
click at [253, 164] on input "[PERSON_NAME]" at bounding box center [523, 163] width 626 height 26
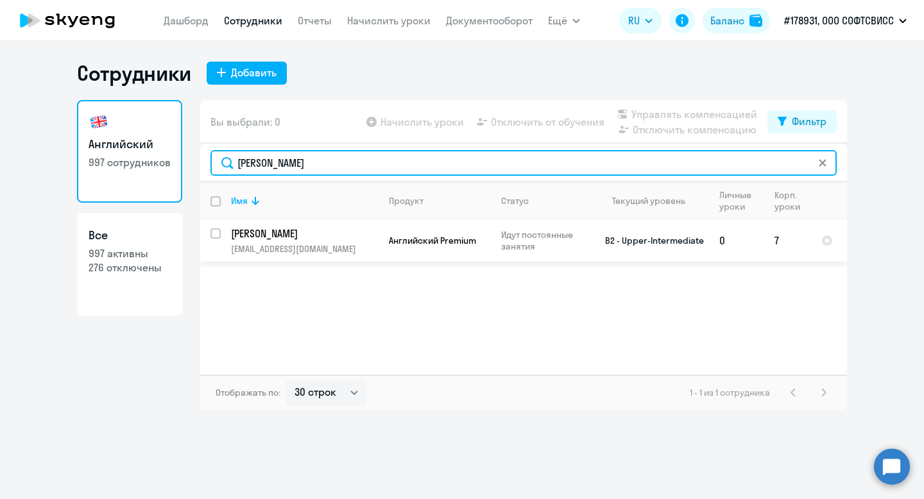
type input "[PERSON_NAME]"
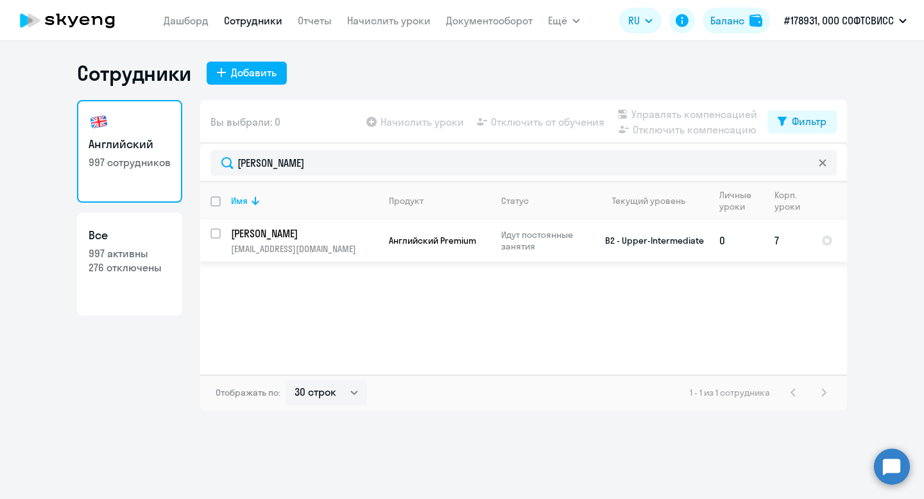
click at [217, 234] on input "select row 24269646" at bounding box center [223, 241] width 26 height 26
checkbox input "true"
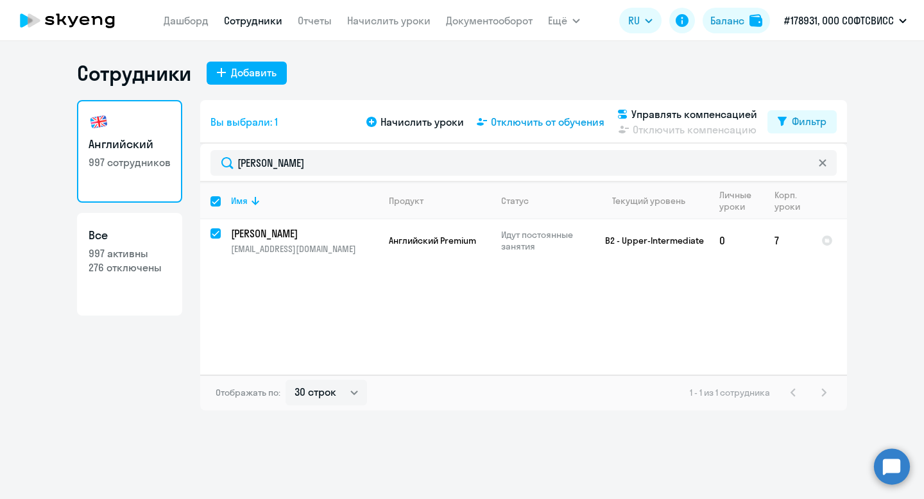
click at [526, 123] on span "Отключить от обучения" at bounding box center [548, 121] width 114 height 15
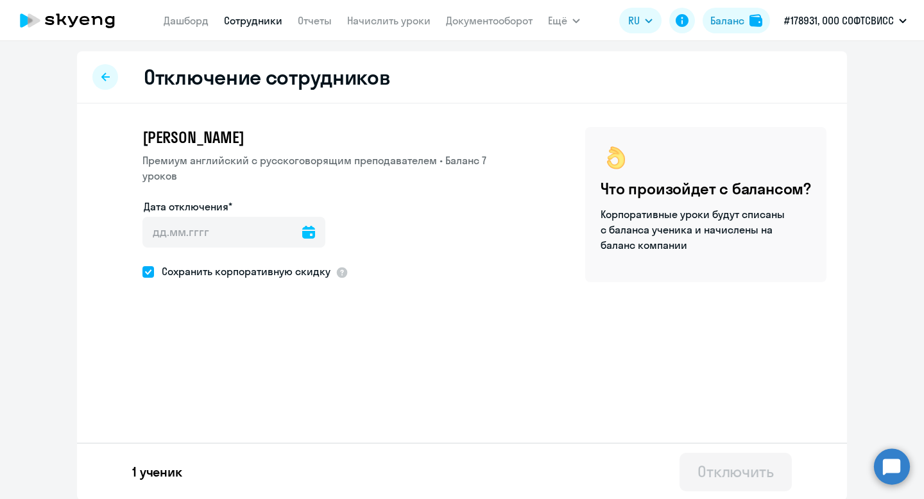
click at [302, 226] on icon at bounding box center [308, 232] width 13 height 13
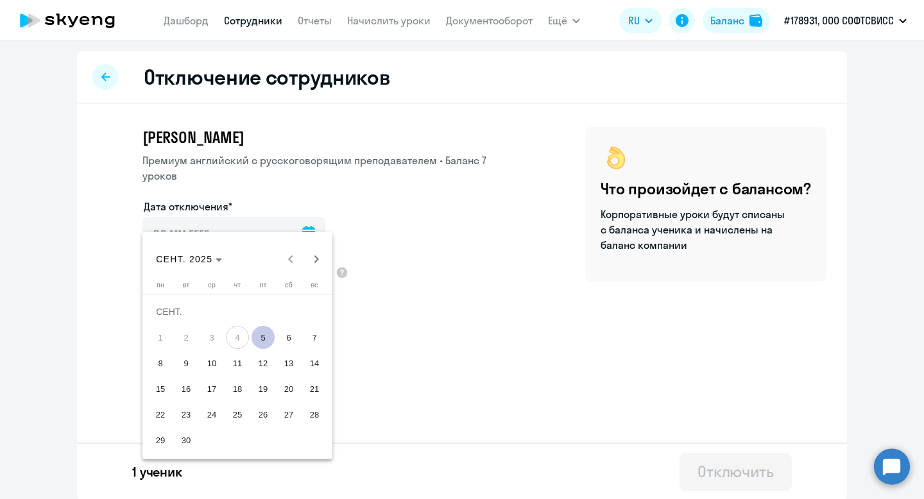
click at [267, 335] on span "5" at bounding box center [263, 337] width 23 height 23
type input "[DATE]"
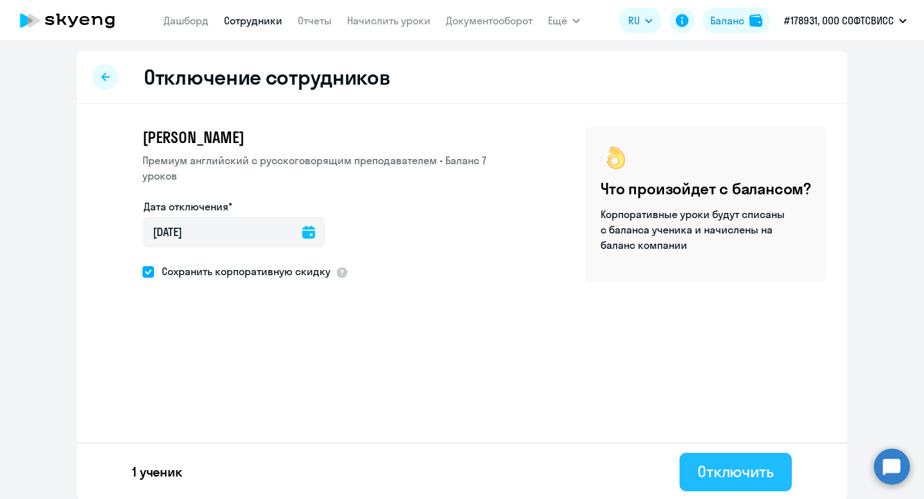
click at [749, 466] on div "Отключить" at bounding box center [735, 471] width 76 height 21
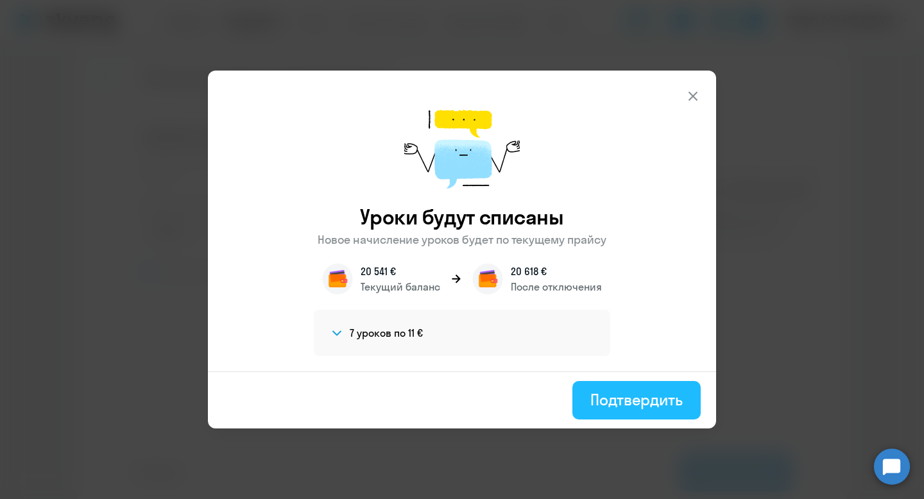
click at [624, 408] on div "Подтвердить" at bounding box center [636, 399] width 92 height 21
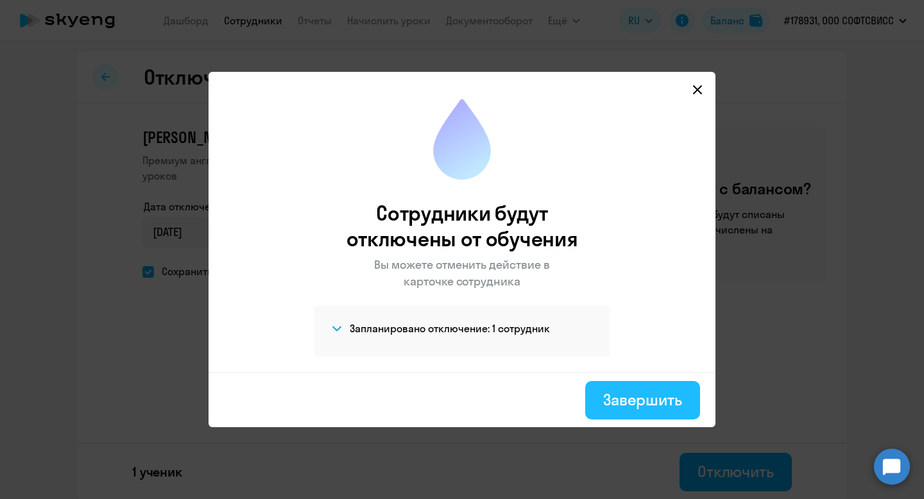
click at [633, 400] on div "Завершить" at bounding box center [642, 399] width 79 height 21
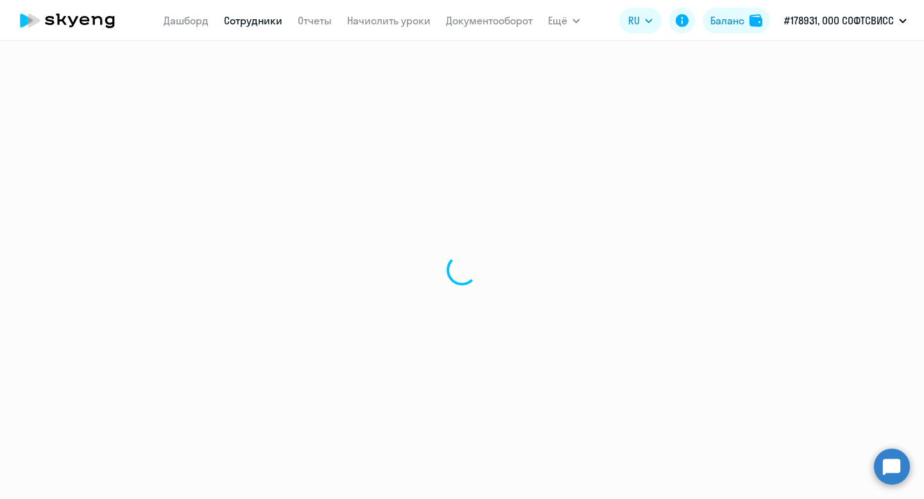
select select "30"
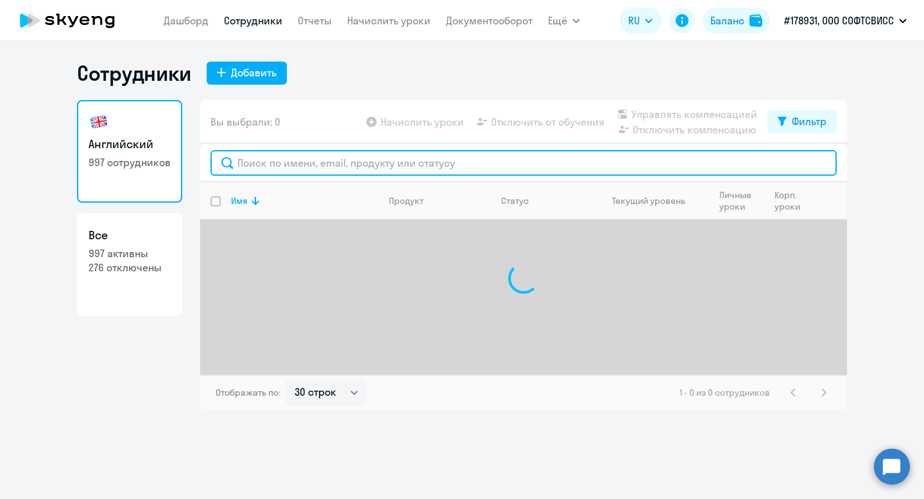
click at [323, 167] on input "text" at bounding box center [523, 163] width 626 height 26
paste input "[PERSON_NAME]"
click at [248, 167] on input "[PERSON_NAME]" at bounding box center [523, 163] width 626 height 26
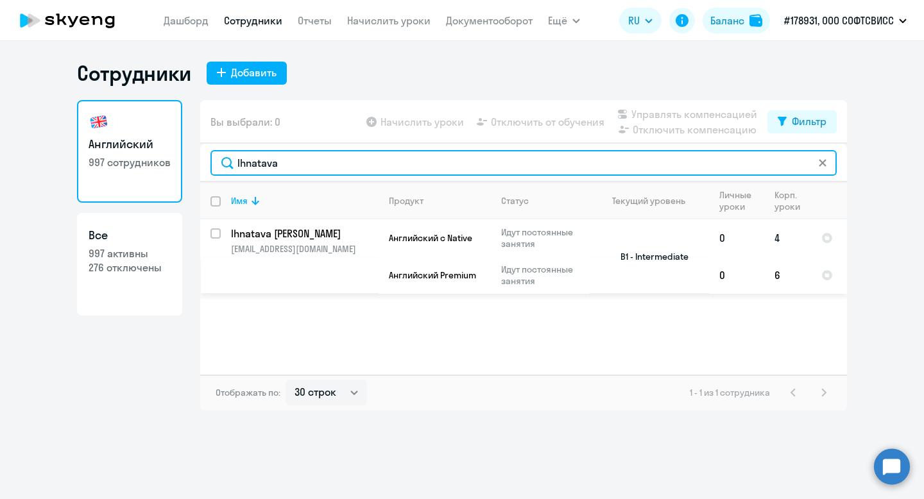
type input "Ihnatava"
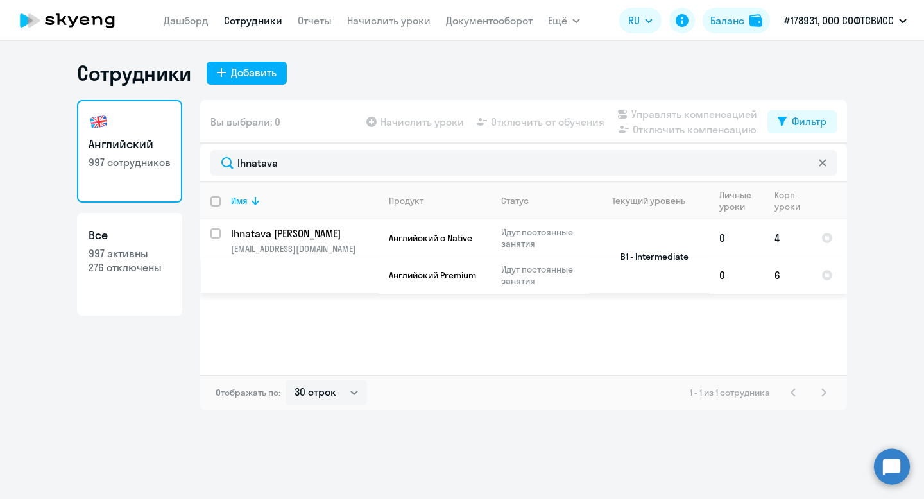
click at [251, 234] on p "Ihnatava [PERSON_NAME]" at bounding box center [303, 234] width 145 height 14
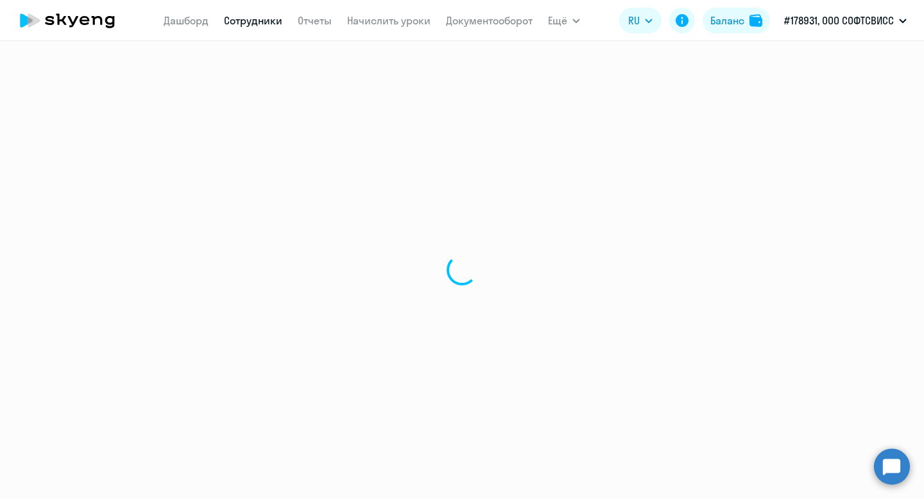
select select "english"
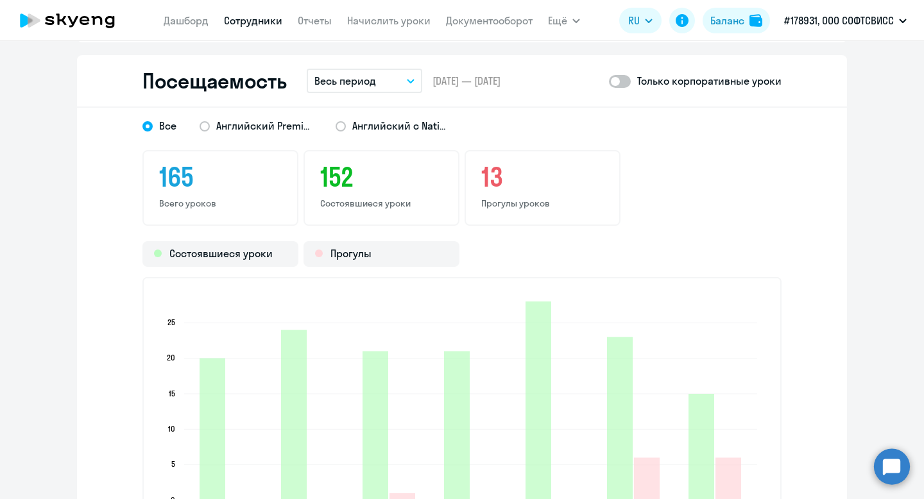
scroll to position [1654, 0]
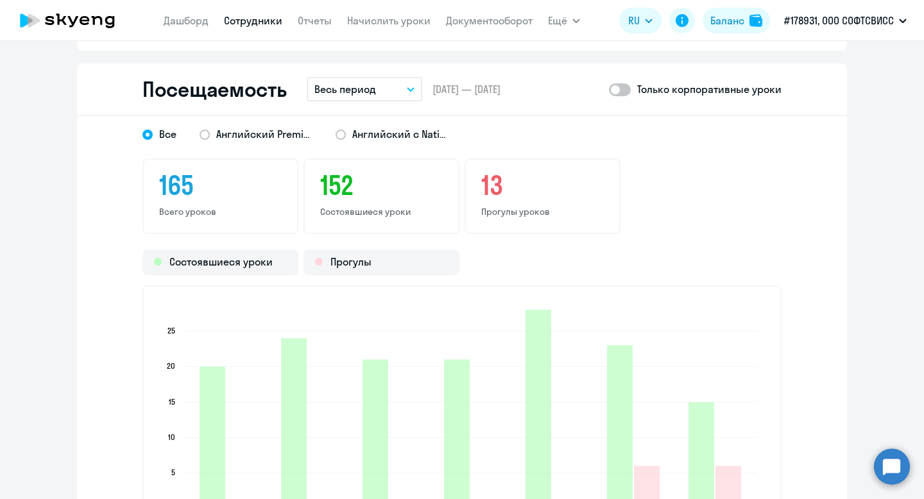
click at [381, 84] on button "Весь период" at bounding box center [364, 89] width 115 height 24
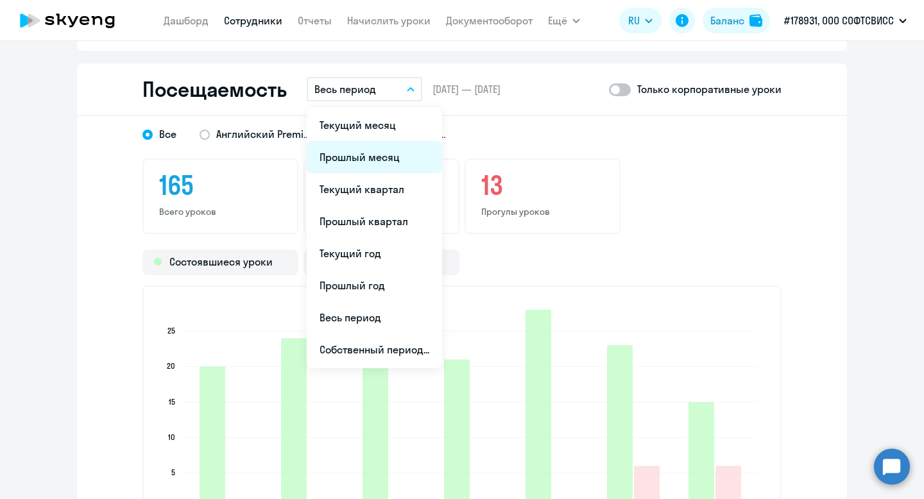
click at [397, 155] on li "Прошлый месяц" at bounding box center [374, 157] width 135 height 32
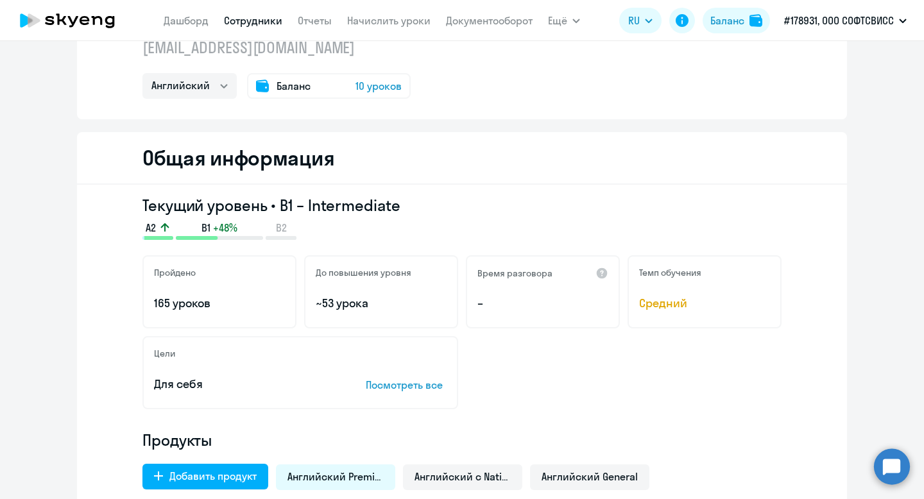
scroll to position [0, 0]
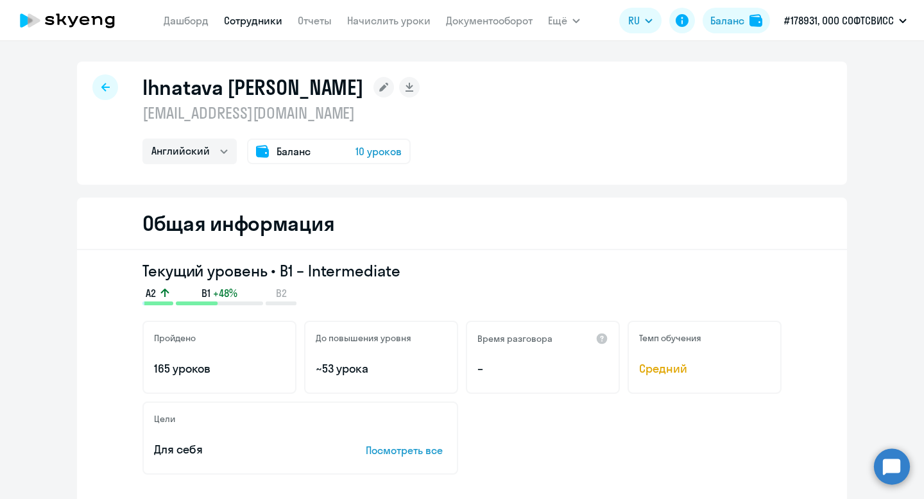
click at [188, 89] on h1 "Ihnatava [PERSON_NAME]" at bounding box center [252, 87] width 221 height 26
copy h1 "Ihnatava"
click at [89, 77] on div "Ihnatava Tanya [EMAIL_ADDRESS][DOMAIN_NAME] Английский Баланс 10 уроков" at bounding box center [462, 123] width 770 height 123
click at [120, 90] on div "Ihnatava Tanya [EMAIL_ADDRESS][DOMAIN_NAME] Английский Баланс 10 уроков" at bounding box center [462, 123] width 770 height 123
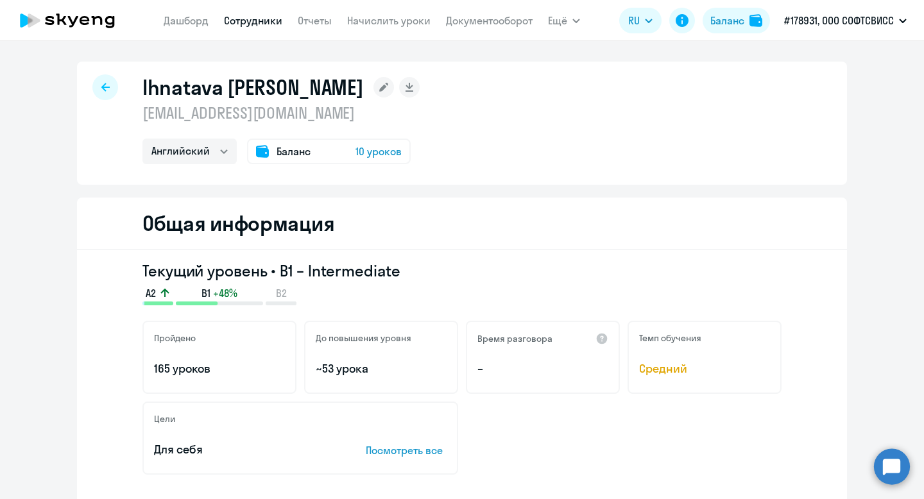
click at [112, 90] on div at bounding box center [105, 87] width 26 height 26
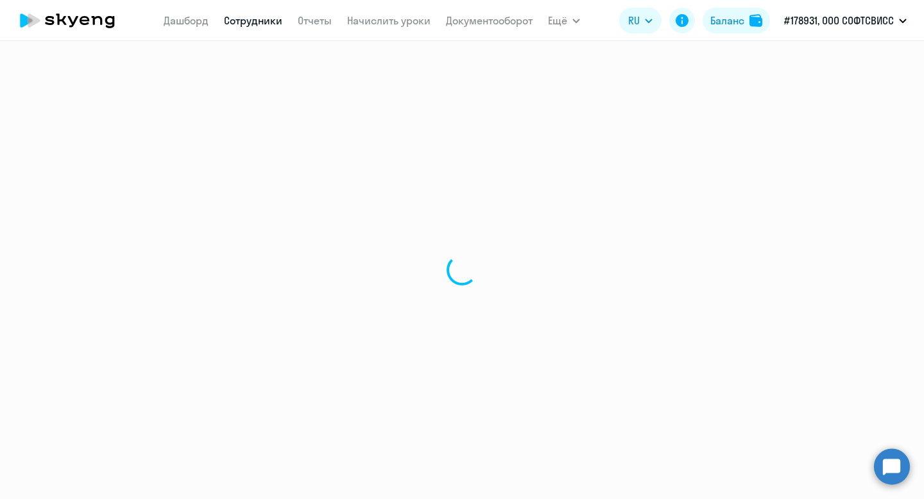
select select "30"
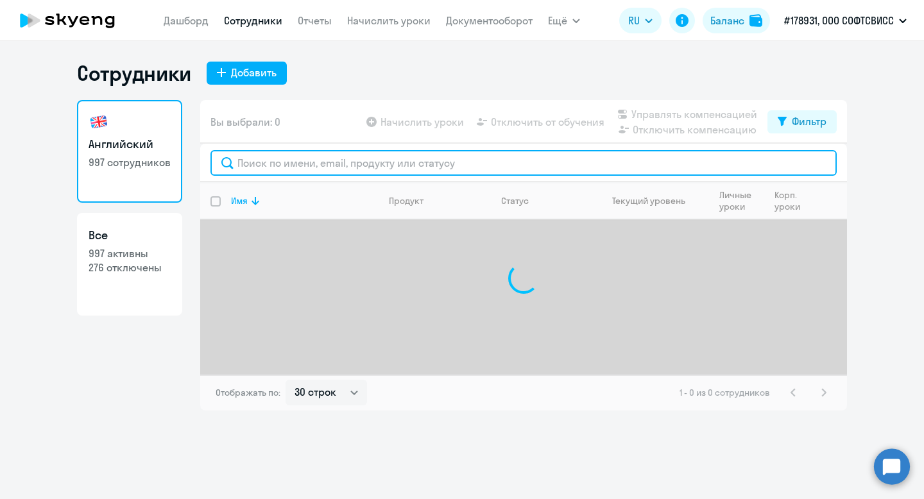
click at [396, 164] on input "text" at bounding box center [523, 163] width 626 height 26
paste input "Ihnatava"
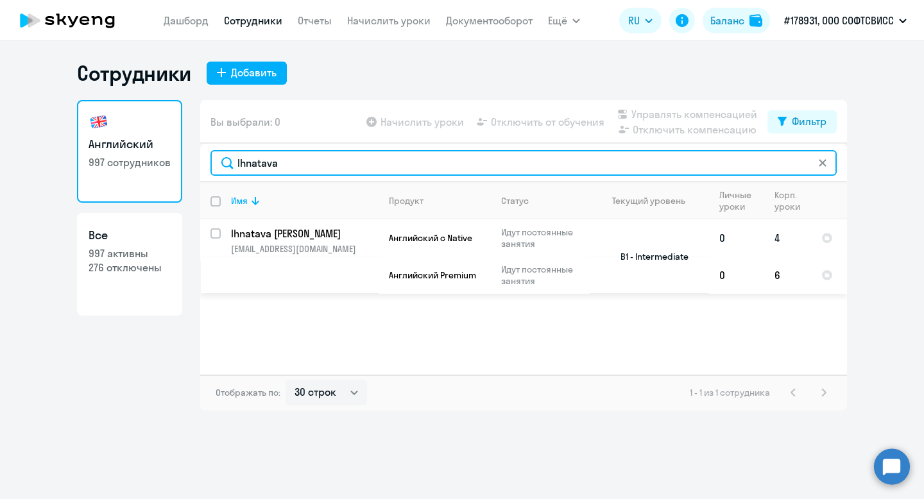
type input "Ihnatava"
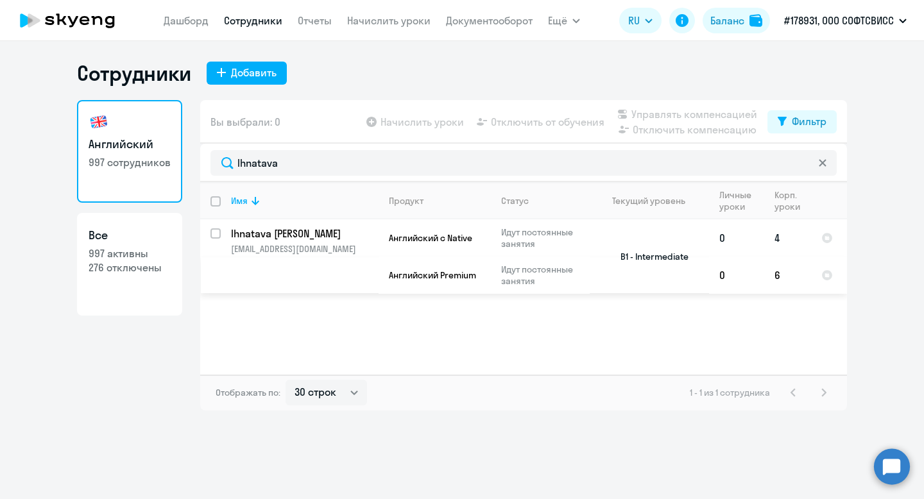
click at [219, 234] on input "select row 964538" at bounding box center [223, 241] width 26 height 26
checkbox input "true"
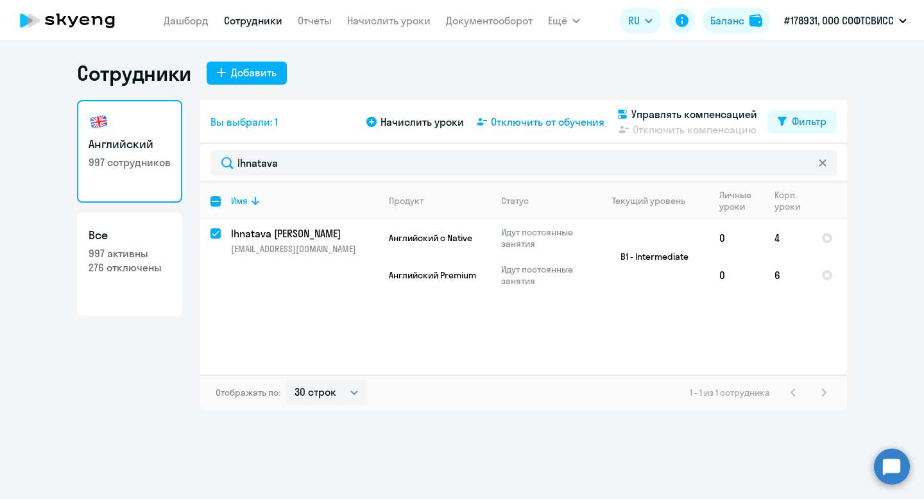
click at [516, 121] on span "Отключить от обучения" at bounding box center [548, 121] width 114 height 15
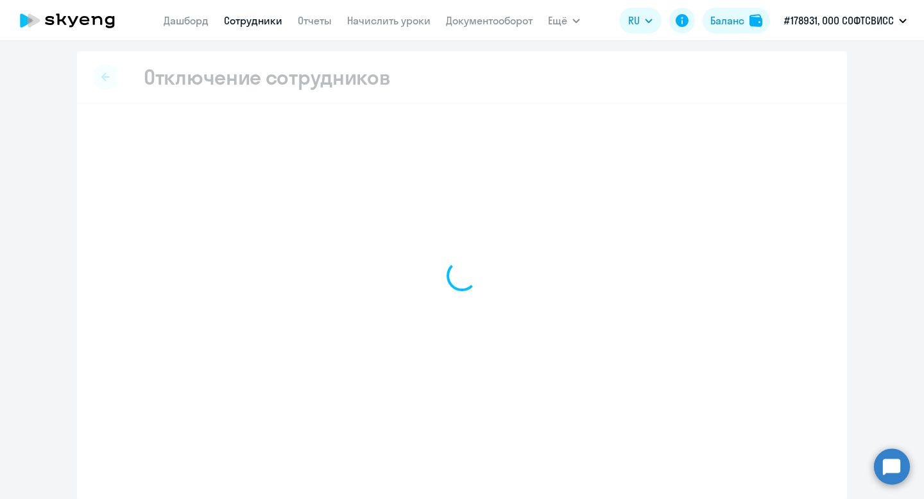
select select "all"
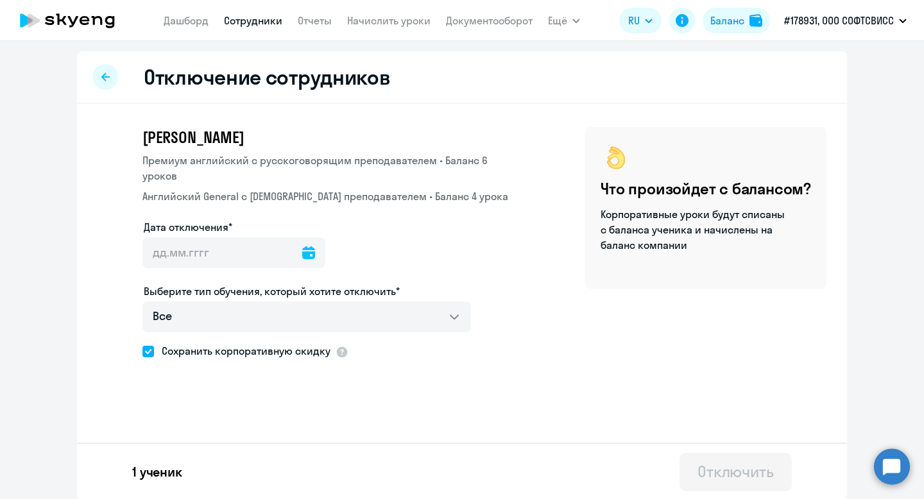
click at [302, 254] on icon at bounding box center [308, 252] width 13 height 13
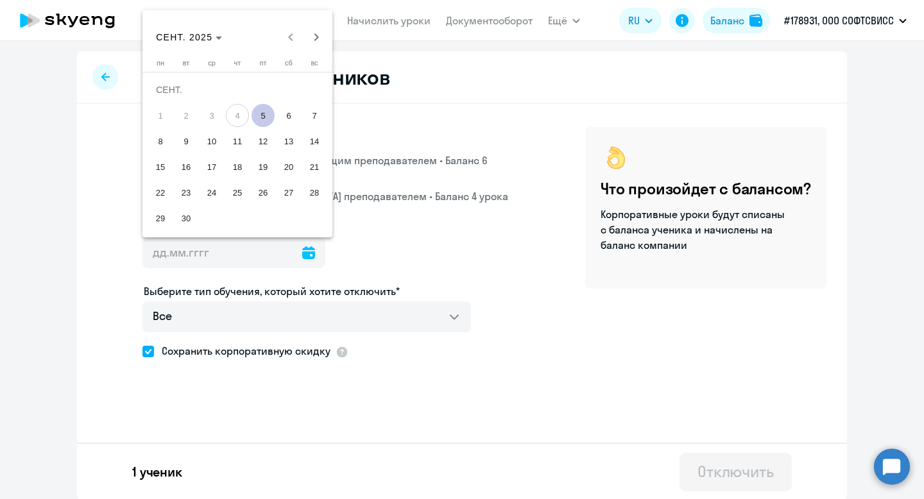
click at [263, 117] on span "5" at bounding box center [263, 115] width 23 height 23
type input "[DATE]"
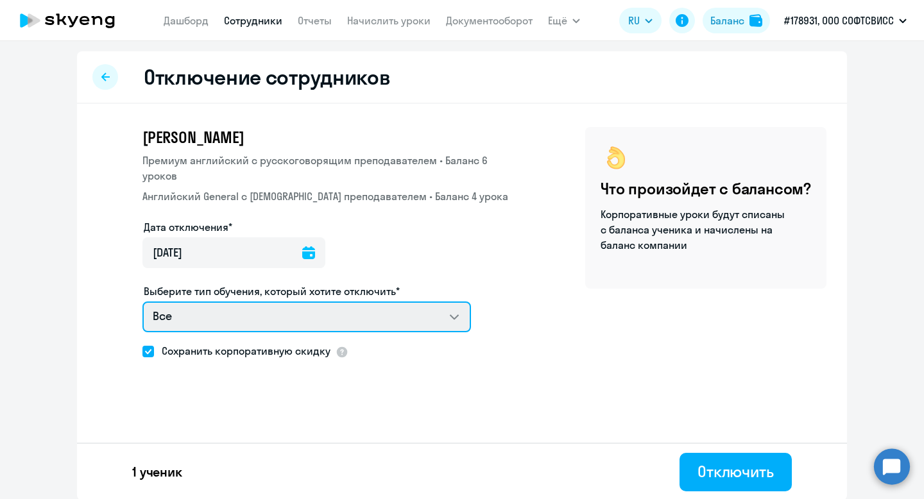
click at [365, 327] on select "Все Премиум английский с русскоговорящим преподавателем Английский General с [D…" at bounding box center [306, 317] width 329 height 31
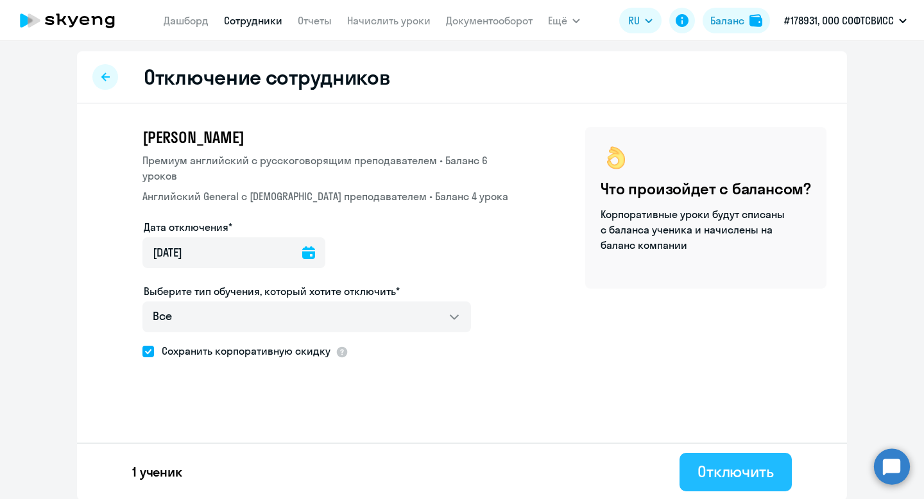
click at [706, 470] on div "Отключить" at bounding box center [735, 471] width 76 height 21
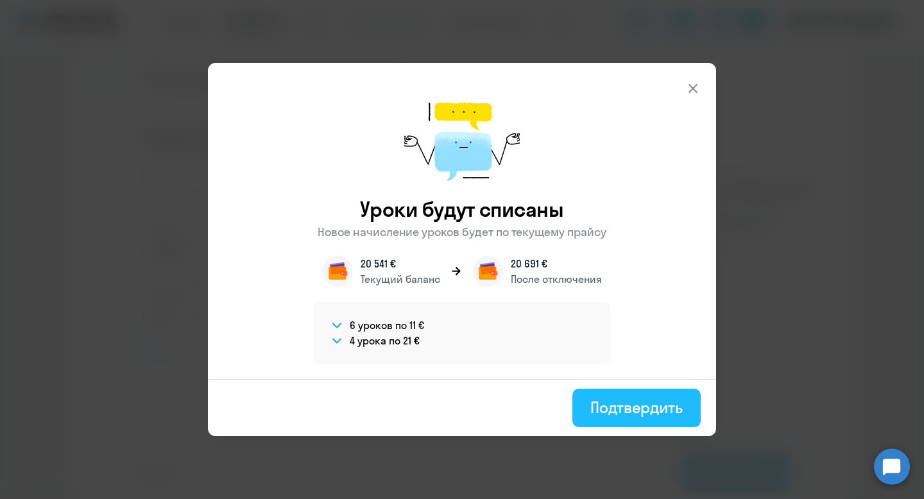
click at [636, 415] on div "Подтвердить" at bounding box center [636, 407] width 92 height 21
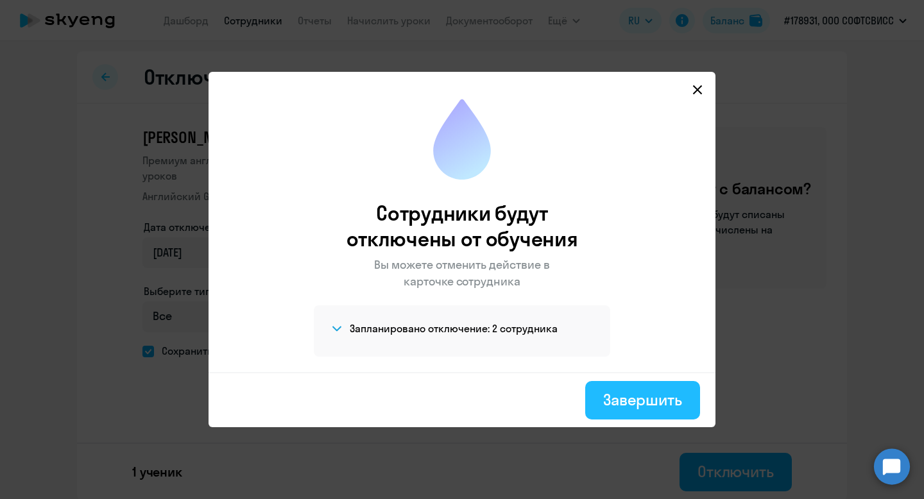
click at [632, 404] on div "Завершить" at bounding box center [642, 399] width 79 height 21
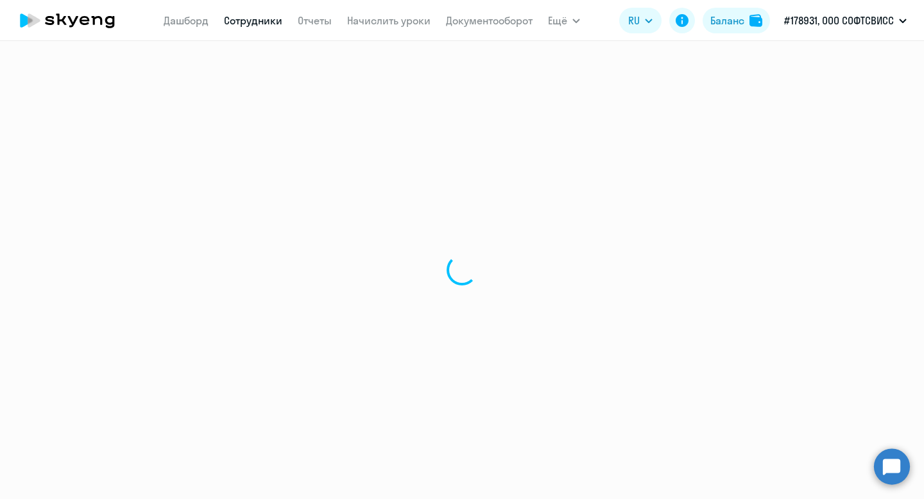
select select "30"
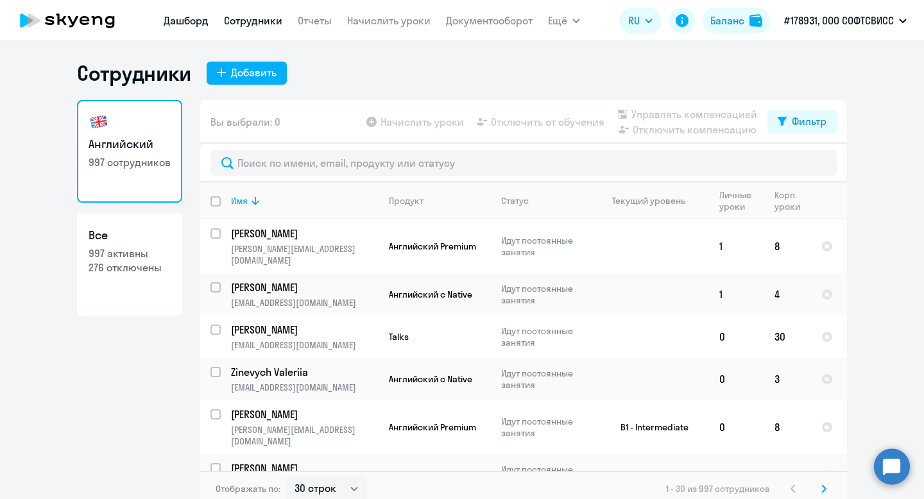
click at [195, 19] on link "Дашборд" at bounding box center [186, 20] width 45 height 13
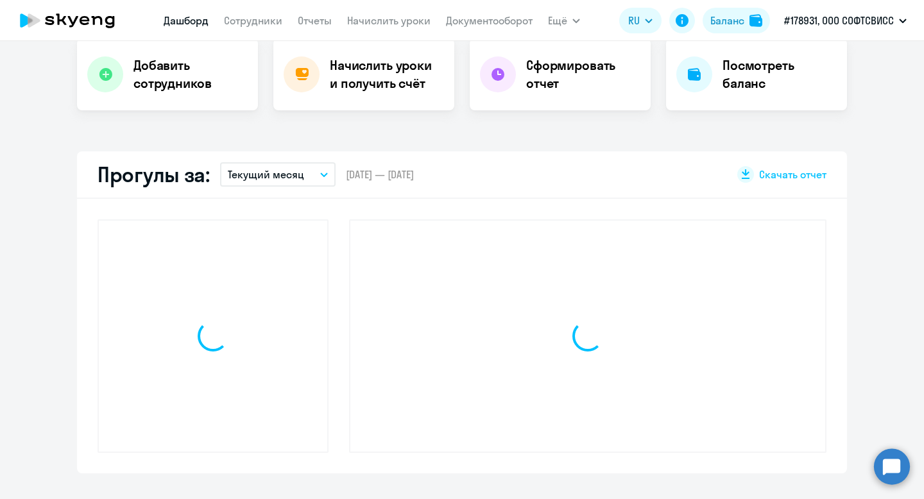
scroll to position [271, 0]
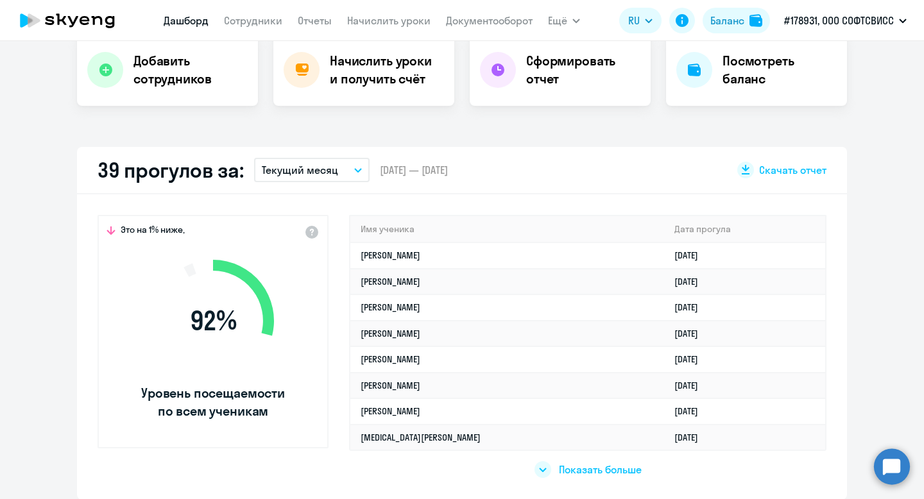
click at [317, 171] on p "Текущий месяц" at bounding box center [300, 169] width 76 height 15
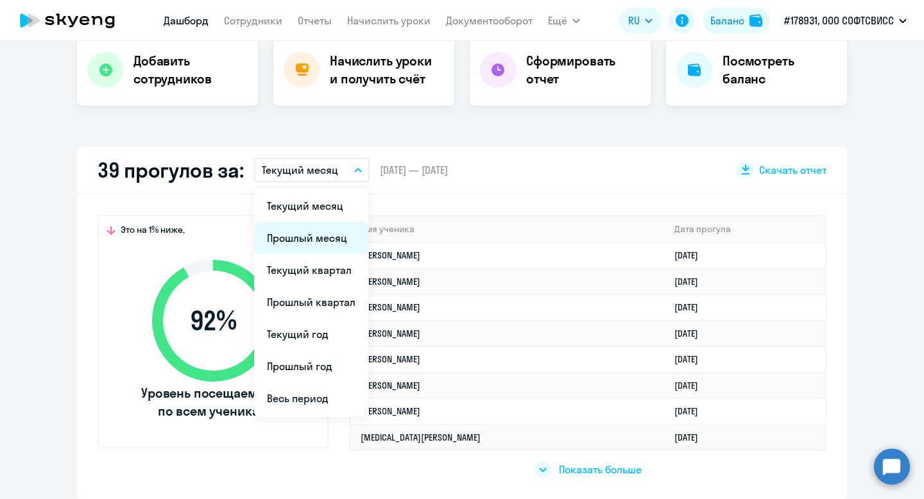
click at [316, 236] on li "Прошлый месяц" at bounding box center [311, 238] width 114 height 32
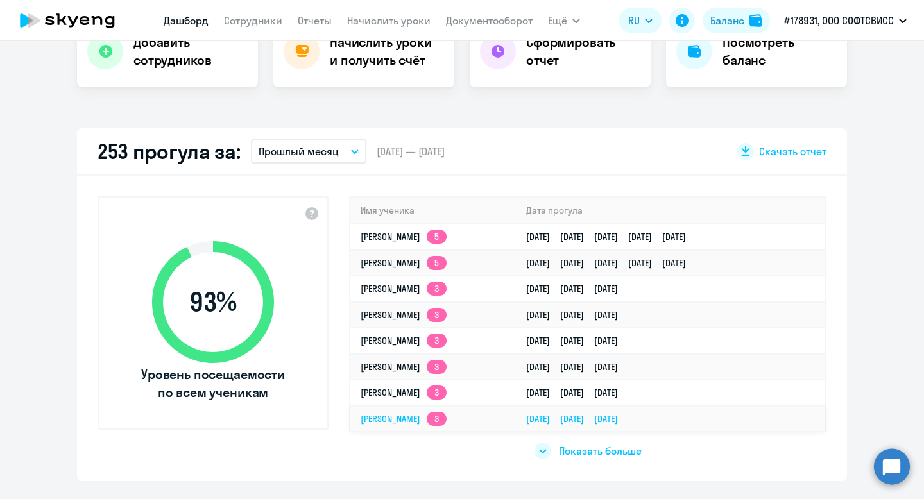
scroll to position [299, 0]
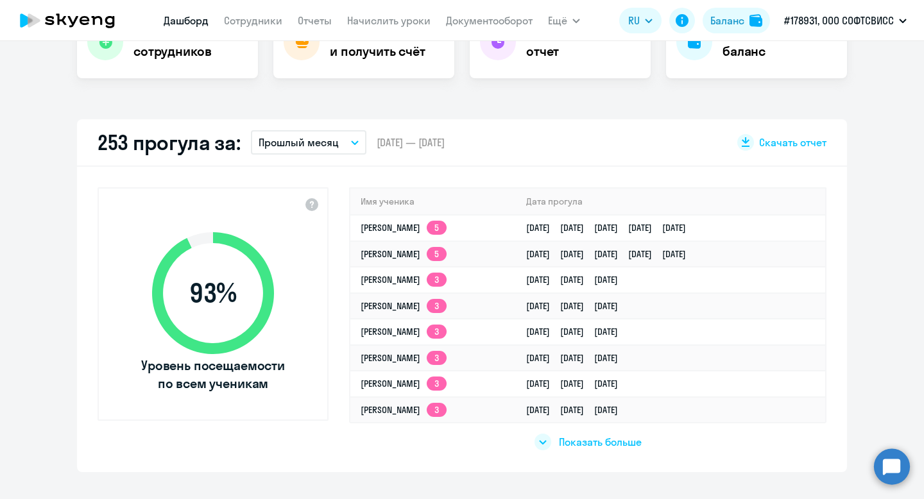
click at [548, 441] on div at bounding box center [542, 442] width 17 height 17
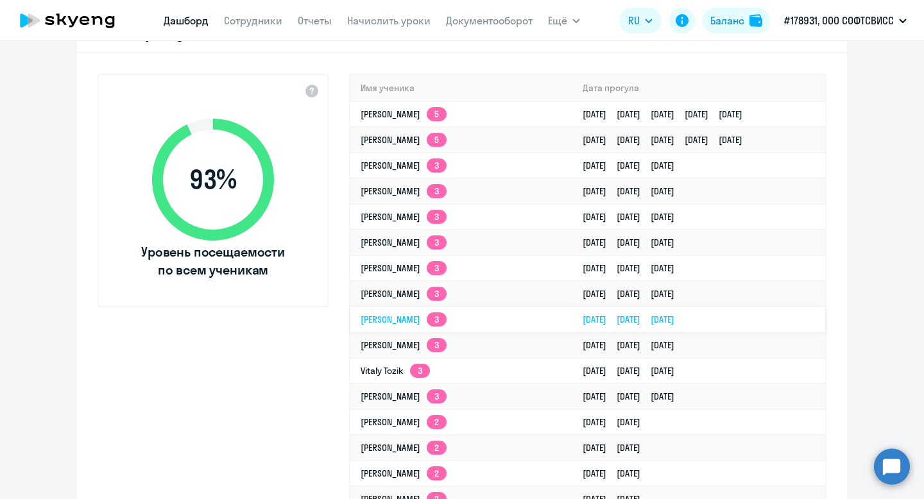
scroll to position [413, 0]
select select "30"
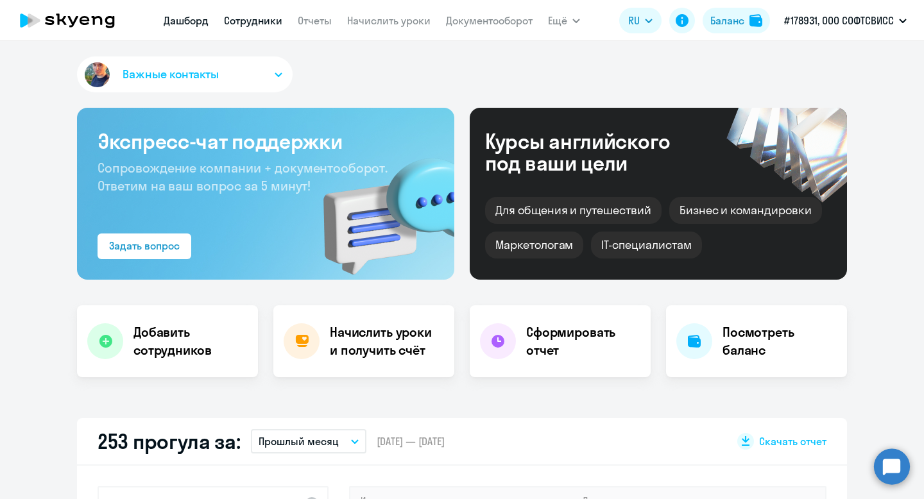
click at [269, 17] on link "Сотрудники" at bounding box center [253, 20] width 58 height 13
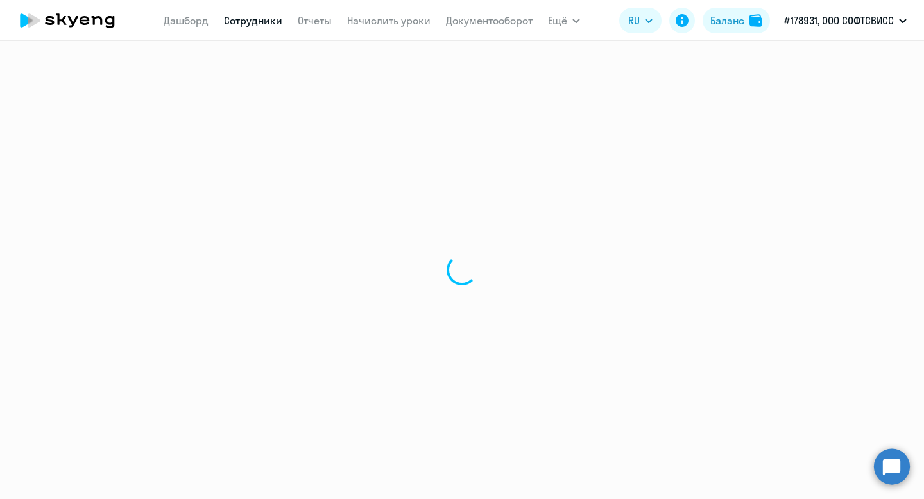
select select "30"
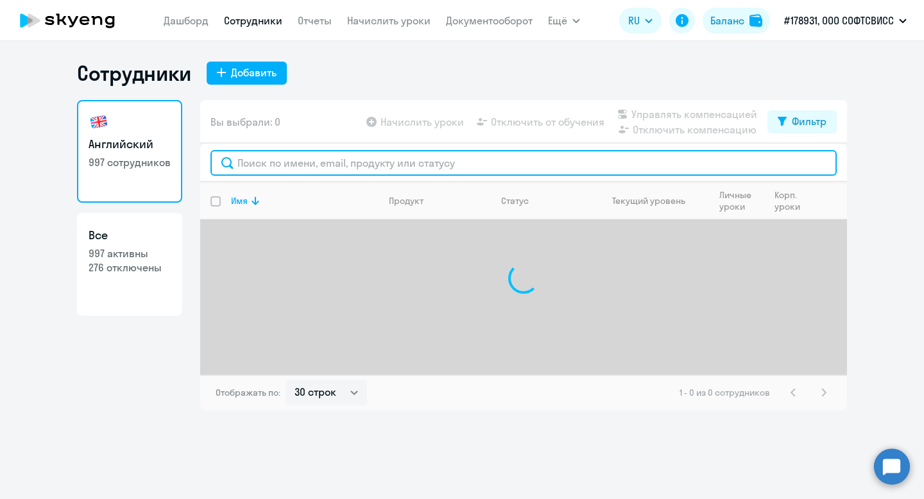
click at [299, 170] on input "text" at bounding box center [523, 163] width 626 height 26
paste input "Shapialevich"
type input "Shapialevich"
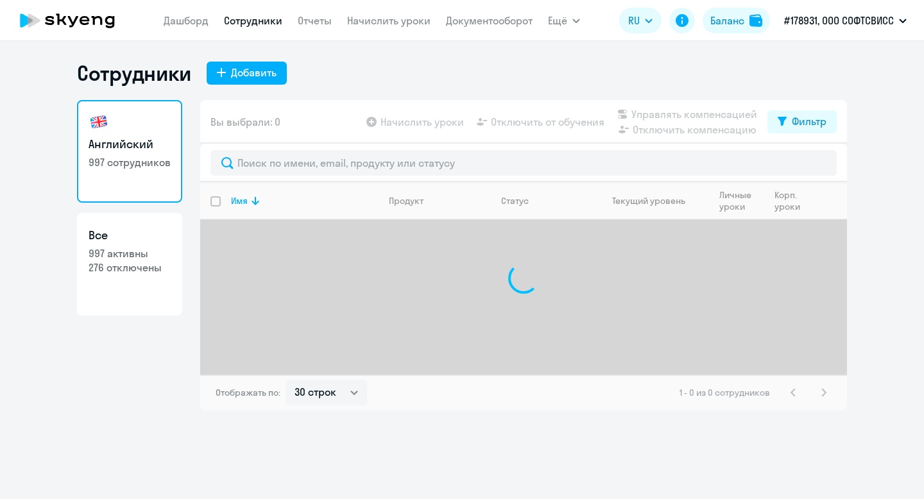
select select "30"
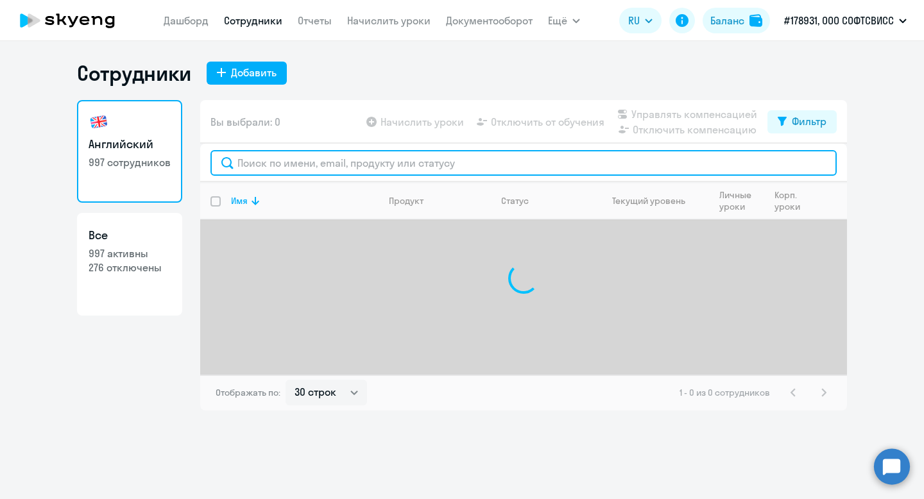
click at [400, 171] on input "text" at bounding box center [523, 163] width 626 height 26
paste input "Shapialevich"
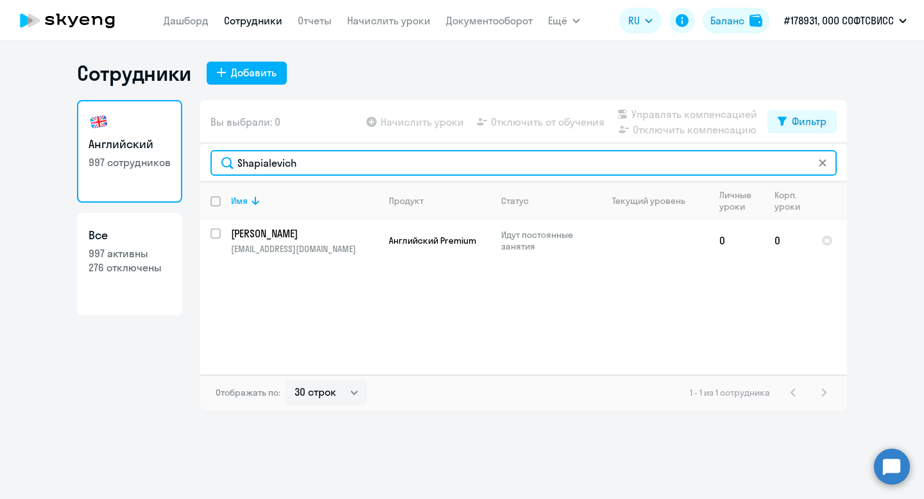
click at [261, 167] on input "Shapialevich" at bounding box center [523, 163] width 626 height 26
paste input "Piasetski"
type input "Piasetski"
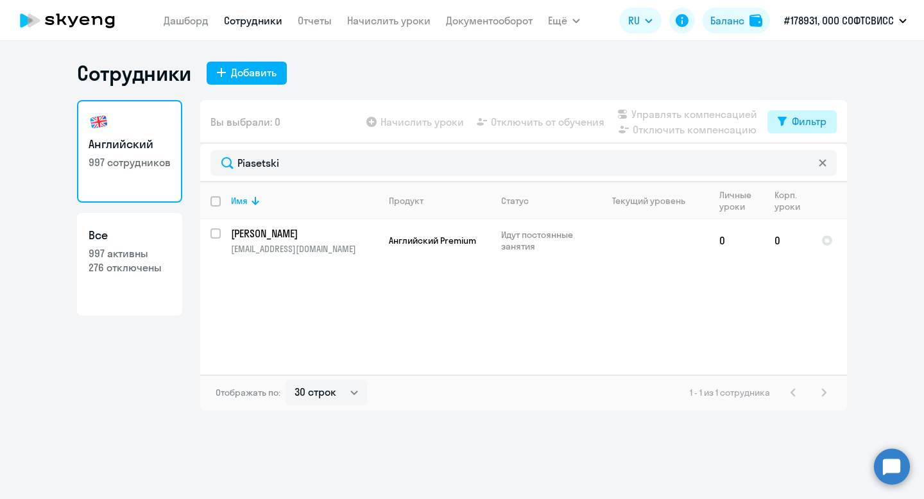
click at [821, 126] on div "Фильтр" at bounding box center [809, 121] width 35 height 15
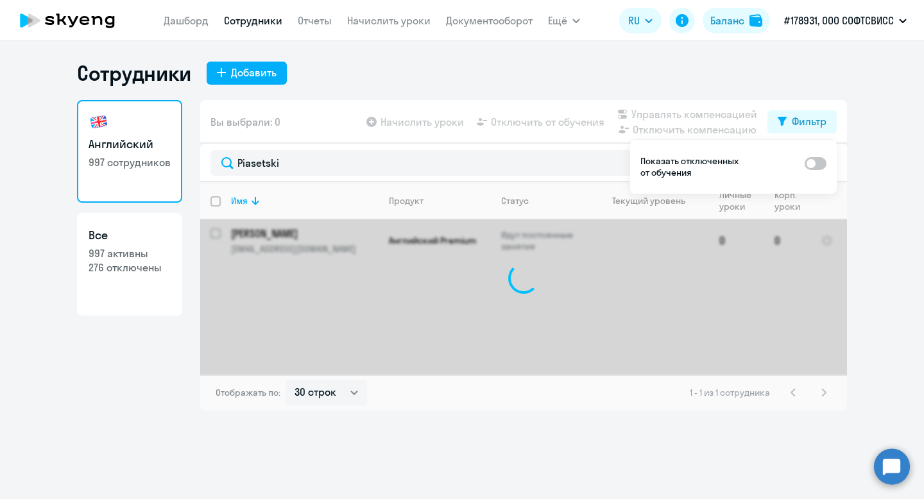
click at [815, 164] on span at bounding box center [816, 163] width 22 height 13
click at [805, 164] on input "checkbox" at bounding box center [804, 163] width 1 height 1
checkbox input "true"
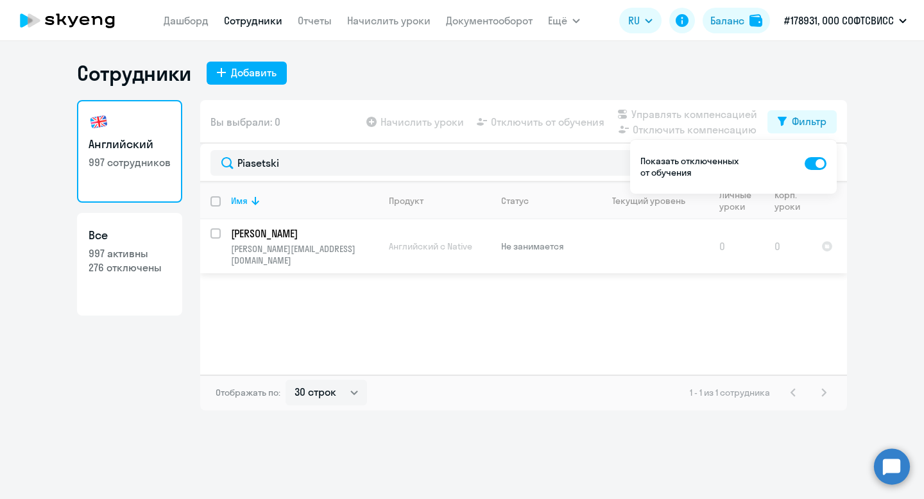
click at [282, 235] on p "Piasetski Valery" at bounding box center [303, 234] width 145 height 14
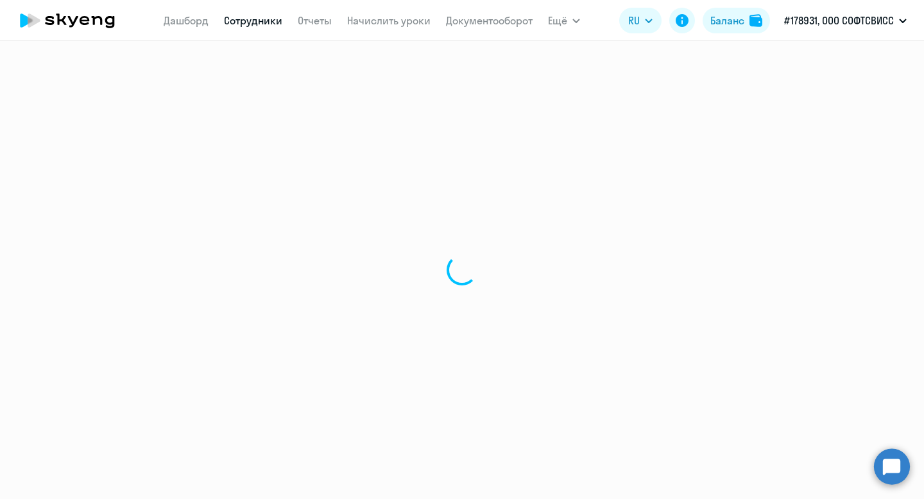
select select "english"
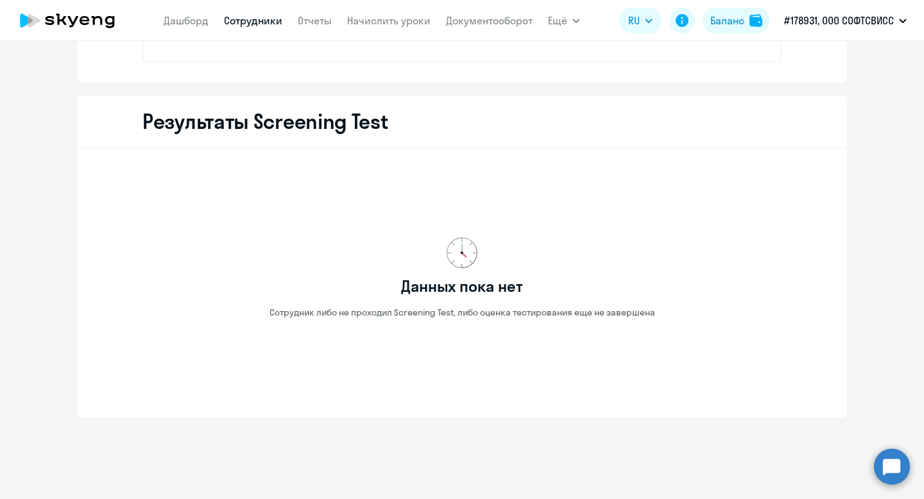
scroll to position [2108, 0]
click at [263, 24] on link "Сотрудники" at bounding box center [253, 20] width 58 height 13
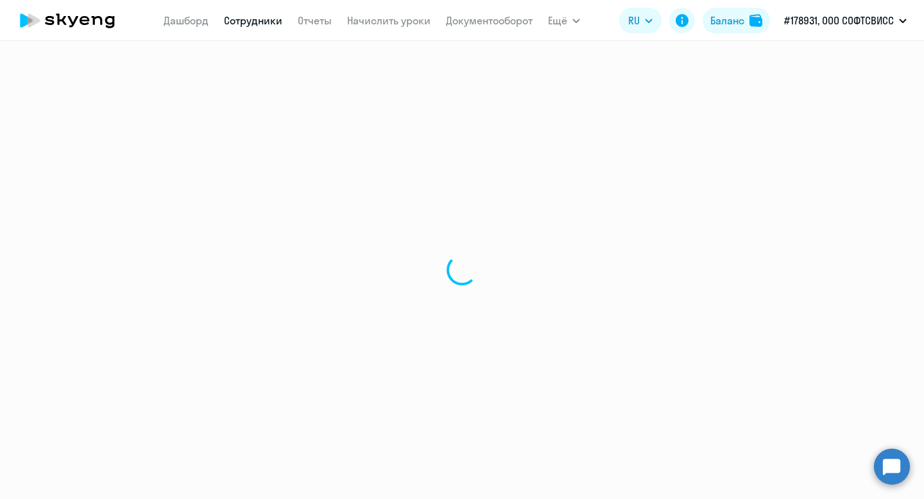
select select "30"
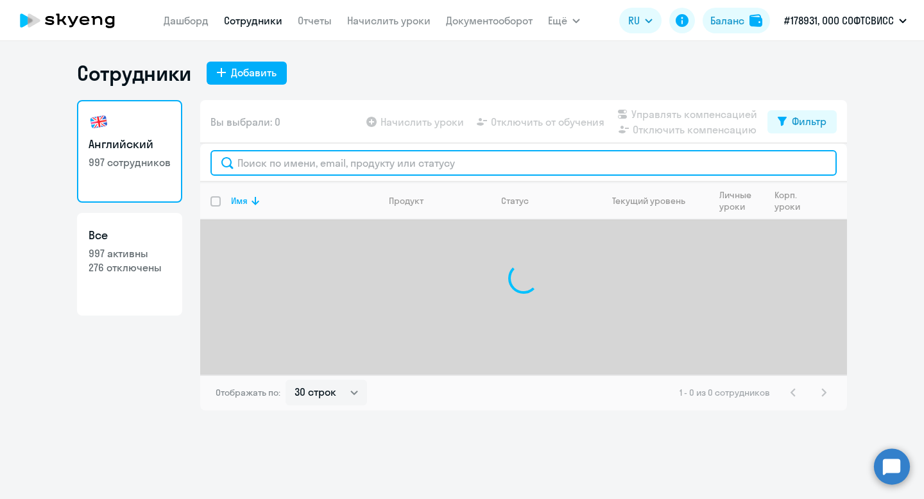
click at [399, 168] on input "text" at bounding box center [523, 163] width 626 height 26
paste input "Vauchetski"
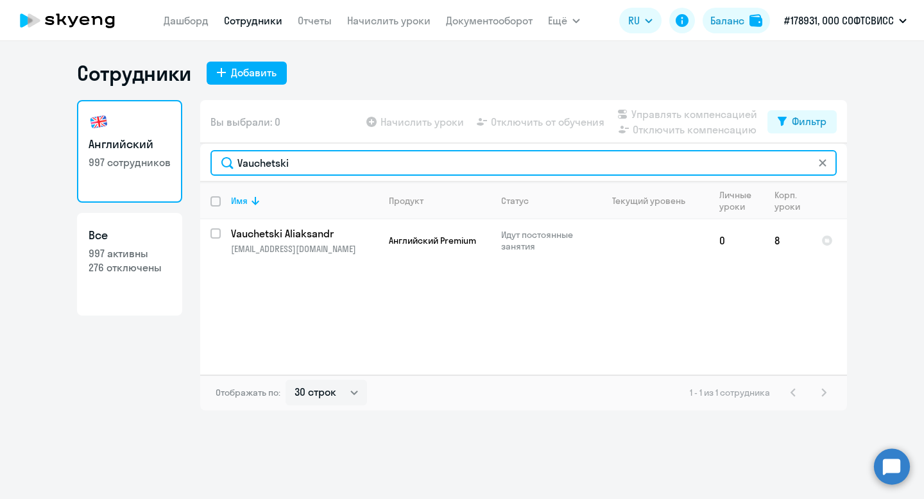
type input "Vauchetski"
